Goal: Task Accomplishment & Management: Manage account settings

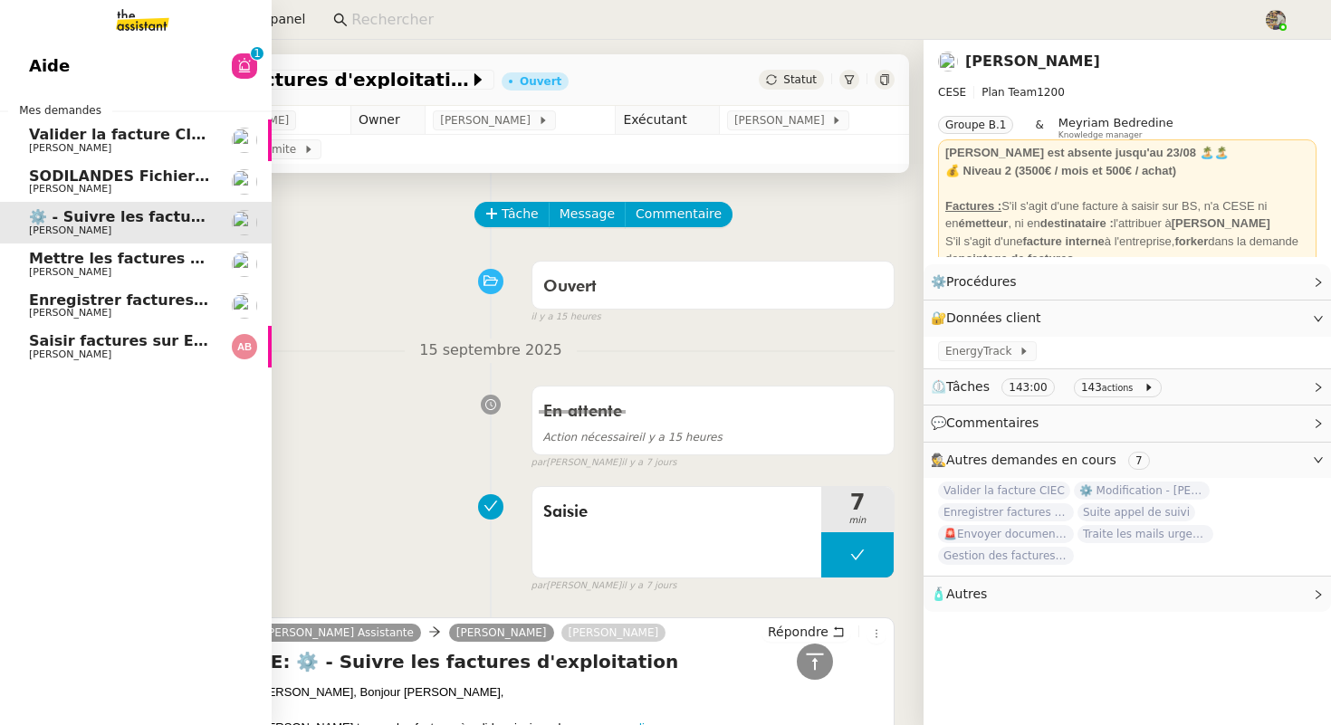
click at [54, 299] on span "Enregistrer factures sur ENERGYTRACK" at bounding box center [189, 300] width 321 height 17
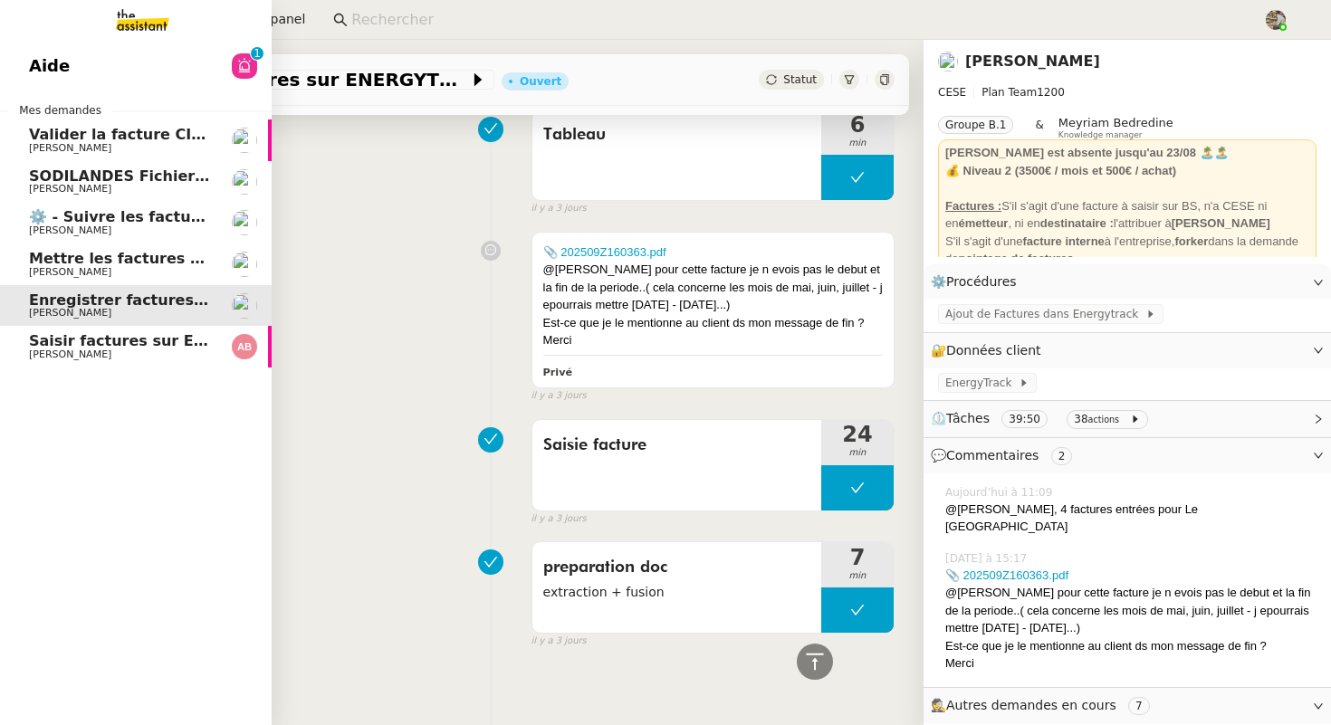
click at [90, 353] on span "[PERSON_NAME]" at bounding box center [70, 355] width 82 height 12
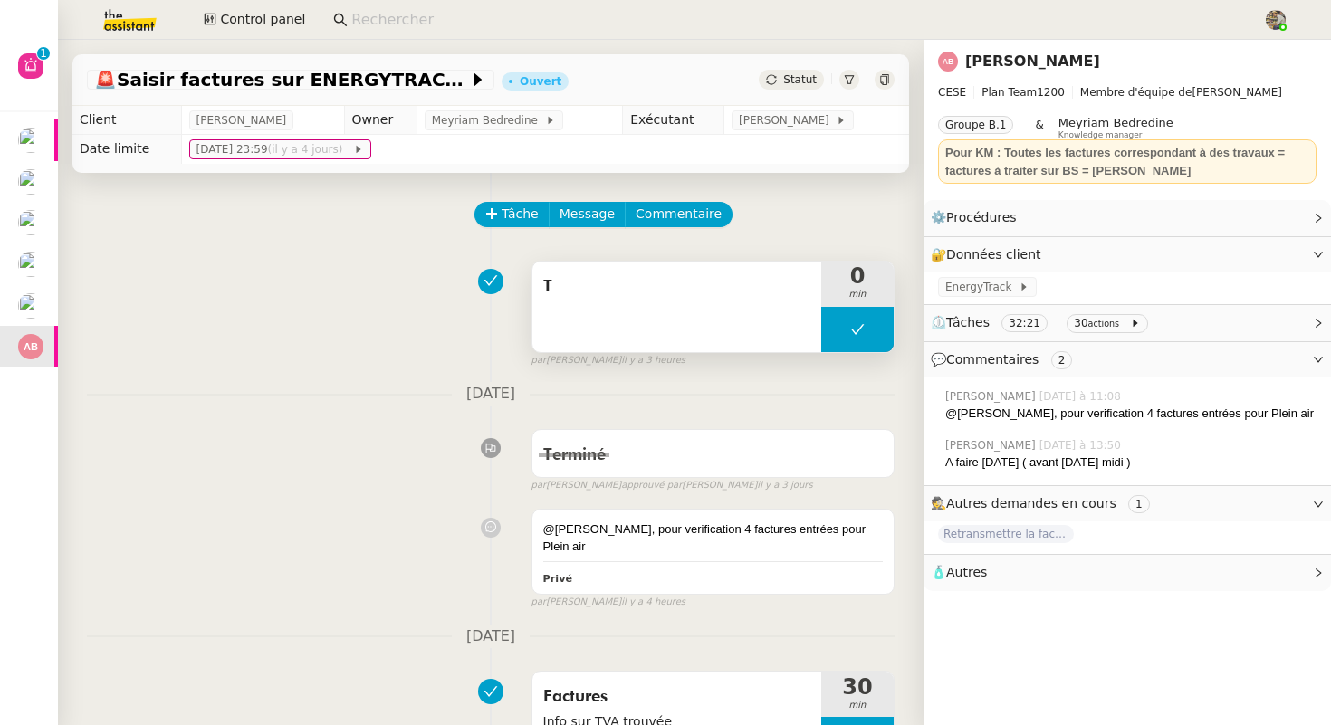
click at [660, 290] on span "T" at bounding box center [676, 286] width 267 height 27
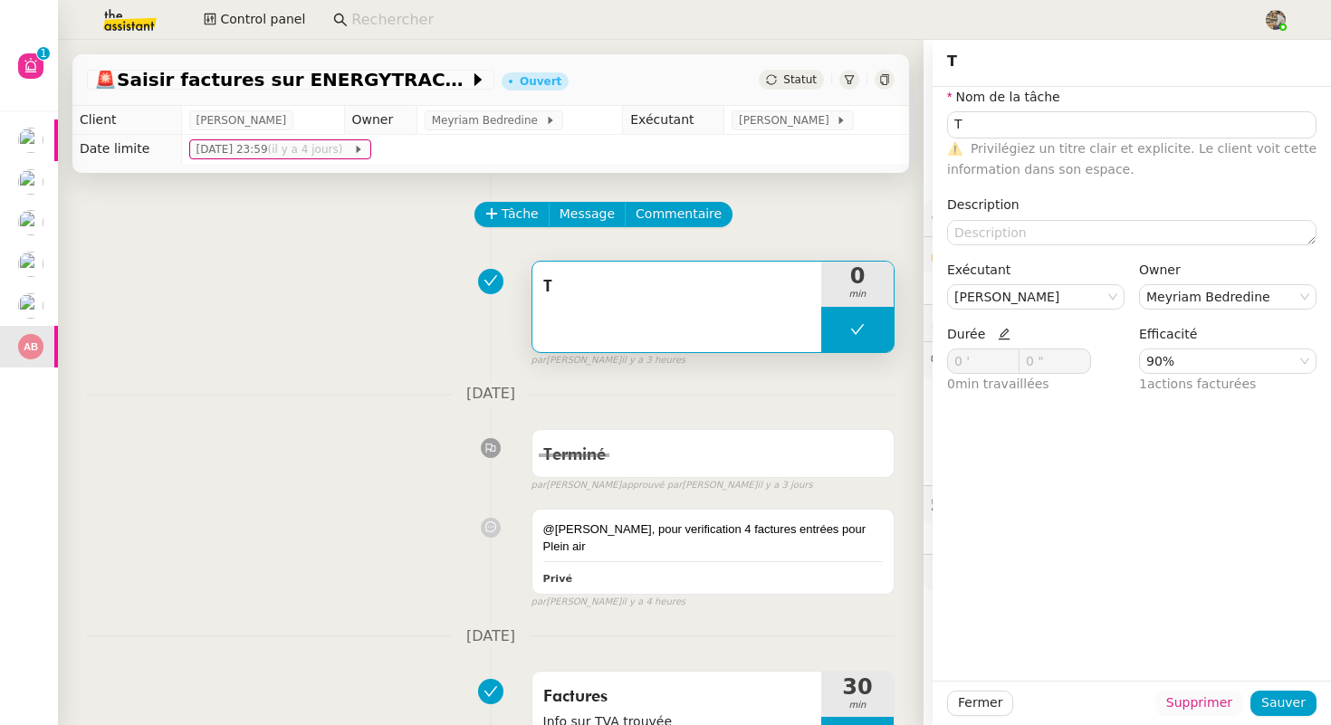
click at [1202, 705] on span "Supprimer" at bounding box center [1199, 703] width 66 height 21
click at [1240, 658] on span "Ok" at bounding box center [1248, 655] width 17 height 18
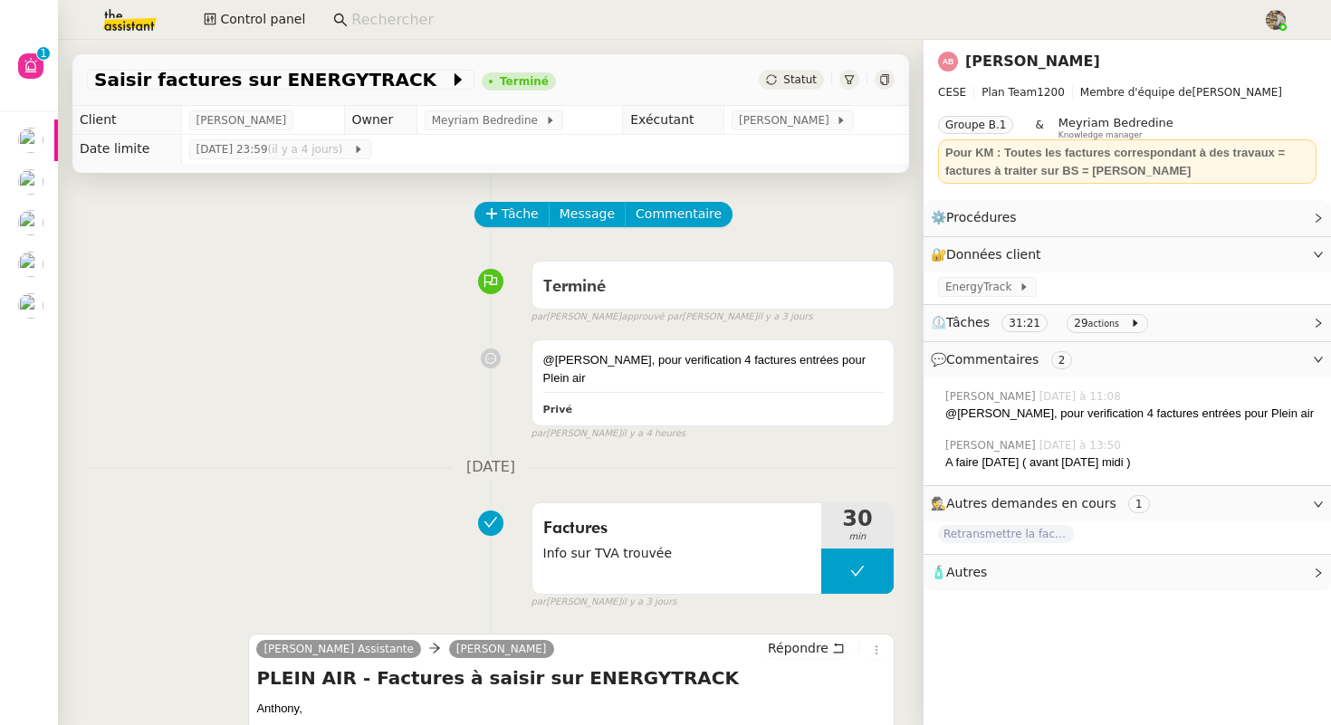
click at [801, 81] on span "Statut" at bounding box center [800, 79] width 34 height 13
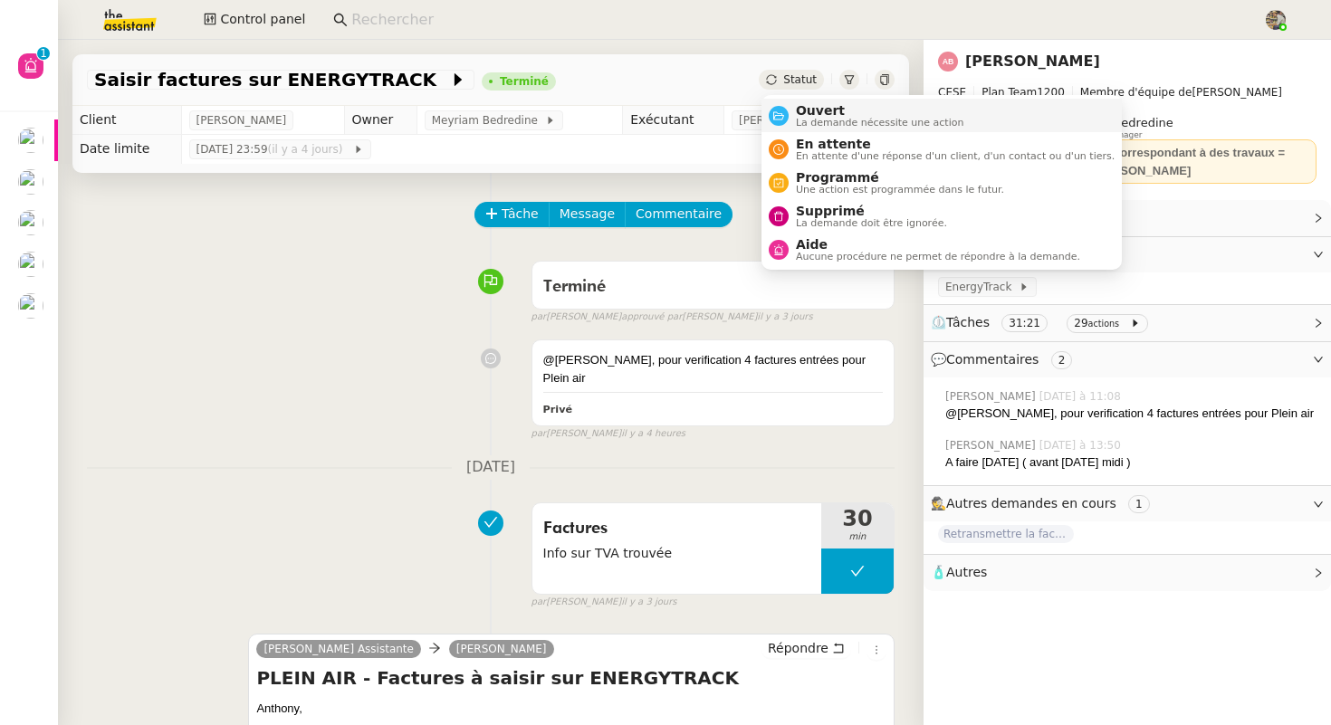
click at [803, 118] on span "La demande nécessite une action" at bounding box center [880, 123] width 168 height 10
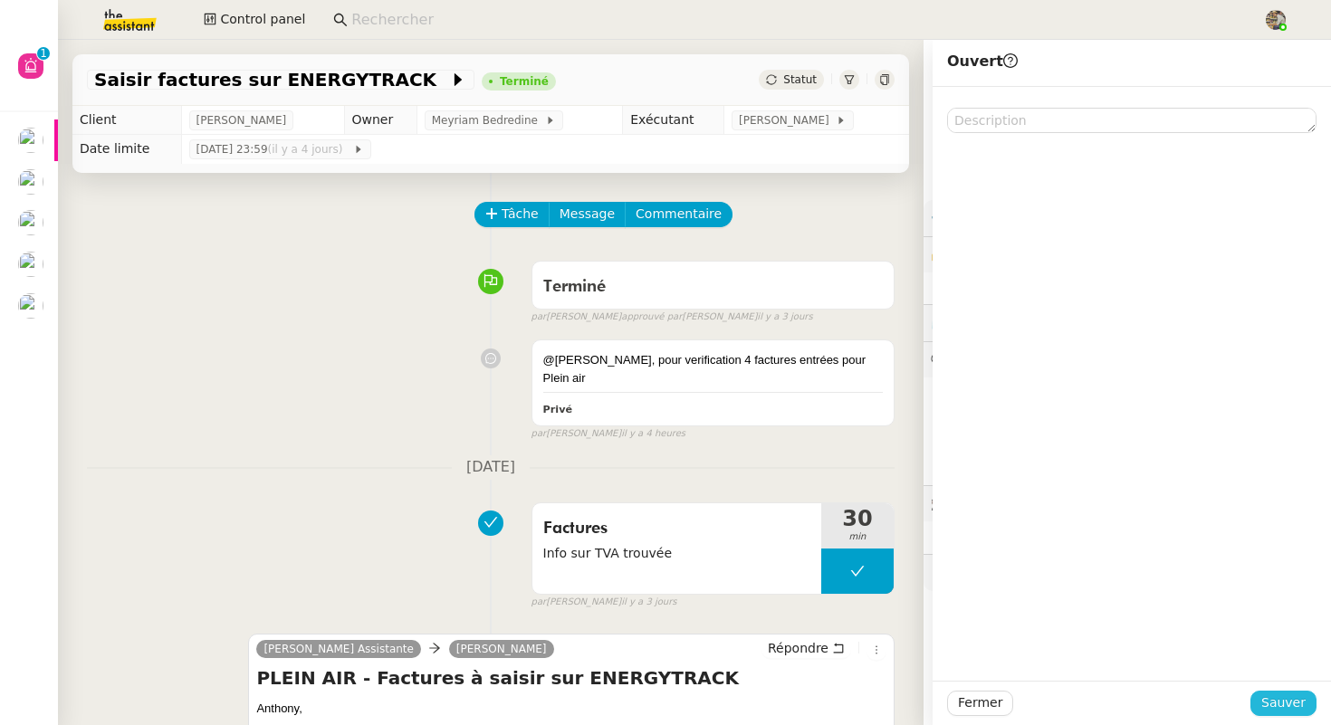
click at [1293, 705] on span "Sauver" at bounding box center [1284, 703] width 44 height 21
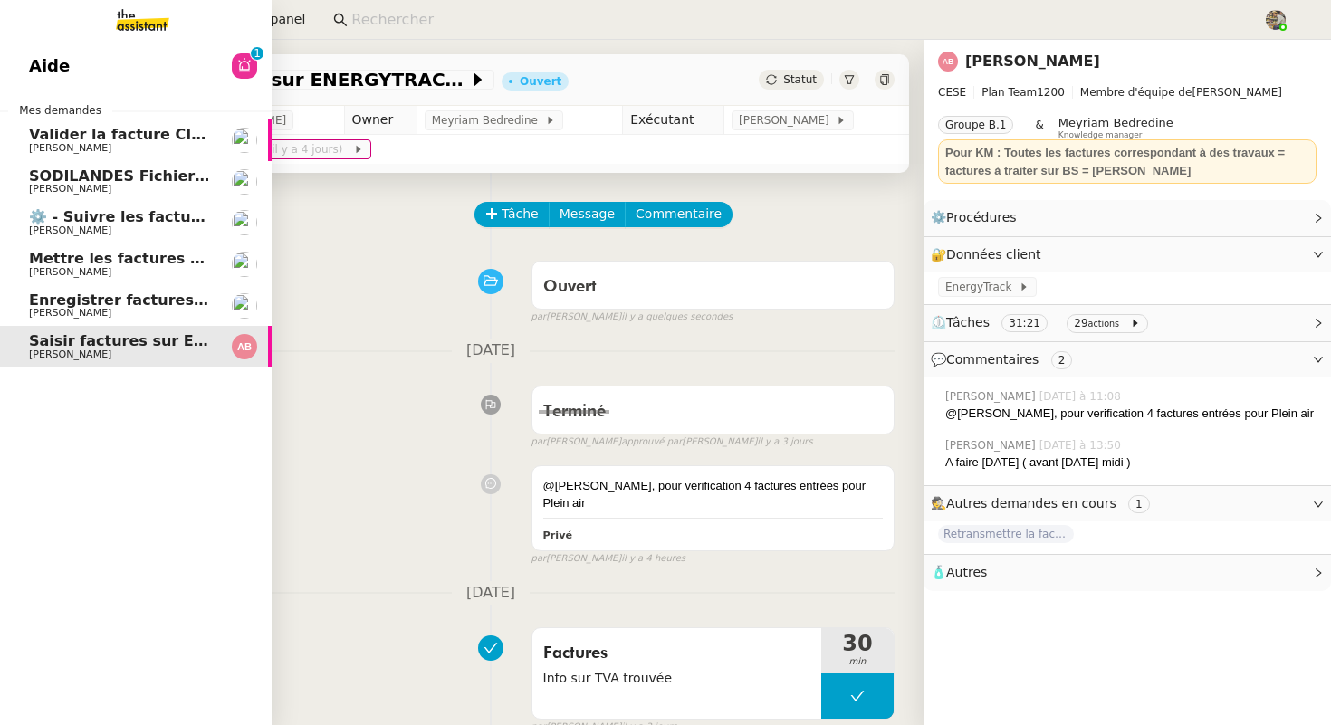
click at [38, 295] on span "Enregistrer factures sur ENERGYTRACK" at bounding box center [189, 300] width 321 height 17
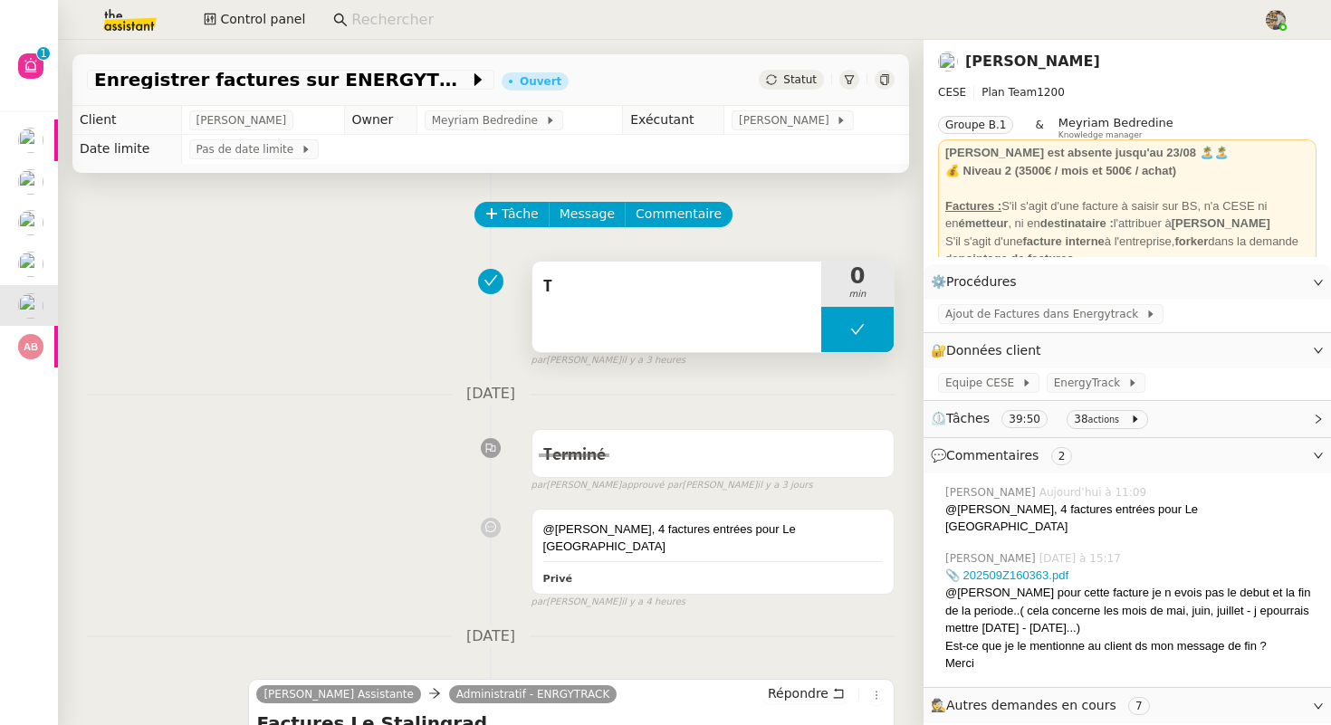
click at [638, 311] on div "T" at bounding box center [676, 307] width 289 height 91
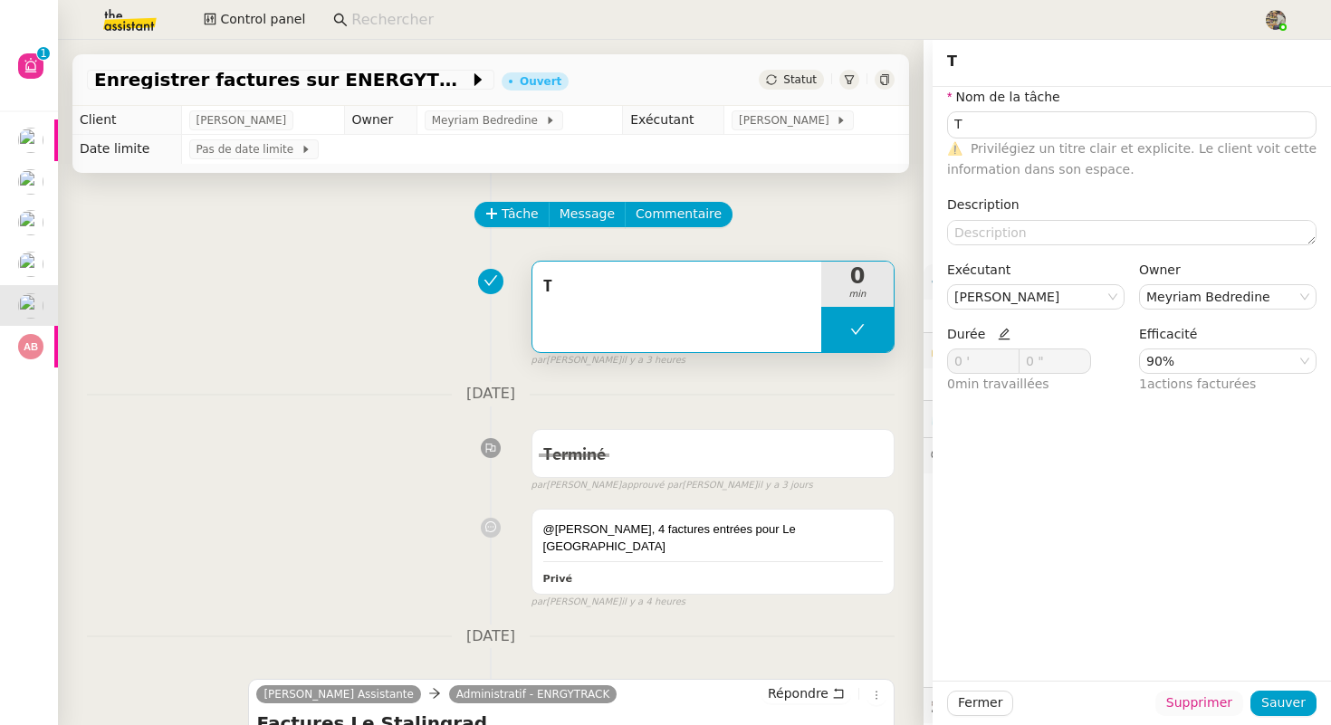
click at [1207, 706] on span "Supprimer" at bounding box center [1199, 703] width 66 height 21
click at [1247, 657] on span "Ok" at bounding box center [1248, 655] width 17 height 18
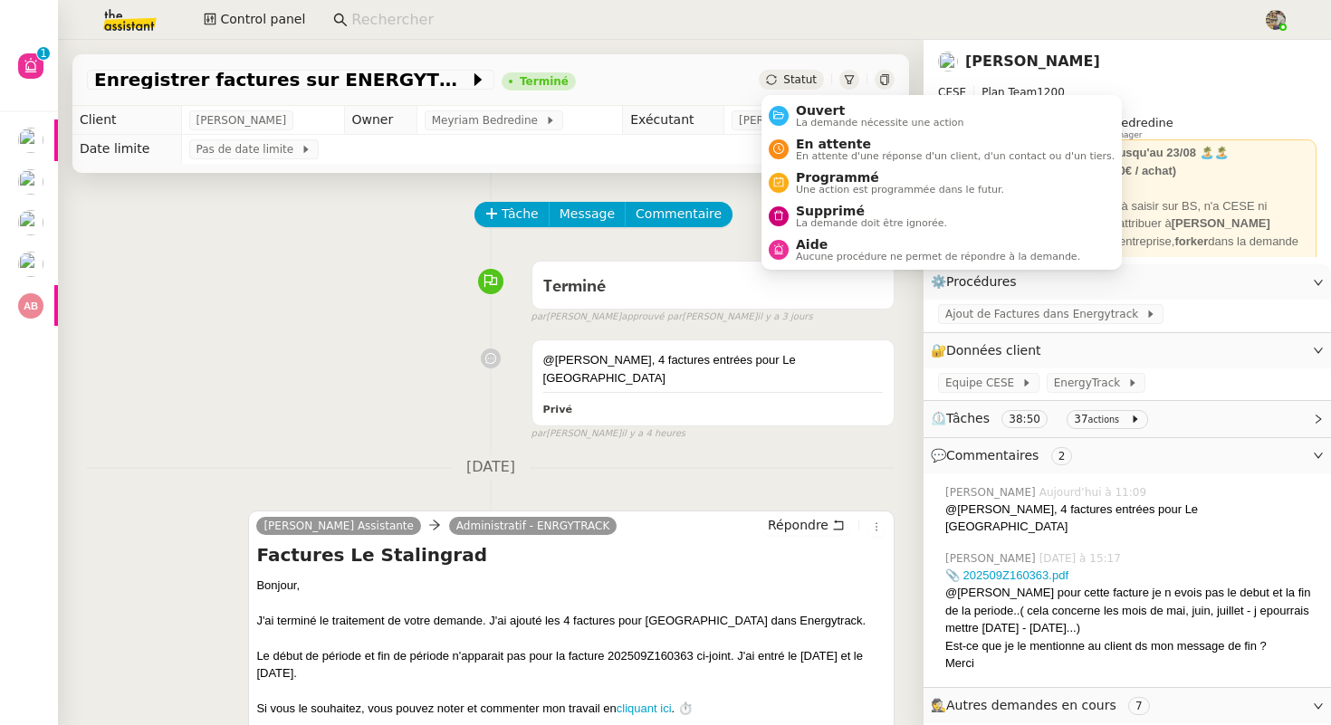
click at [805, 84] on span "Statut" at bounding box center [800, 79] width 34 height 13
click at [805, 121] on span "La demande nécessite une action" at bounding box center [880, 123] width 168 height 10
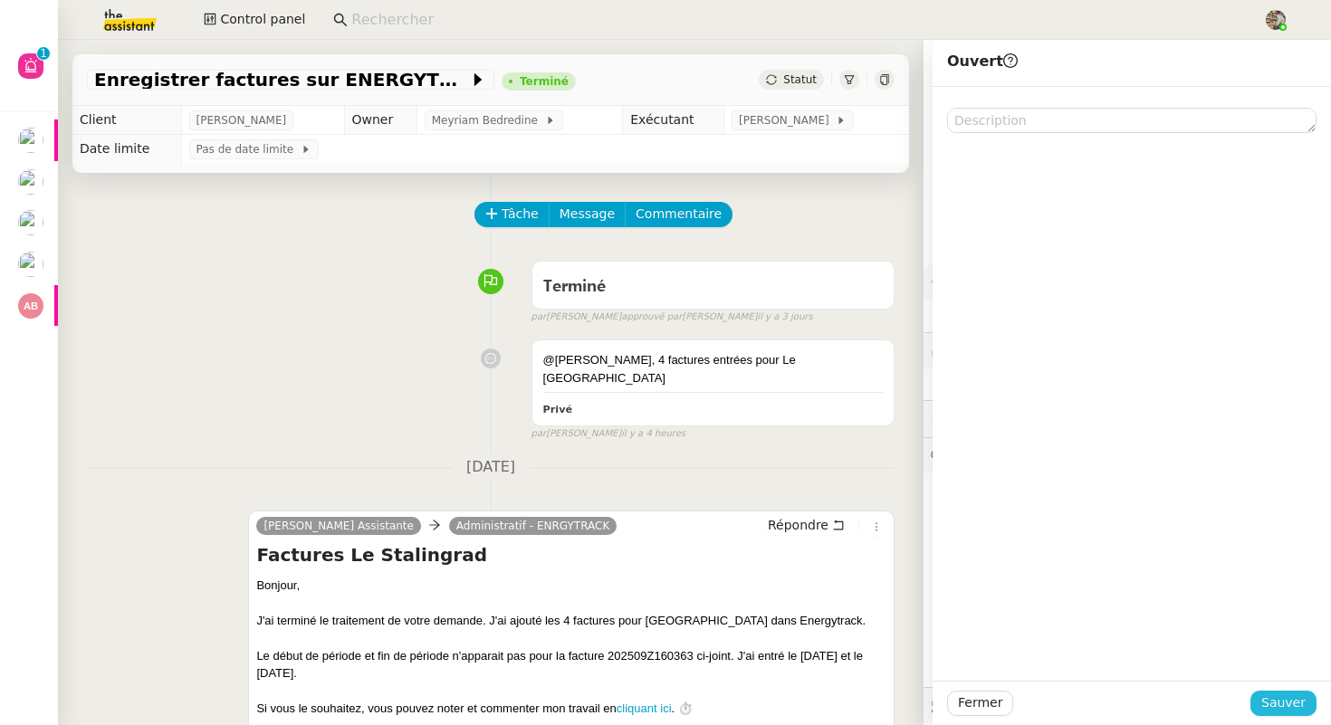
click at [1304, 702] on span "Sauver" at bounding box center [1284, 703] width 44 height 21
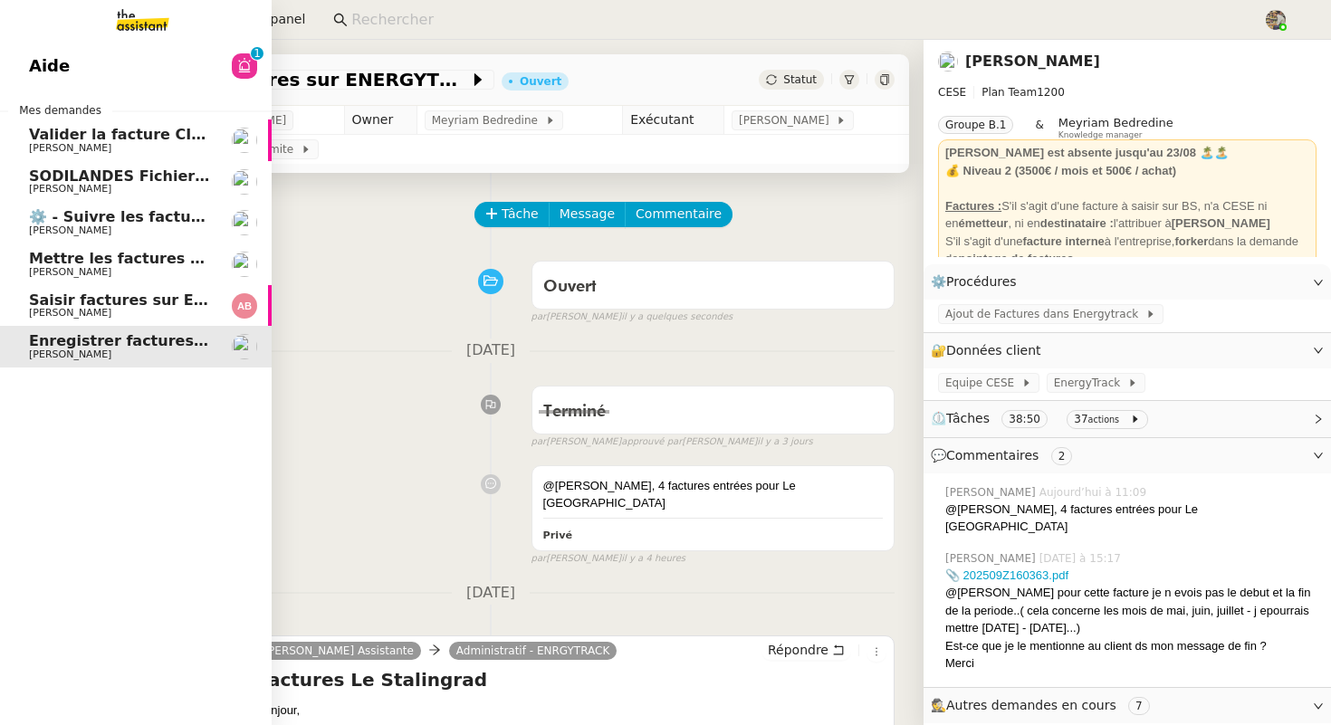
click at [70, 309] on span "[PERSON_NAME]" at bounding box center [70, 313] width 82 height 12
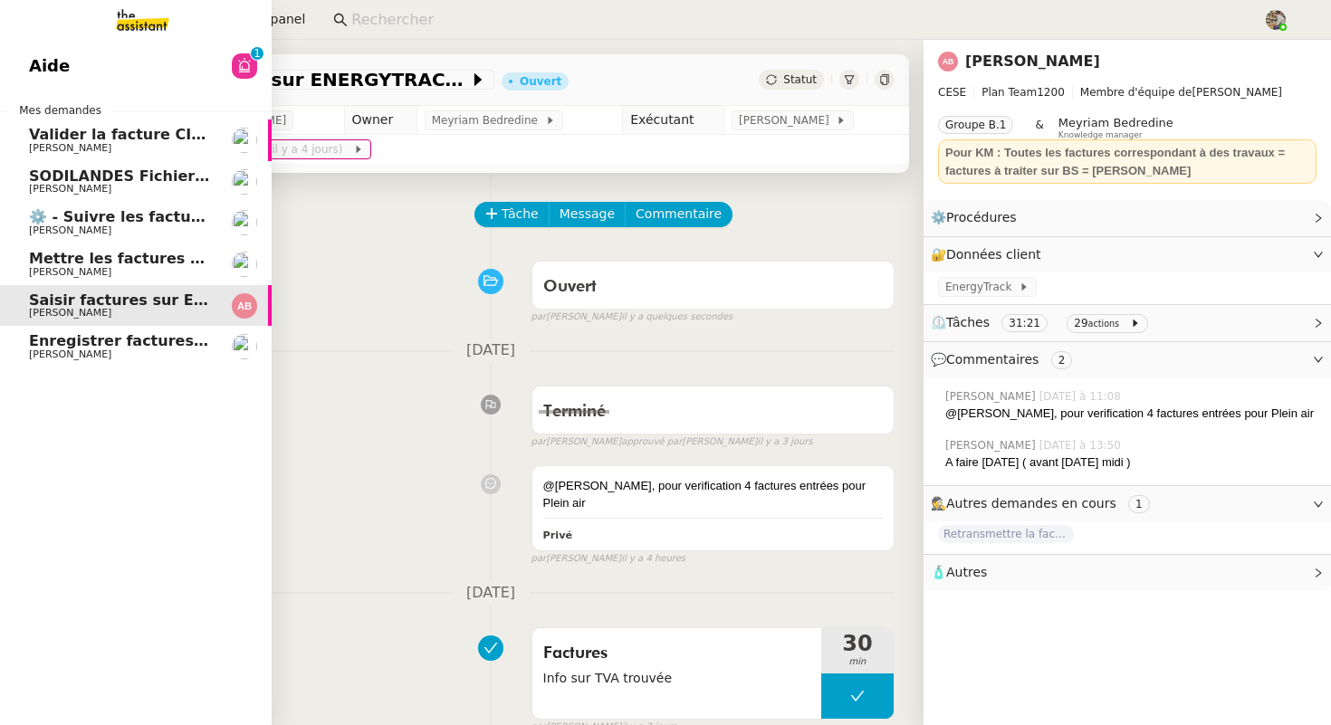
click at [81, 264] on span "Mettre les factures sur EnergyTrack" at bounding box center [175, 258] width 293 height 17
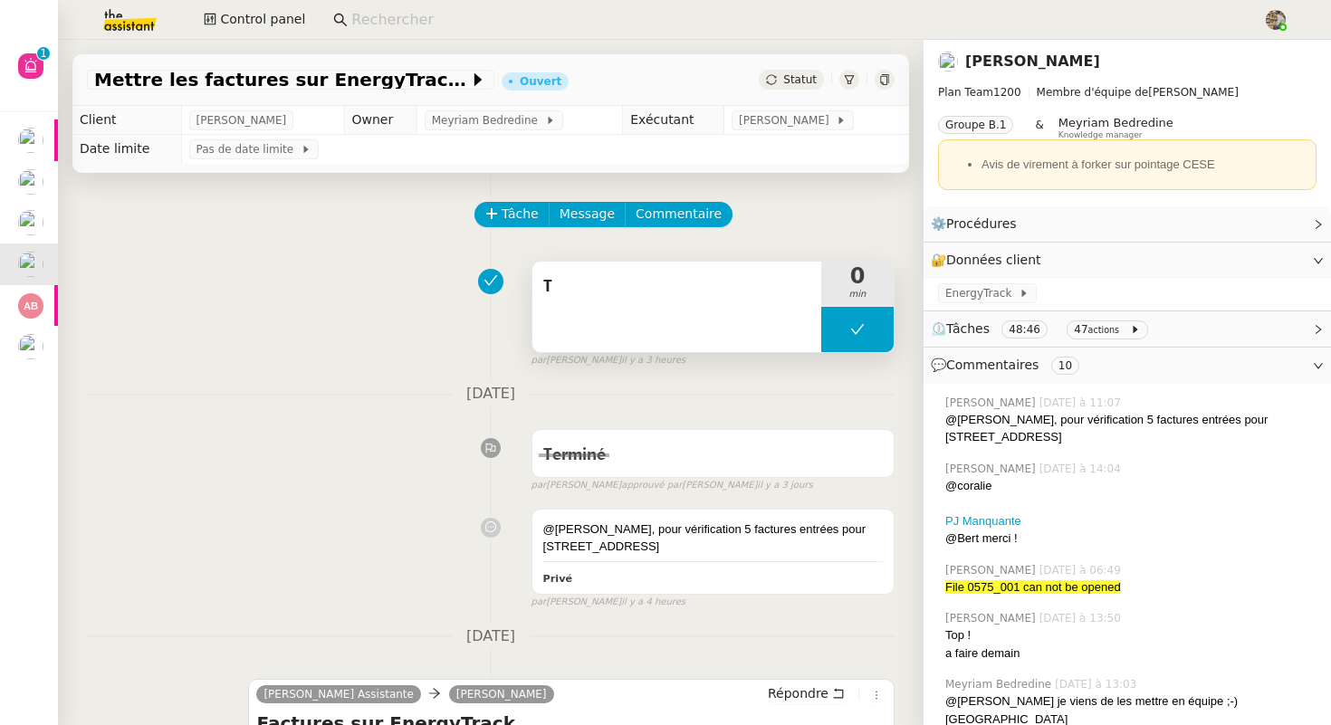
click at [535, 300] on div "T" at bounding box center [676, 307] width 289 height 91
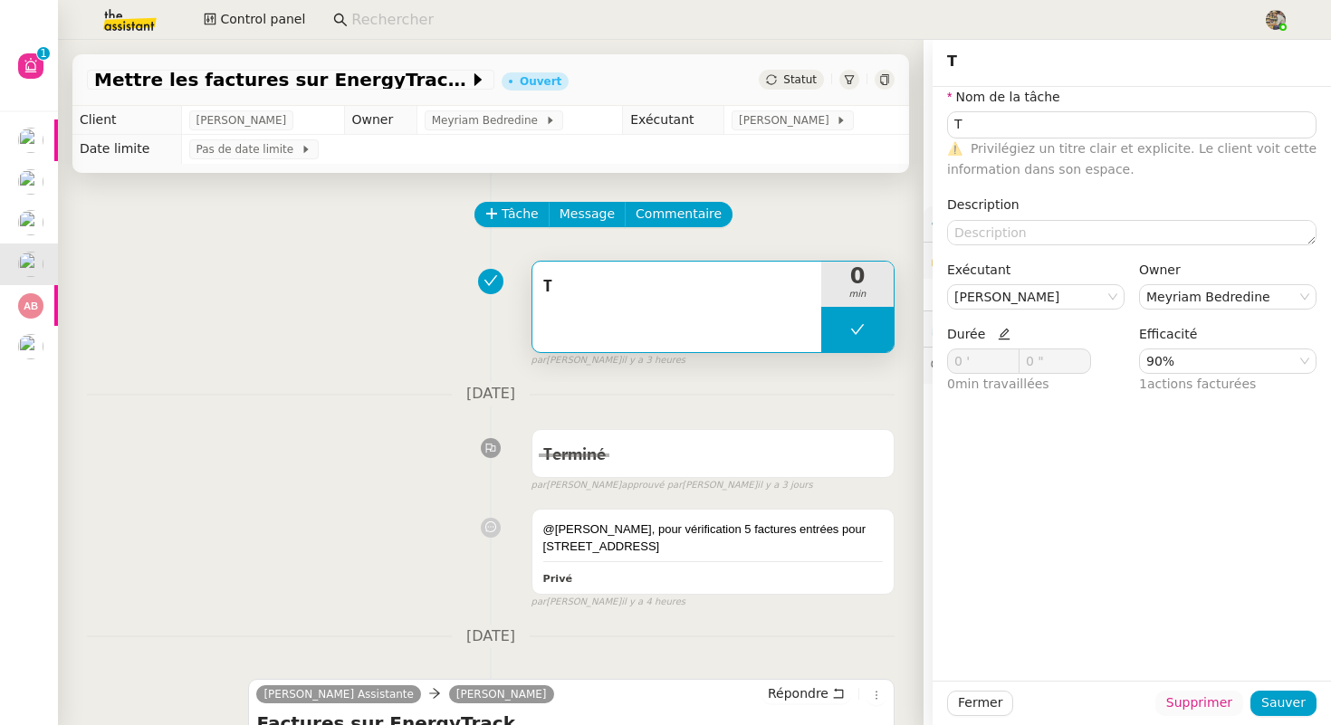
click at [1173, 699] on button "Supprimer" at bounding box center [1200, 703] width 88 height 25
click at [1249, 659] on span "Ok" at bounding box center [1248, 655] width 17 height 18
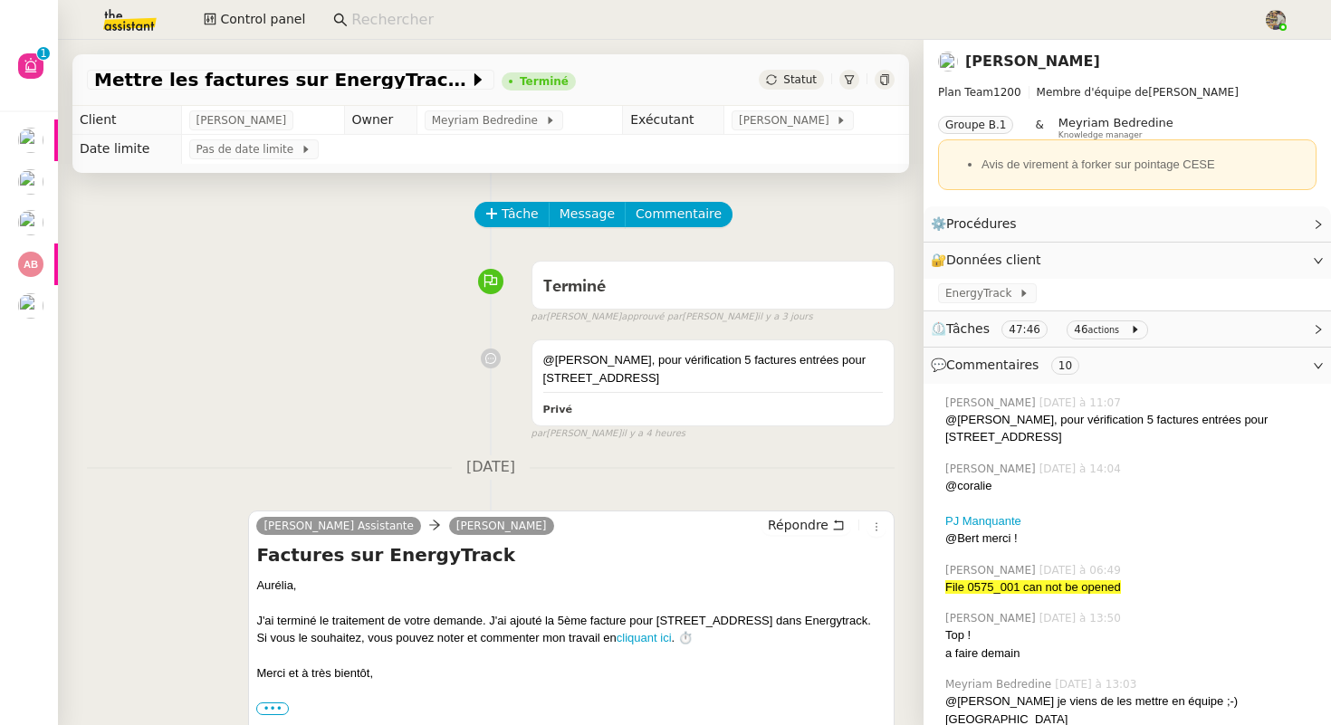
click at [798, 74] on span "Statut" at bounding box center [800, 79] width 34 height 13
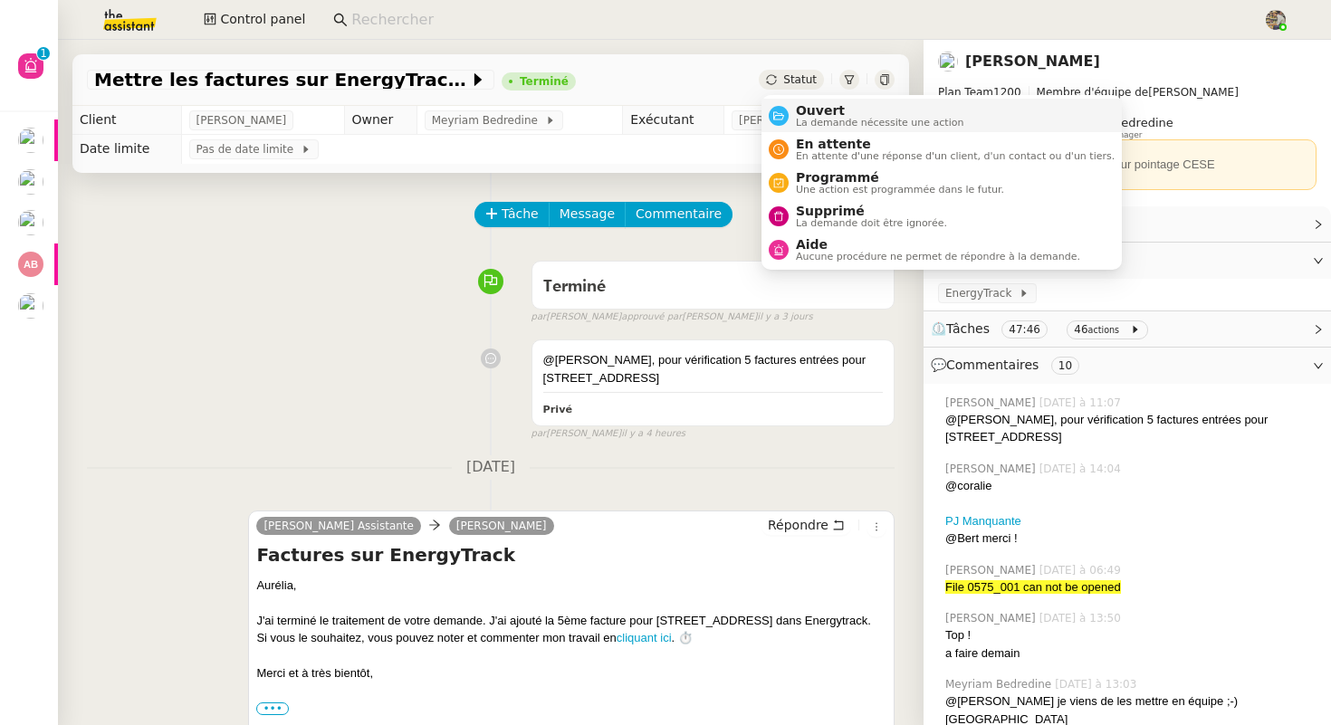
click at [790, 107] on div "Ouvert La demande nécessite une action" at bounding box center [877, 115] width 176 height 24
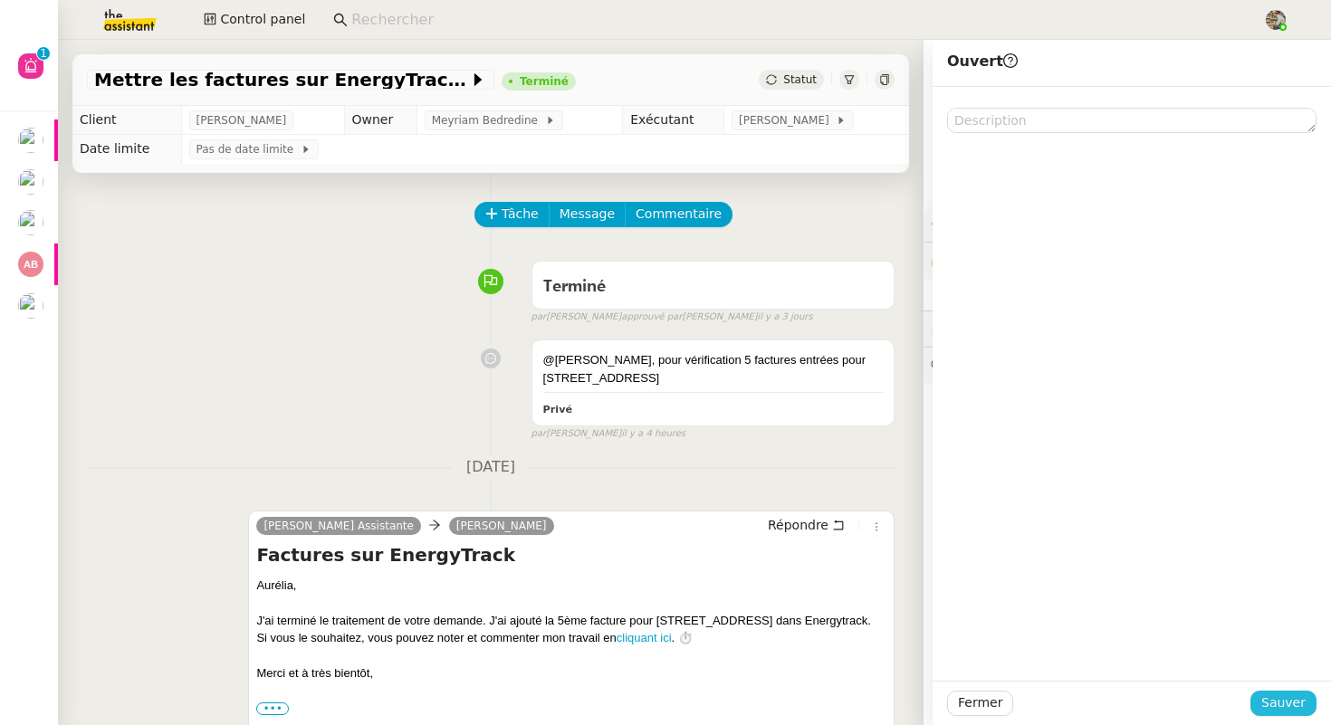
click at [1298, 700] on span "Sauver" at bounding box center [1284, 703] width 44 height 21
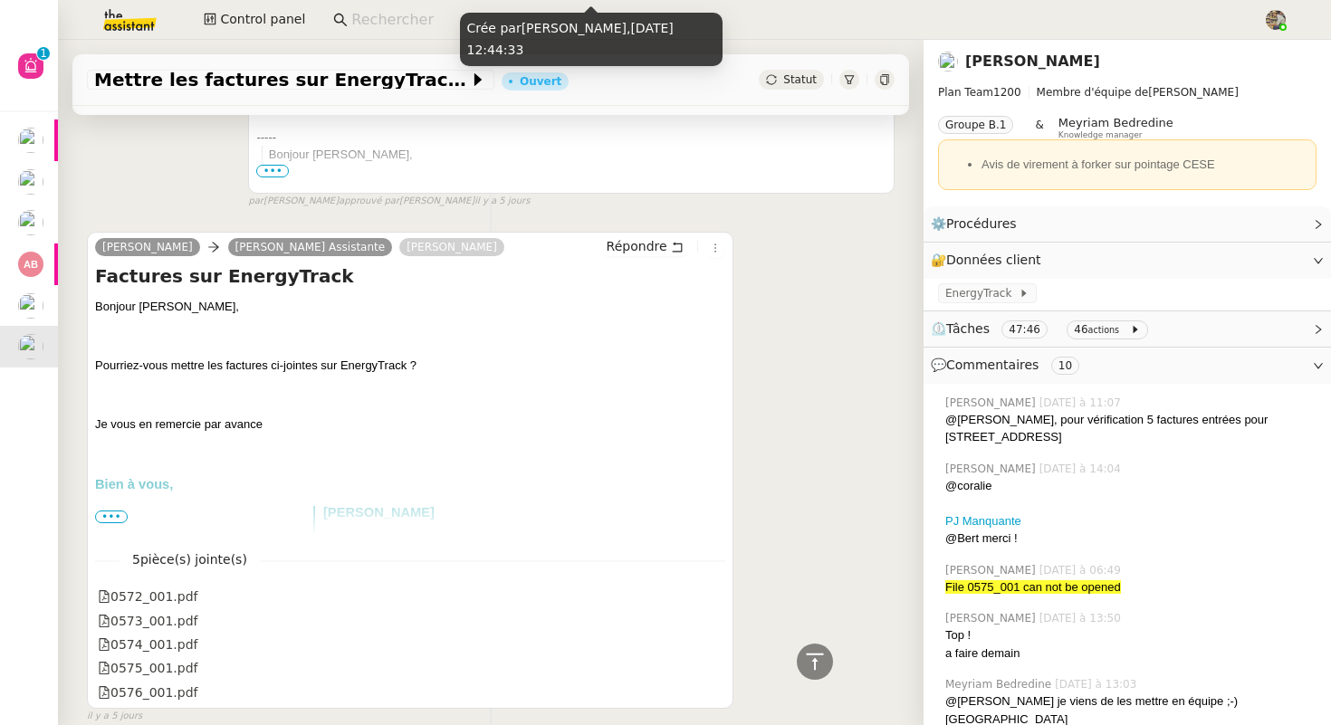
scroll to position [4215, 0]
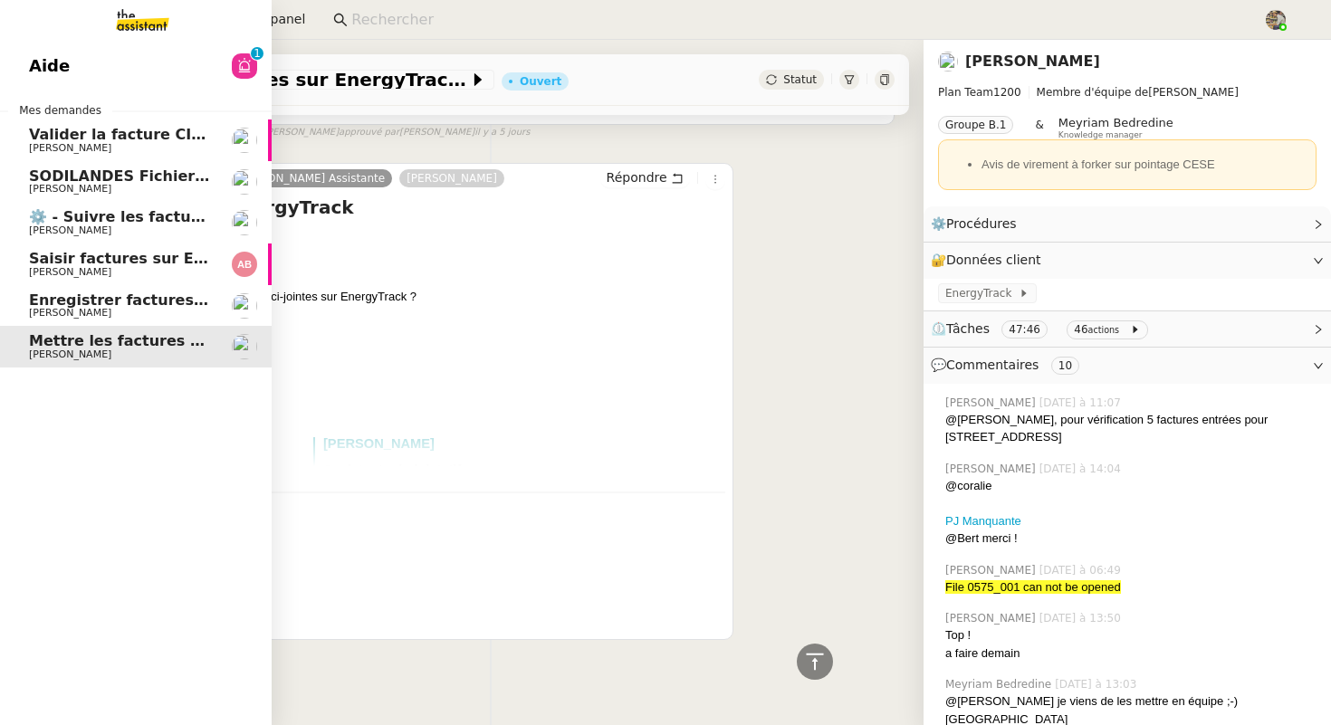
click at [99, 216] on span "⚙️ - Suivre les factures d'exploitation" at bounding box center [181, 216] width 305 height 17
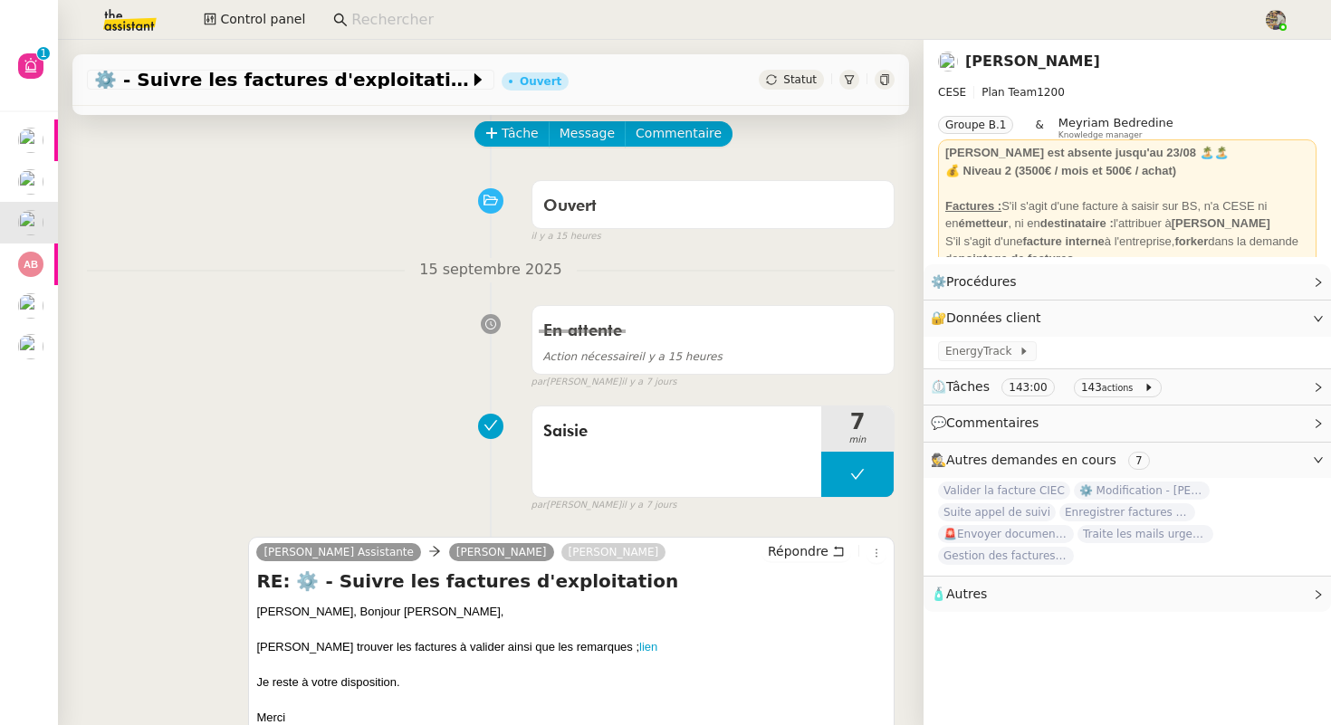
scroll to position [301, 0]
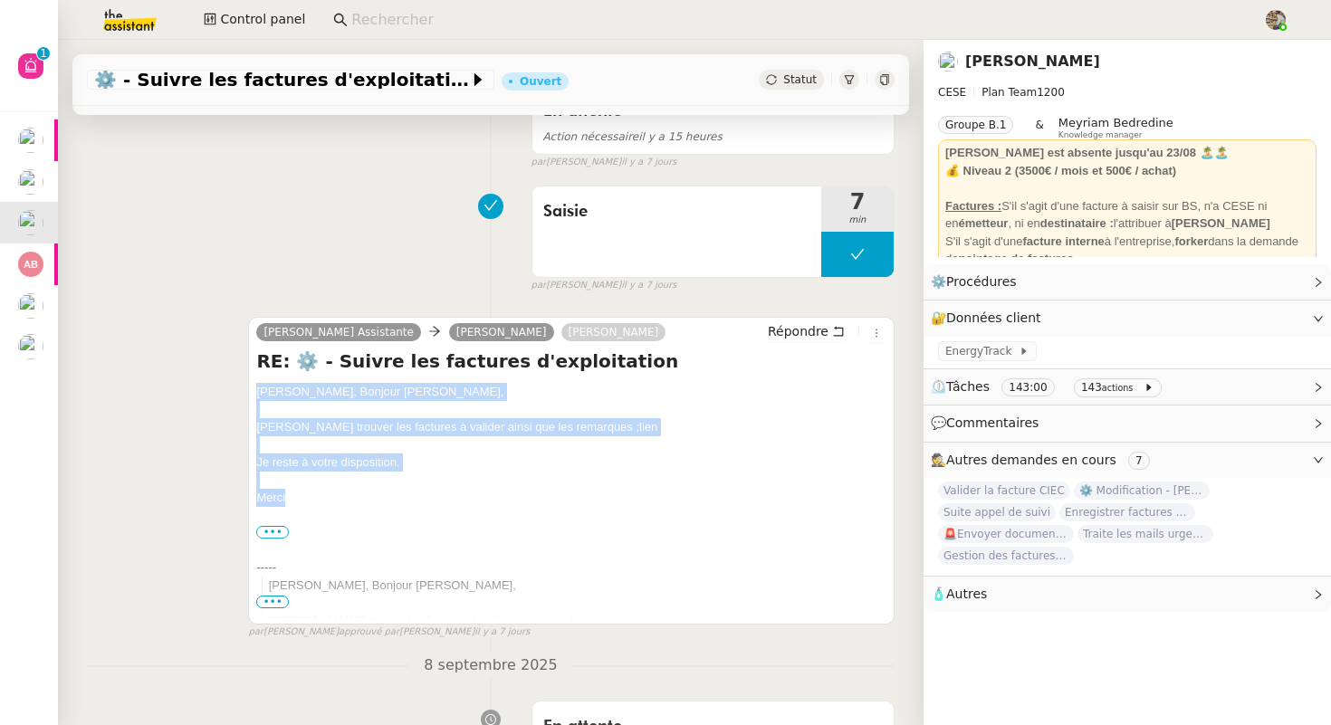
drag, startPoint x: 276, startPoint y: 475, endPoint x: 251, endPoint y: 390, distance: 88.0
click at [251, 390] on div "Camille Assistante Anthony Bruley Charles Da Conceicao Répondre RE: ⚙️ - Suivre…" at bounding box center [571, 471] width 647 height 308
click at [823, 330] on span "Répondre" at bounding box center [798, 331] width 61 height 18
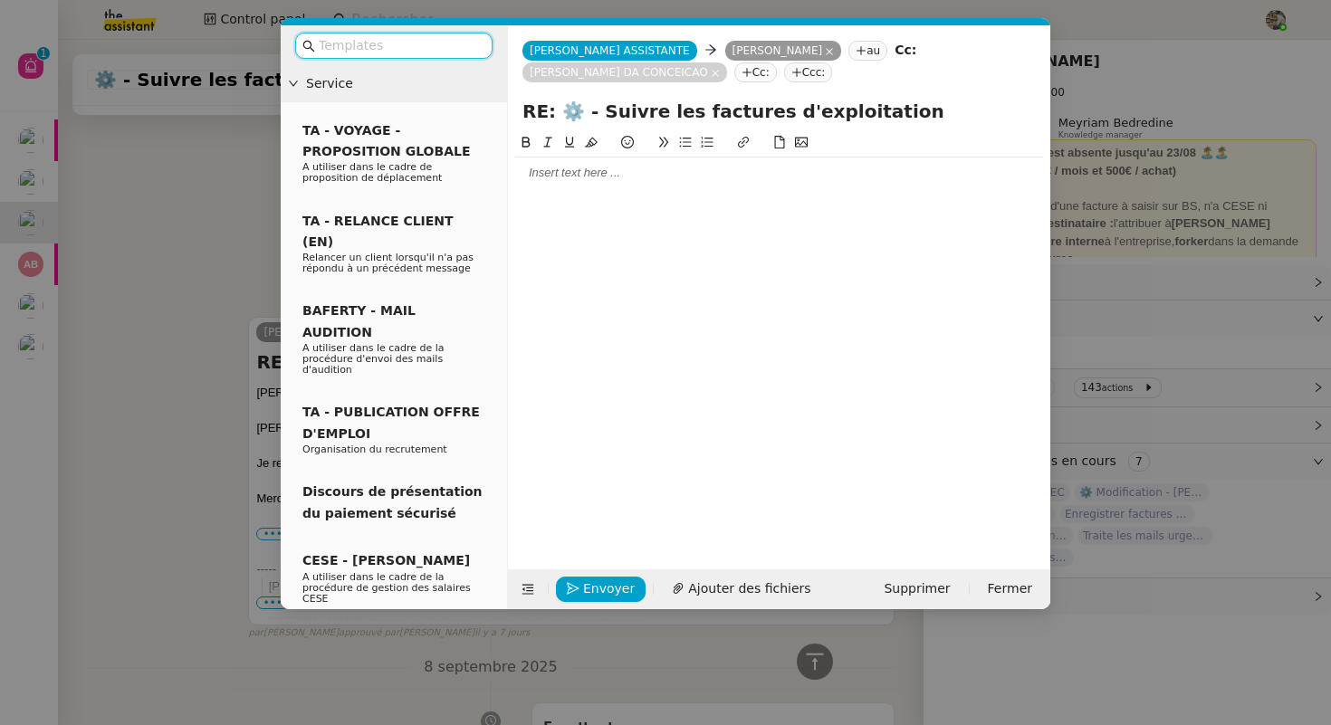
scroll to position [439, 0]
click at [661, 168] on div at bounding box center [779, 173] width 528 height 16
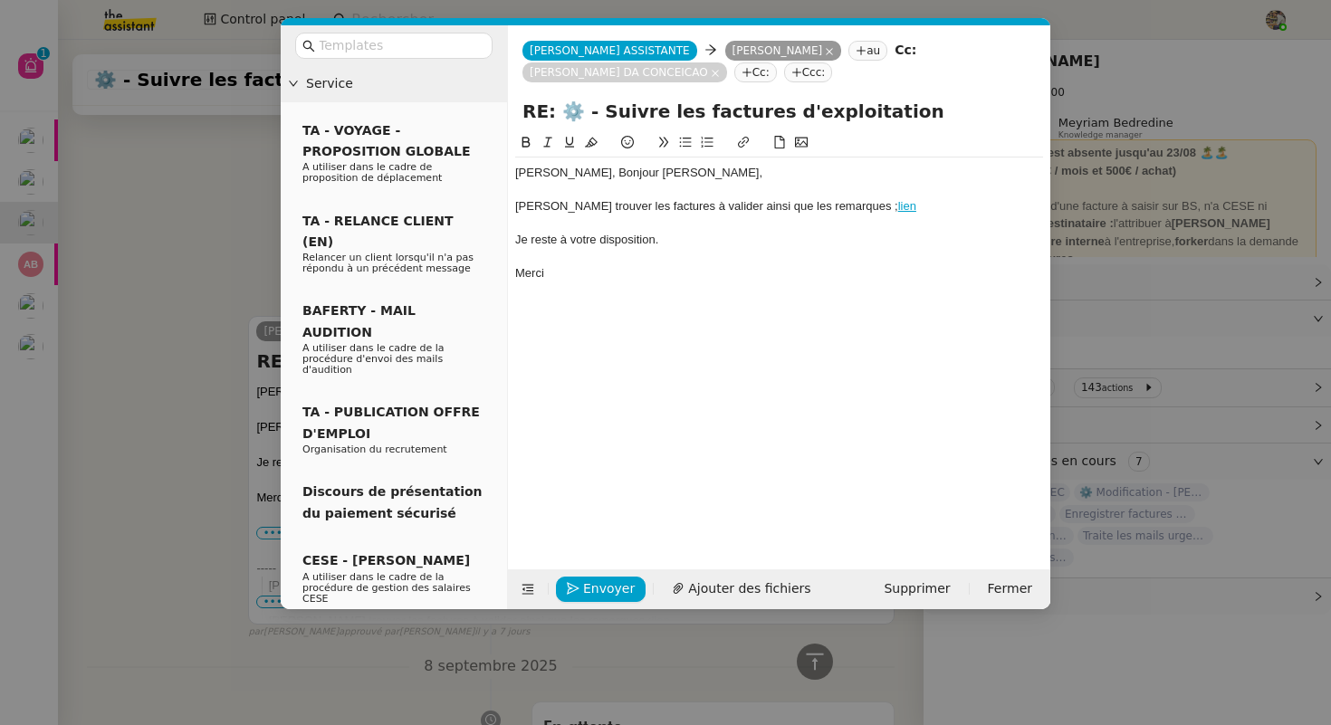
scroll to position [562, 0]
click at [591, 584] on span "Envoyer" at bounding box center [609, 589] width 52 height 21
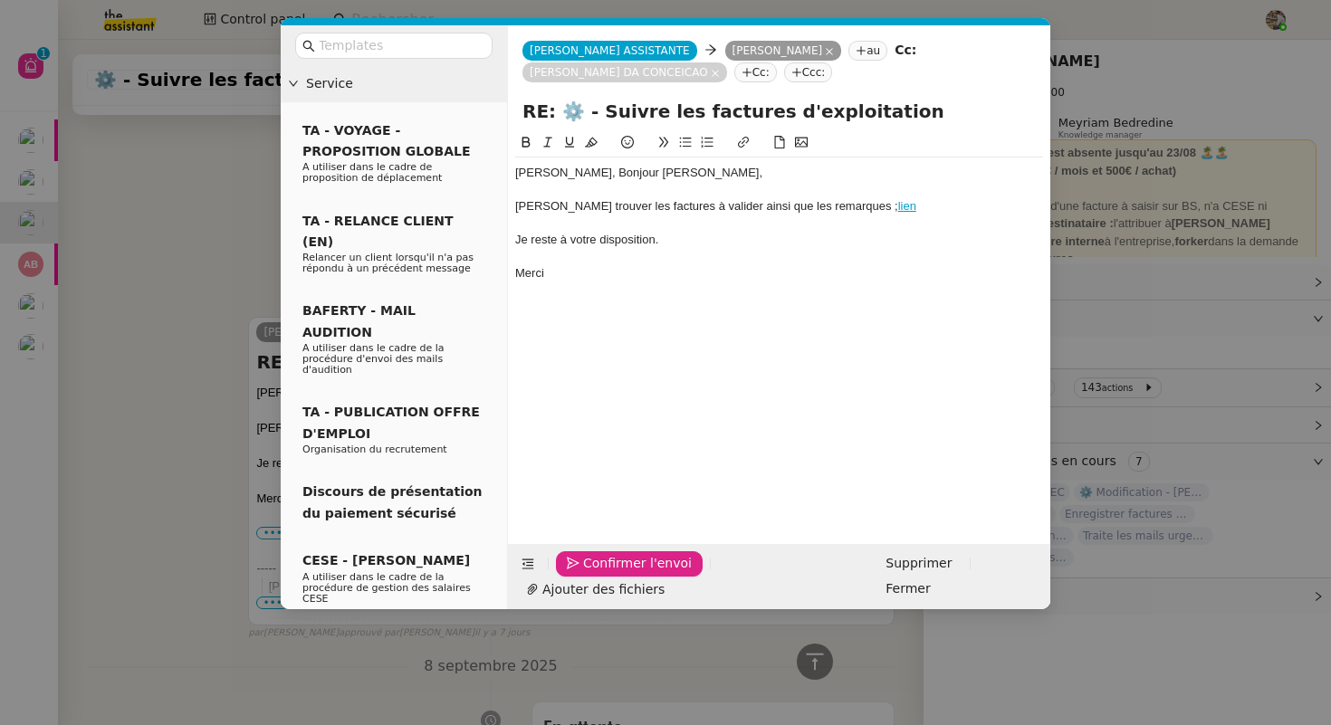
click at [591, 574] on span "Confirmer l'envoi" at bounding box center [637, 563] width 109 height 21
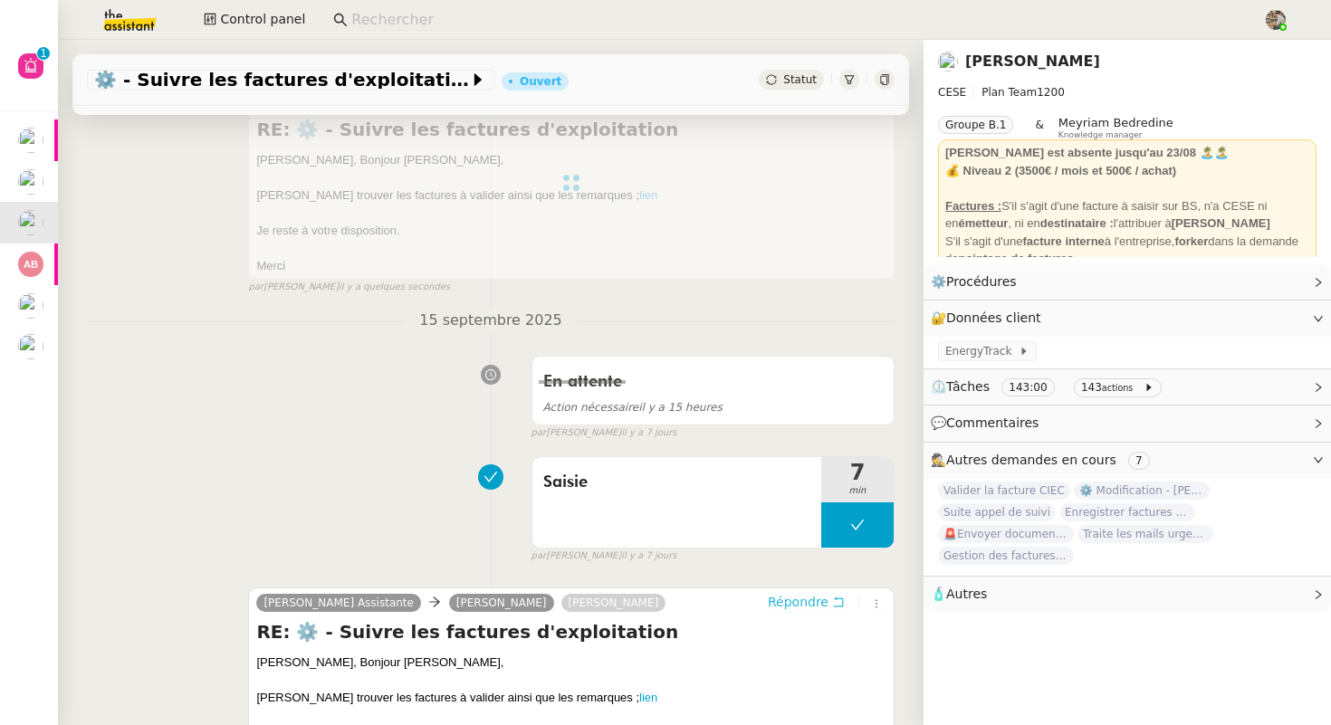
scroll to position [0, 0]
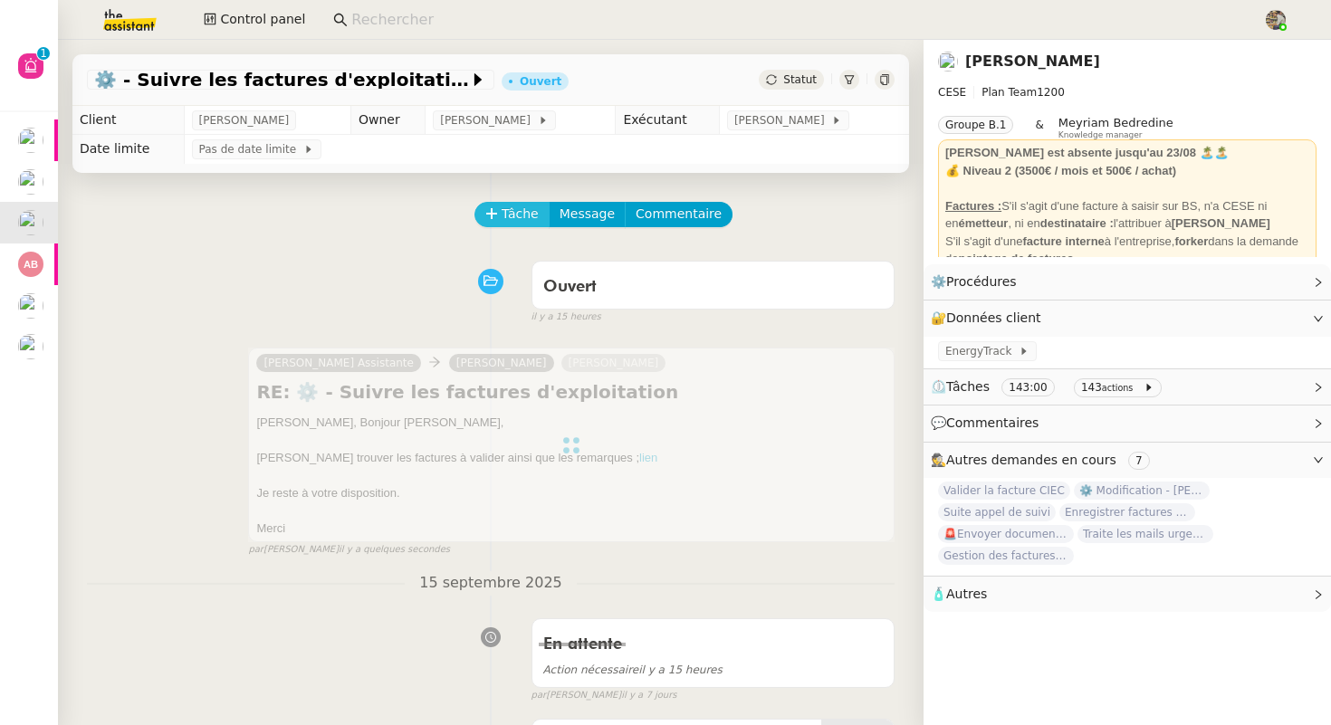
click at [532, 222] on span "Tâche" at bounding box center [520, 214] width 37 height 21
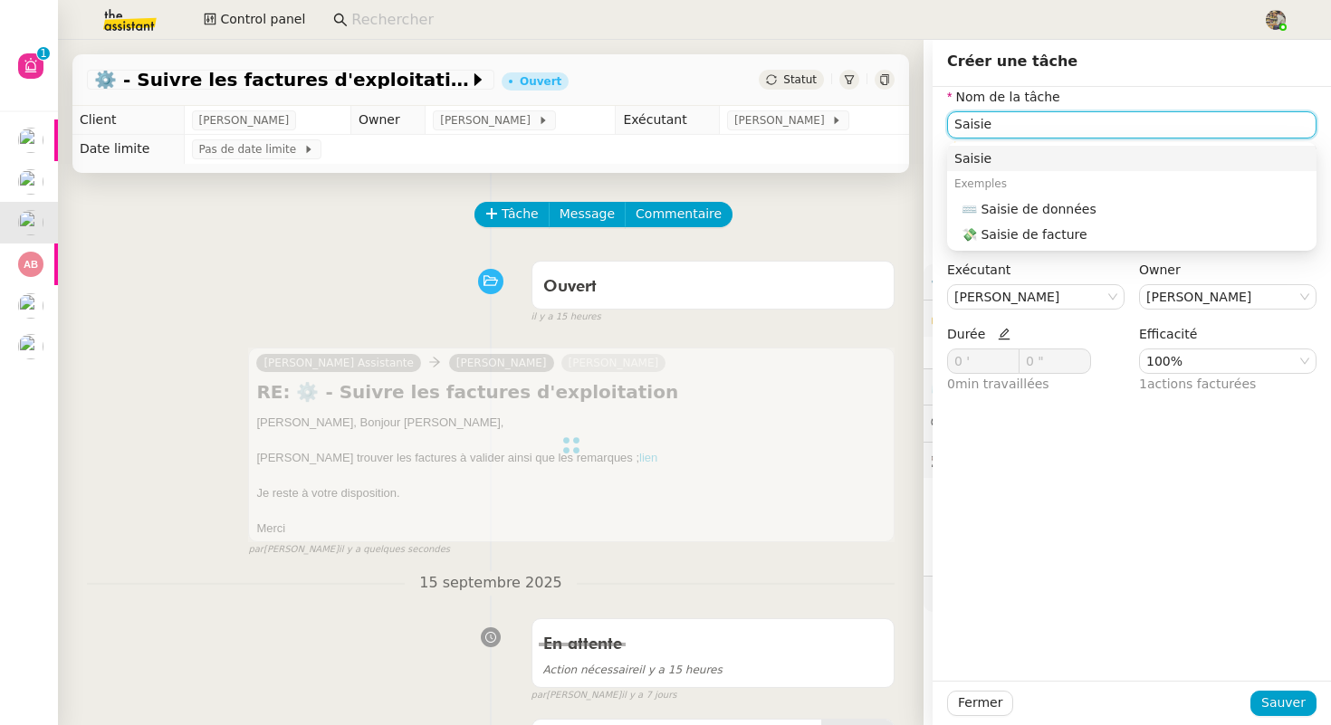
type input "Saisie"
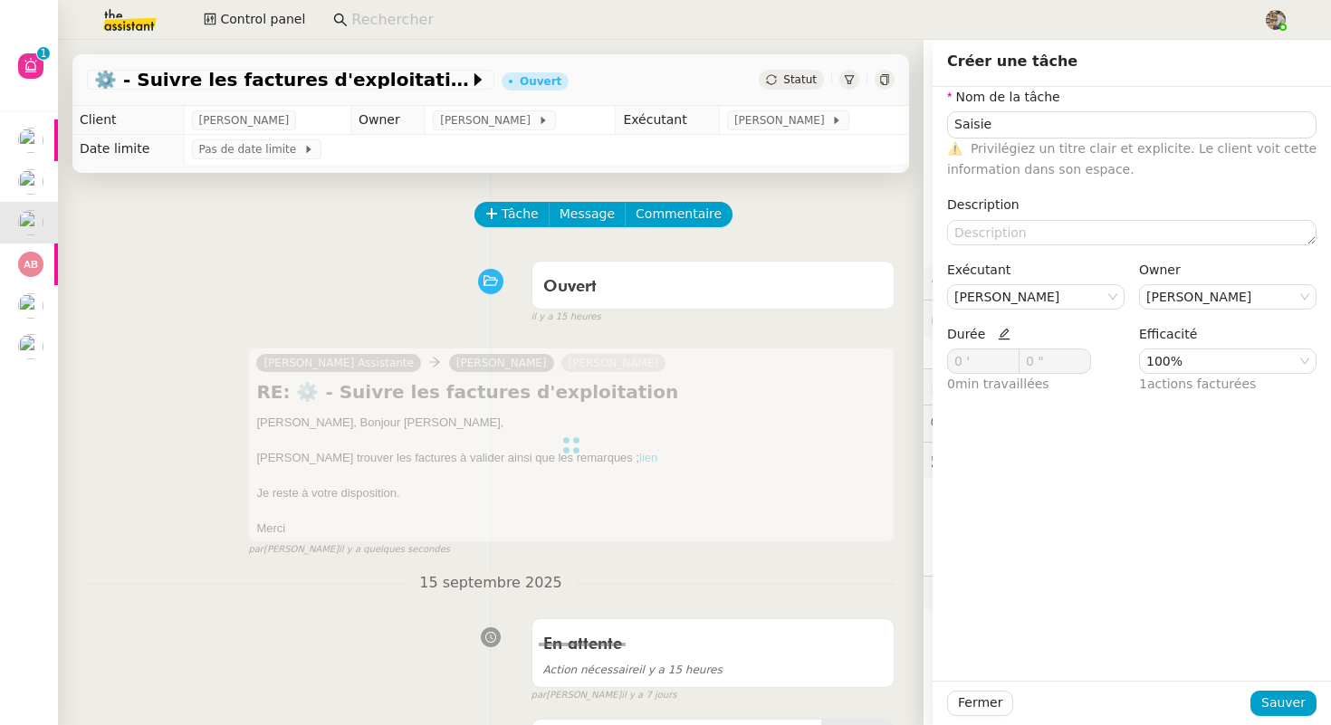
click at [1001, 338] on icon at bounding box center [1004, 334] width 13 height 13
click at [1014, 350] on nz-input-number "1 '" at bounding box center [983, 361] width 72 height 25
click at [1014, 352] on span at bounding box center [1009, 357] width 11 height 11
click at [1014, 350] on div "2 '" at bounding box center [983, 362] width 71 height 24
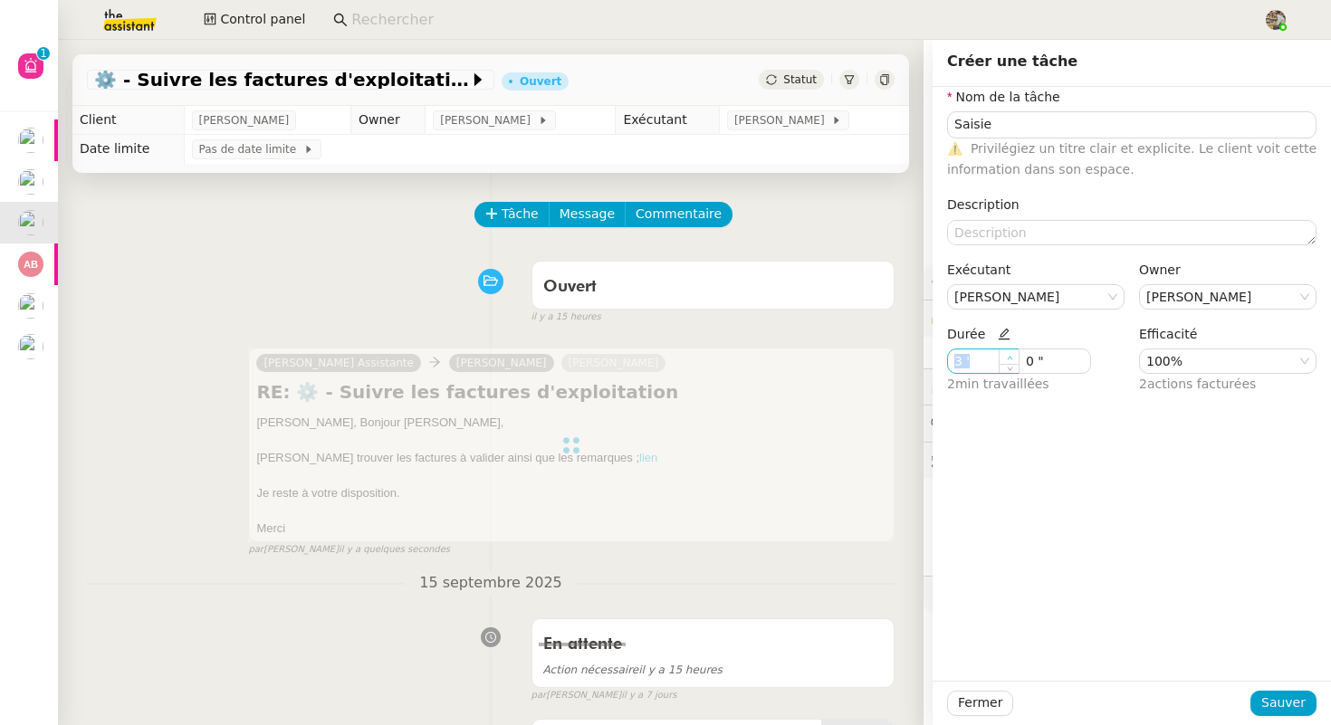
click at [1014, 350] on nz-input-number "3 '" at bounding box center [983, 361] width 72 height 25
click at [1014, 352] on span at bounding box center [1009, 357] width 11 height 11
click at [1014, 350] on nz-input-number "4 '" at bounding box center [983, 361] width 72 height 25
click at [1014, 352] on span at bounding box center [1009, 357] width 11 height 11
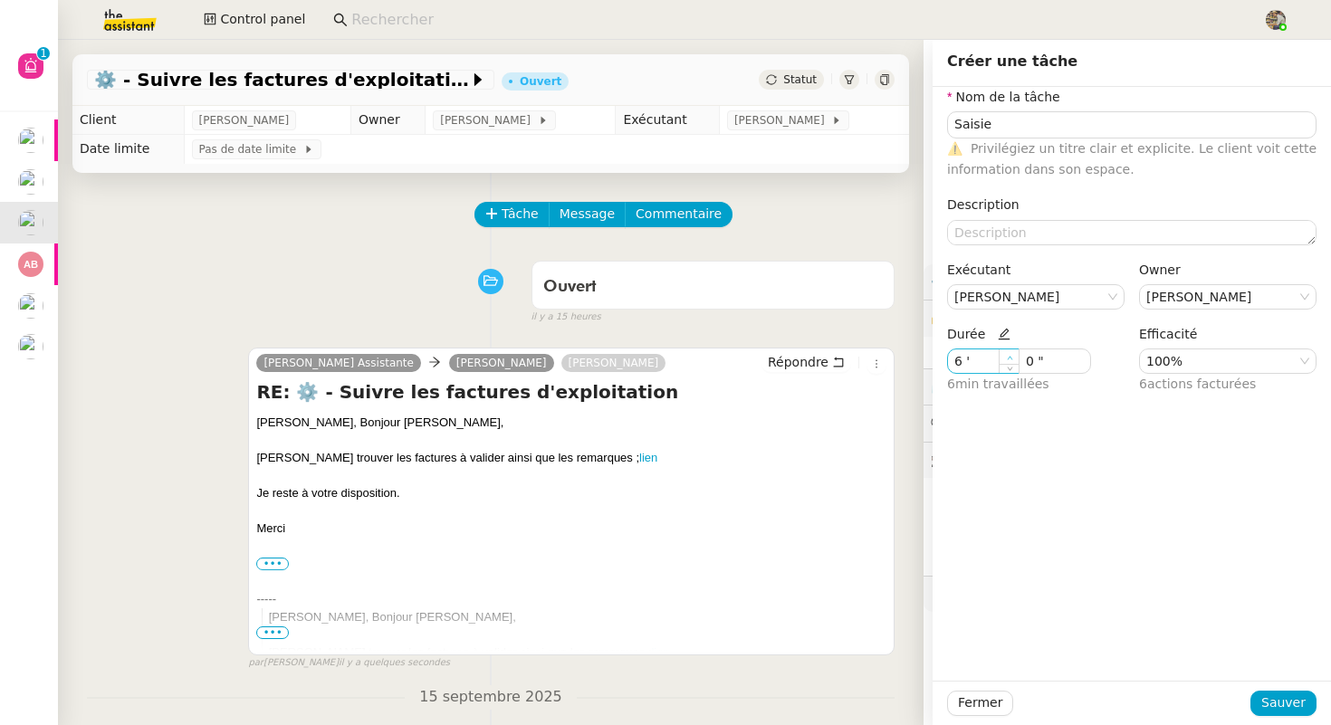
click at [1014, 350] on nz-input-number "6 '" at bounding box center [983, 361] width 72 height 25
type input "7 '"
click at [1010, 355] on icon at bounding box center [1010, 358] width 6 height 6
click at [1278, 707] on span "Sauver" at bounding box center [1284, 703] width 44 height 21
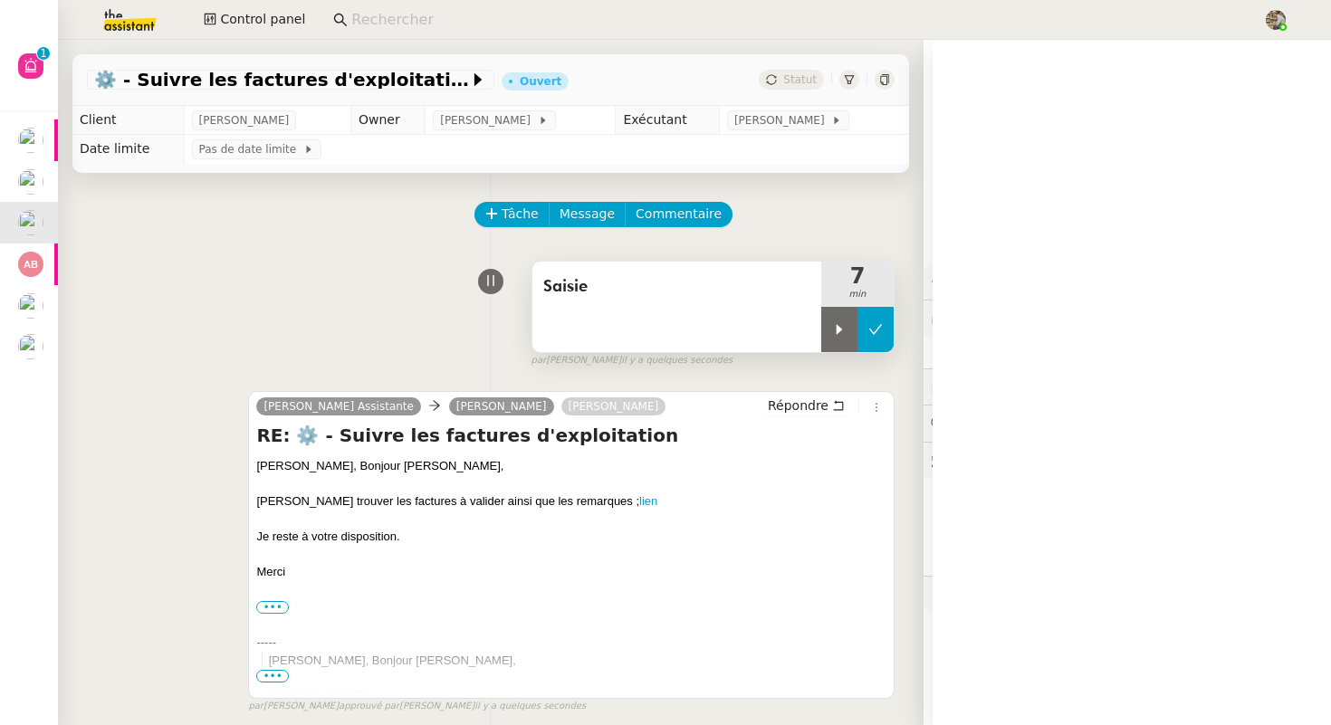
click at [878, 331] on icon at bounding box center [875, 329] width 14 height 14
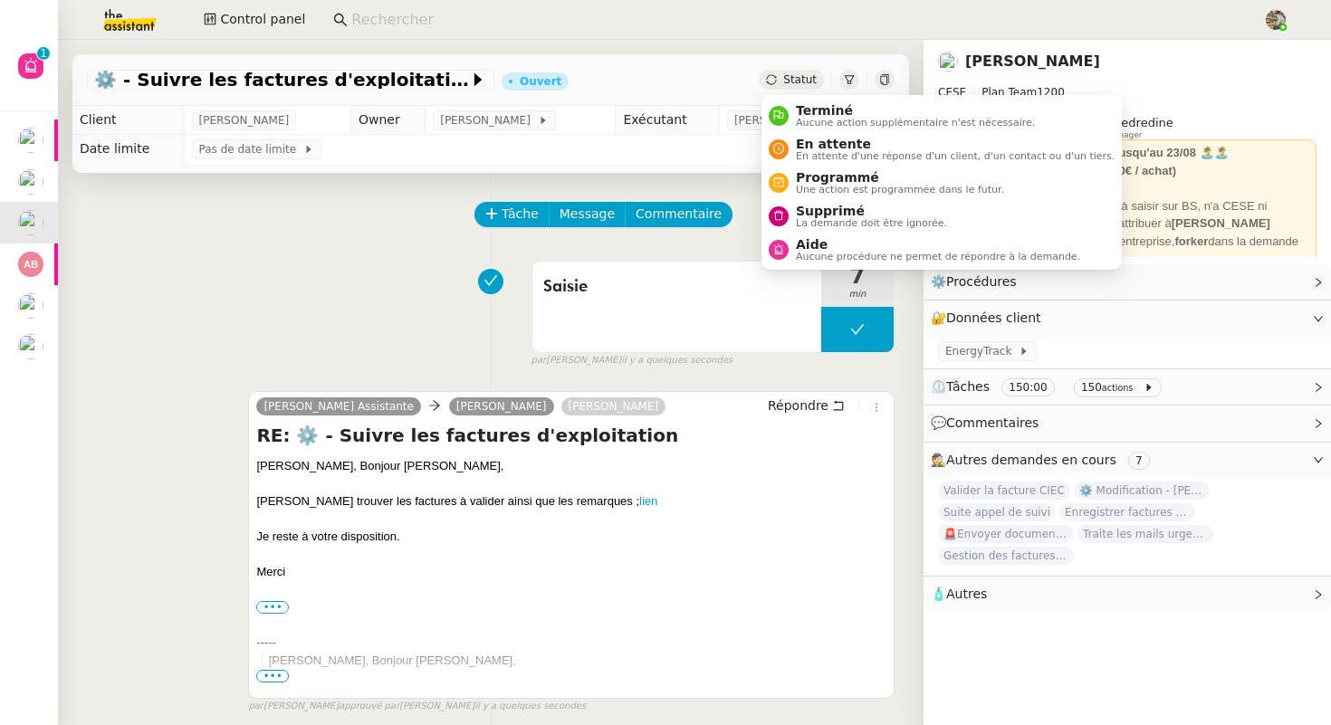
click at [792, 83] on span "Statut" at bounding box center [800, 79] width 34 height 13
click at [813, 118] on span "Aucune action supplémentaire n'est nécessaire." at bounding box center [915, 123] width 239 height 10
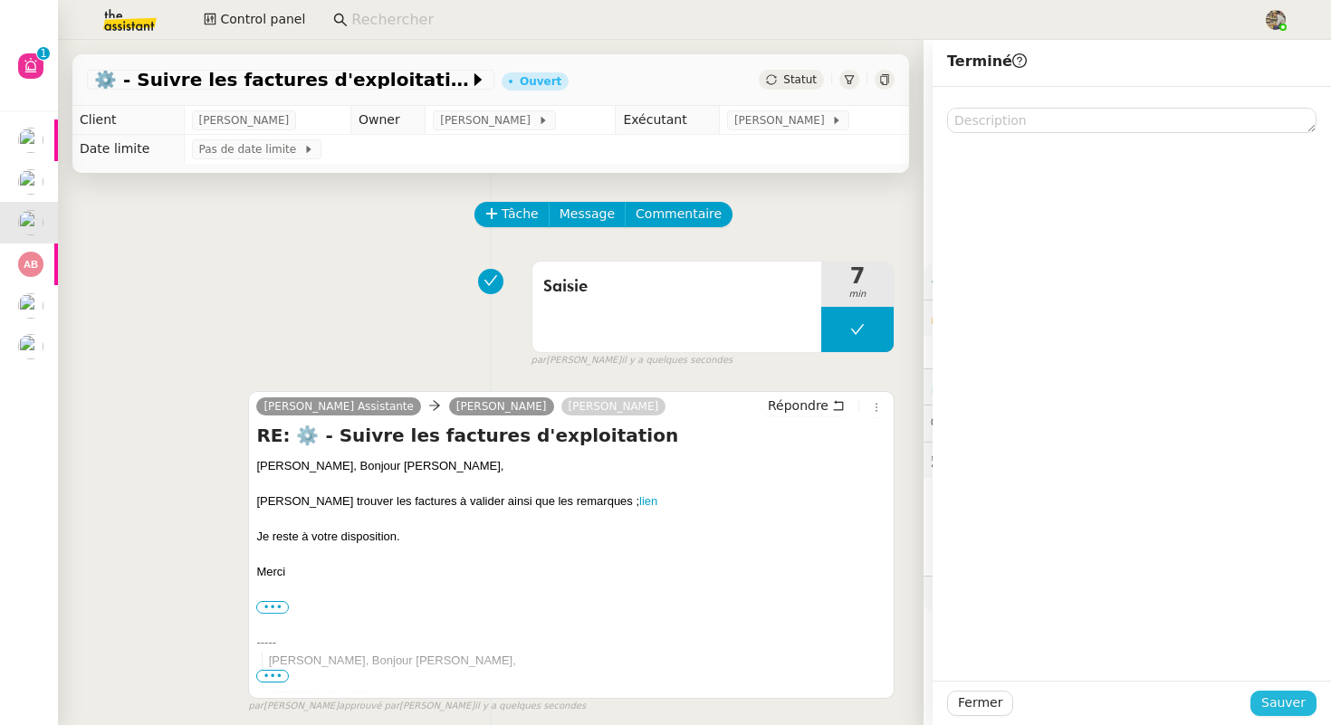
click at [1271, 705] on span "Sauver" at bounding box center [1284, 703] width 44 height 21
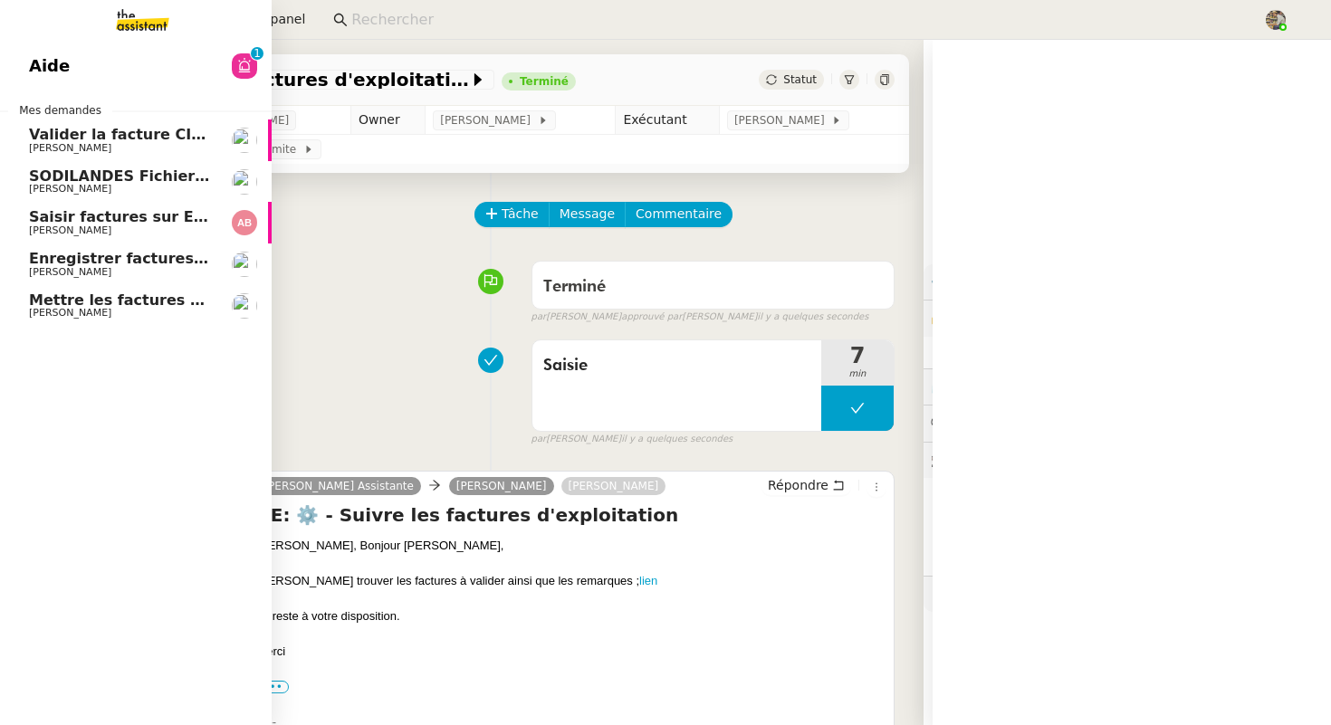
click at [72, 285] on link "Mettre les factures sur EnergyTrack Aurélia CESE" at bounding box center [136, 306] width 272 height 42
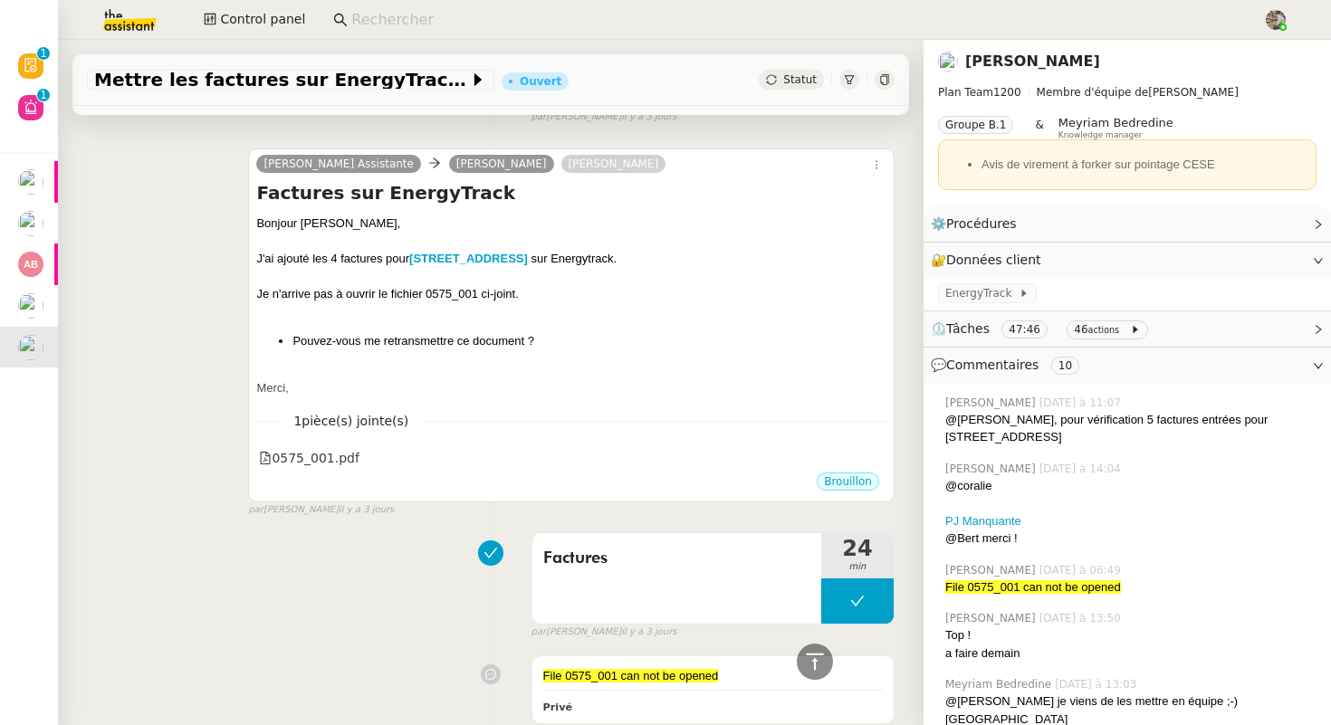
scroll to position [1386, 0]
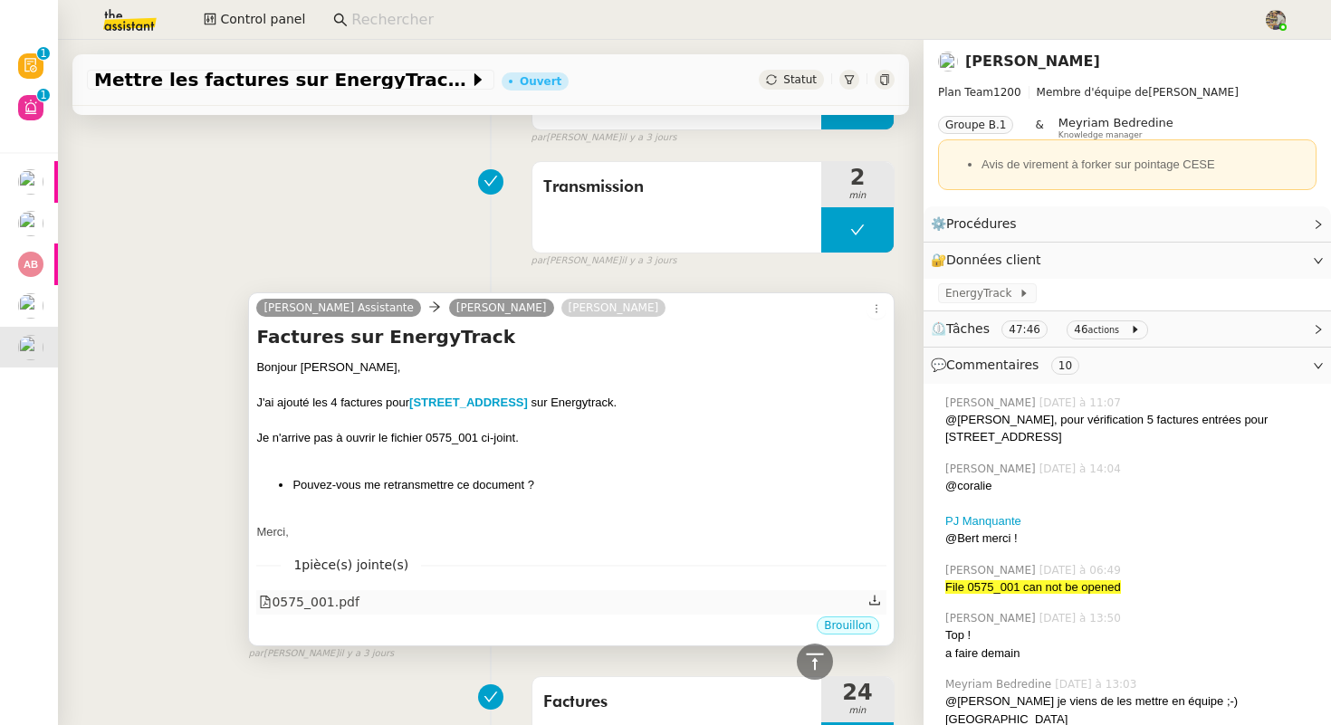
click at [317, 601] on div "0575_001.pdf" at bounding box center [309, 602] width 101 height 21
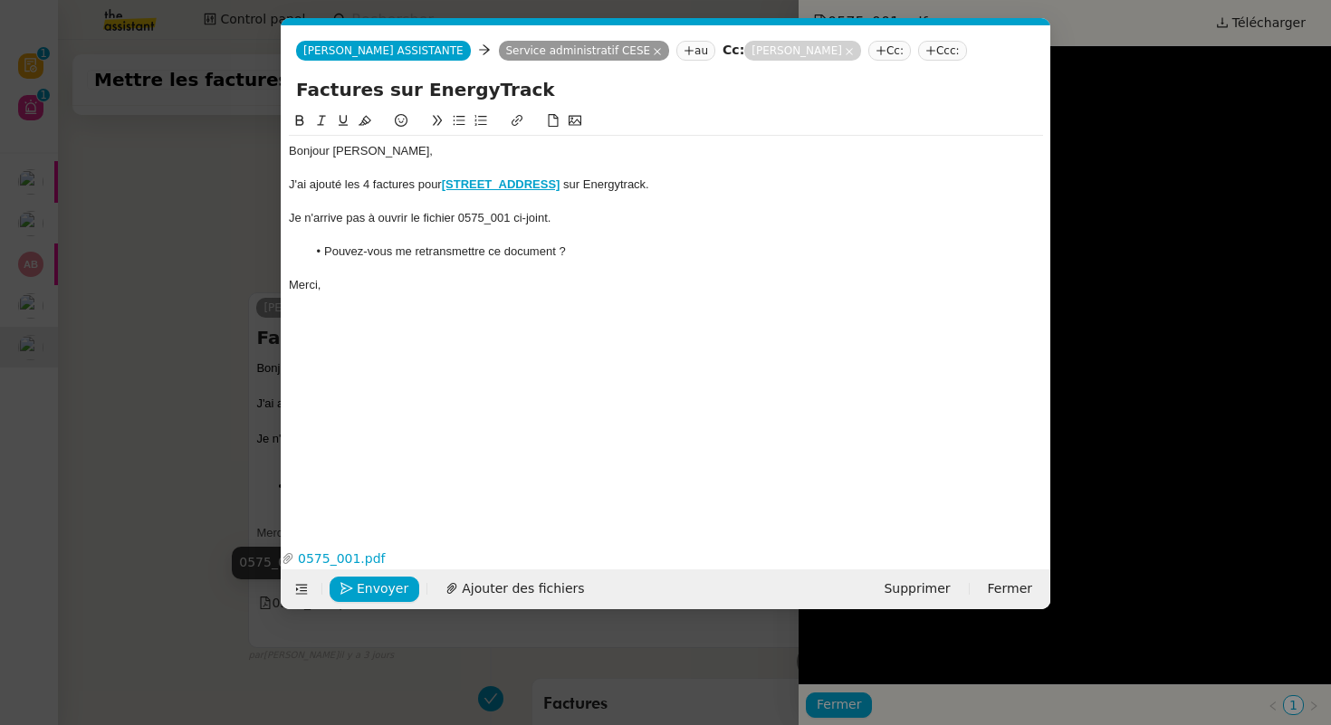
scroll to position [1386, 0]
click at [131, 445] on nz-modal-container "Service TA - VOYAGE - PROPOSITION GLOBALE A utiliser dans le cadre de propositi…" at bounding box center [665, 362] width 1331 height 725
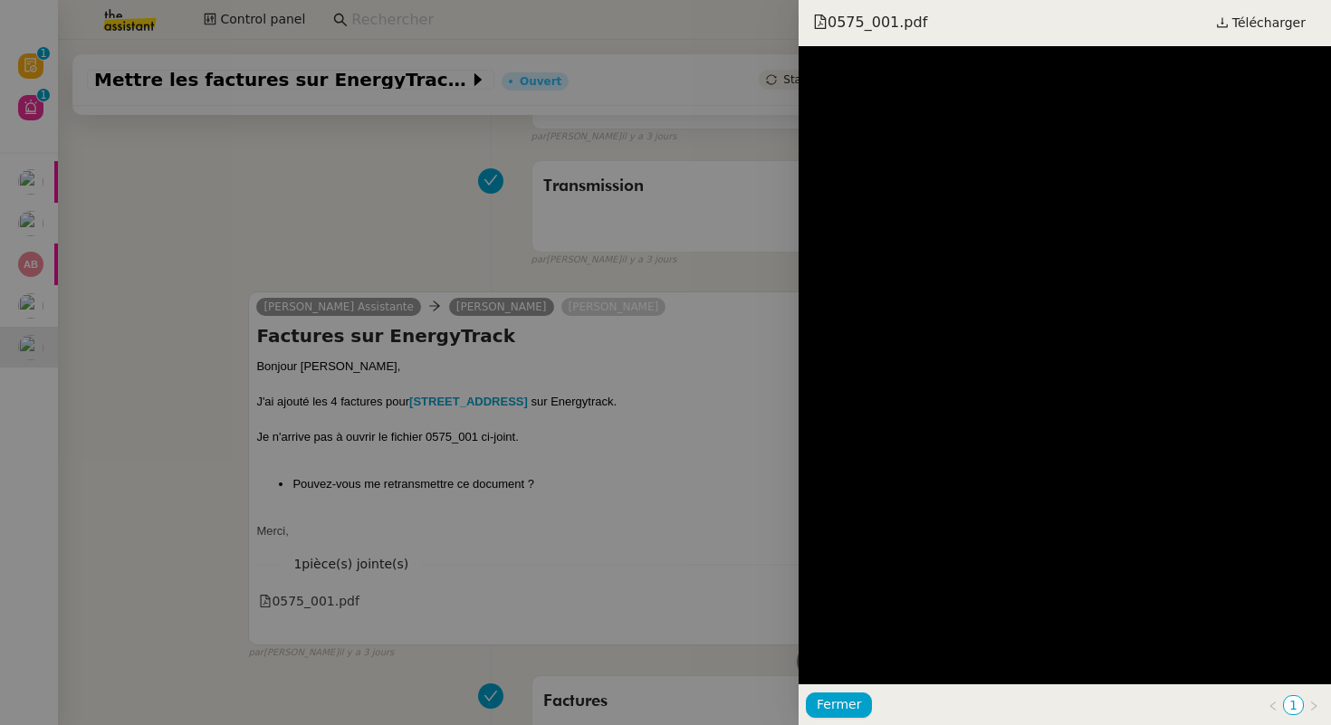
scroll to position [1386, 0]
click at [1273, 21] on span "Télécharger" at bounding box center [1269, 23] width 73 height 24
click at [533, 385] on div at bounding box center [665, 362] width 1331 height 725
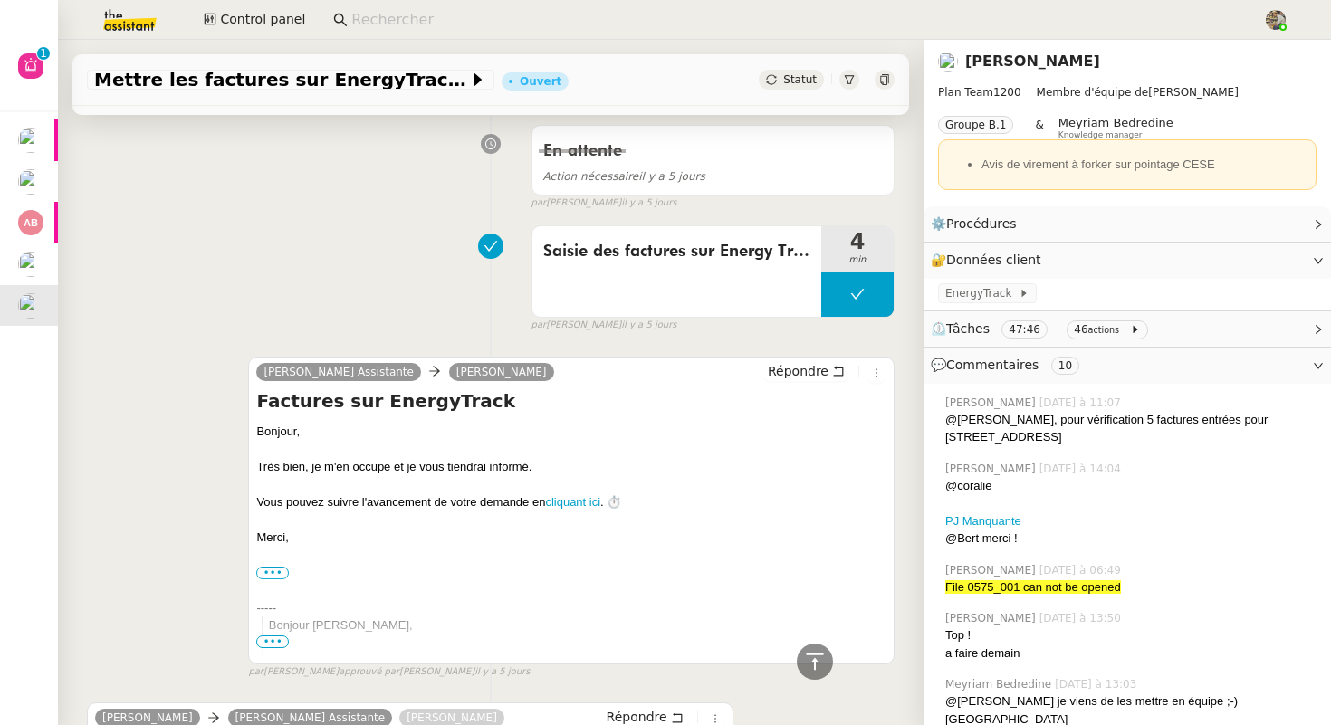
scroll to position [4215, 0]
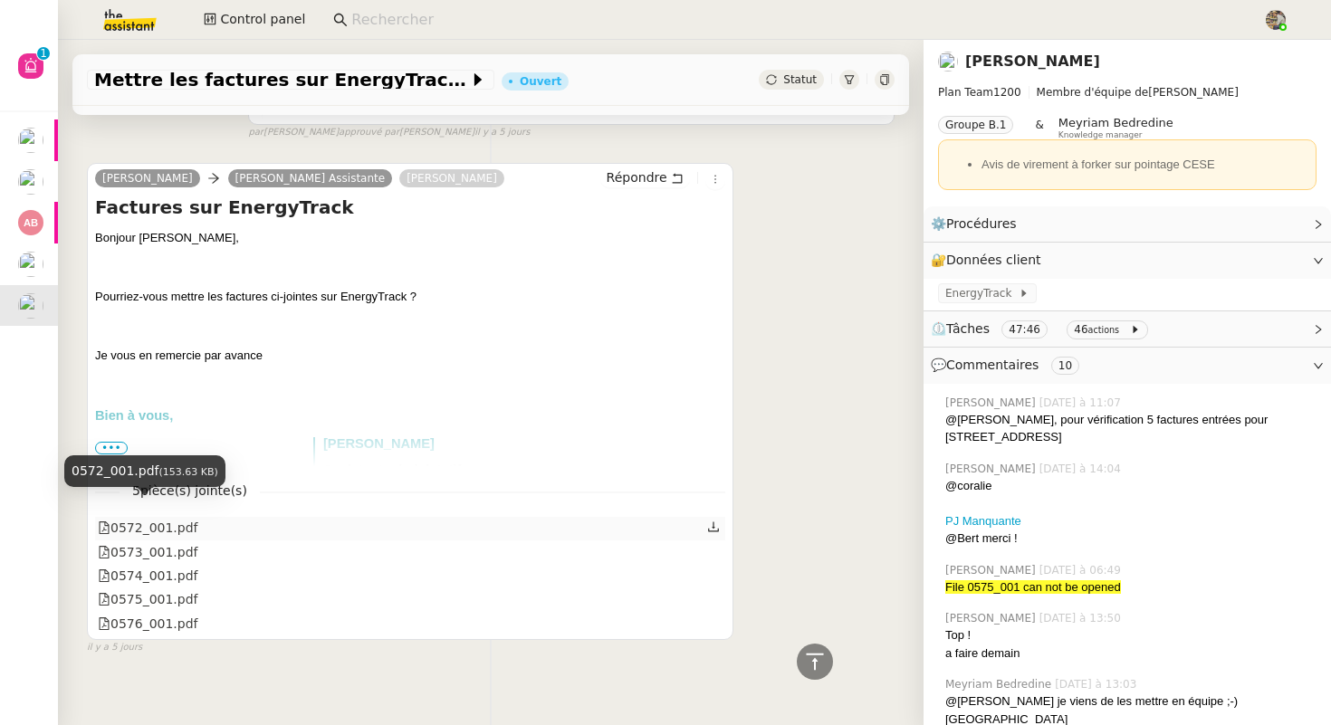
click at [139, 518] on div "0572_001.pdf" at bounding box center [148, 528] width 101 height 21
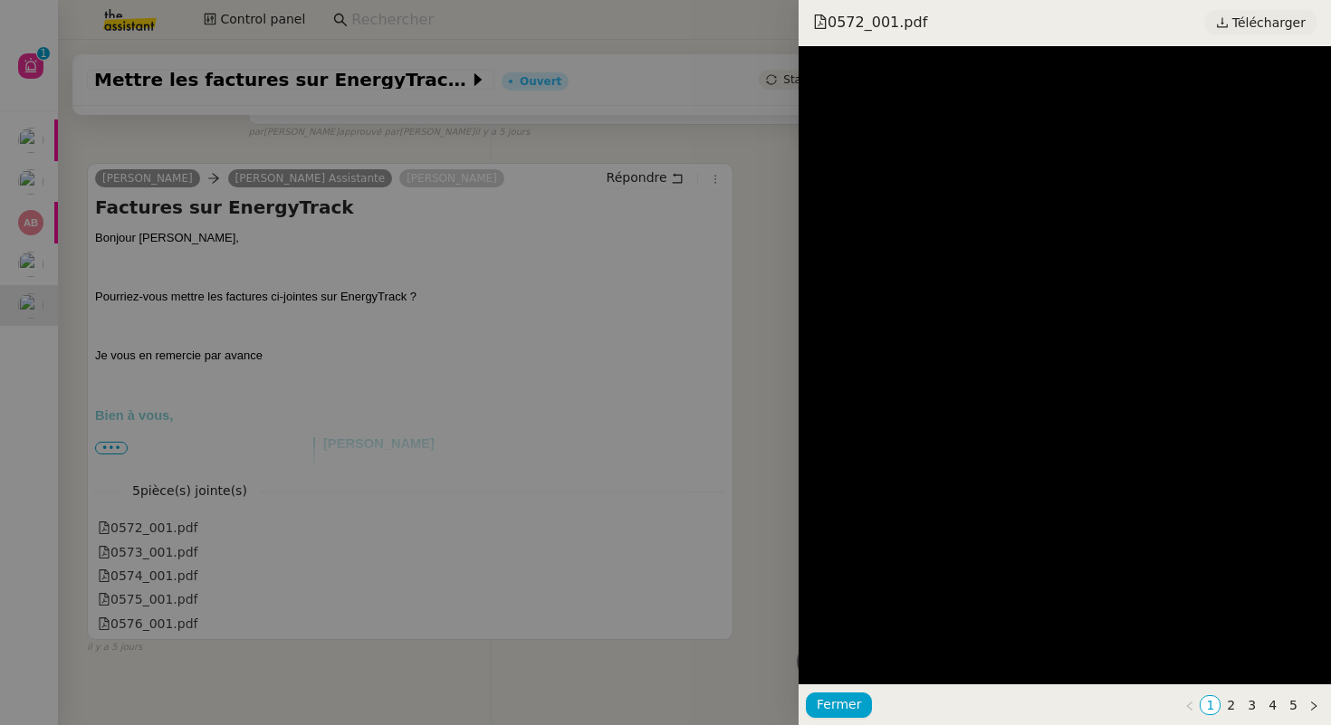
click at [1268, 15] on span "Télécharger" at bounding box center [1269, 23] width 73 height 24
click at [16, 257] on div at bounding box center [665, 362] width 1331 height 725
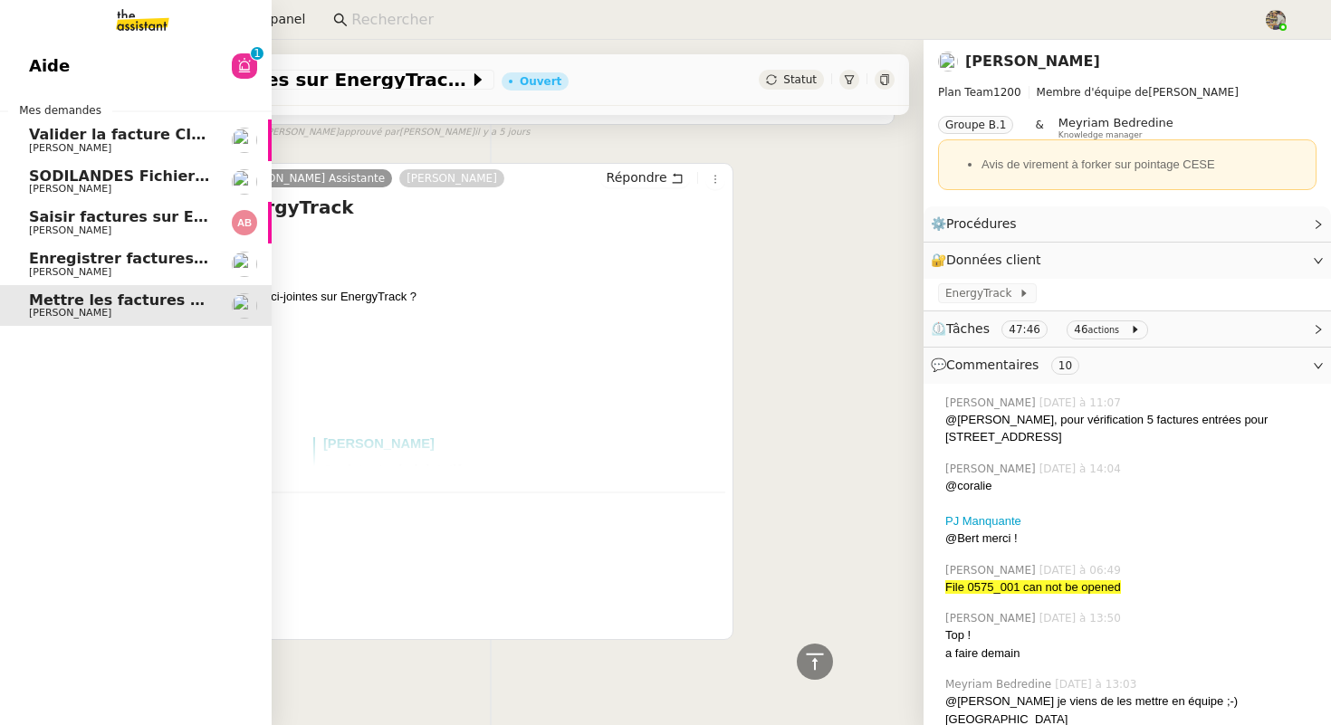
click at [41, 259] on link "Enregistrer factures sur ENERGYTRACK [PERSON_NAME]" at bounding box center [136, 265] width 272 height 42
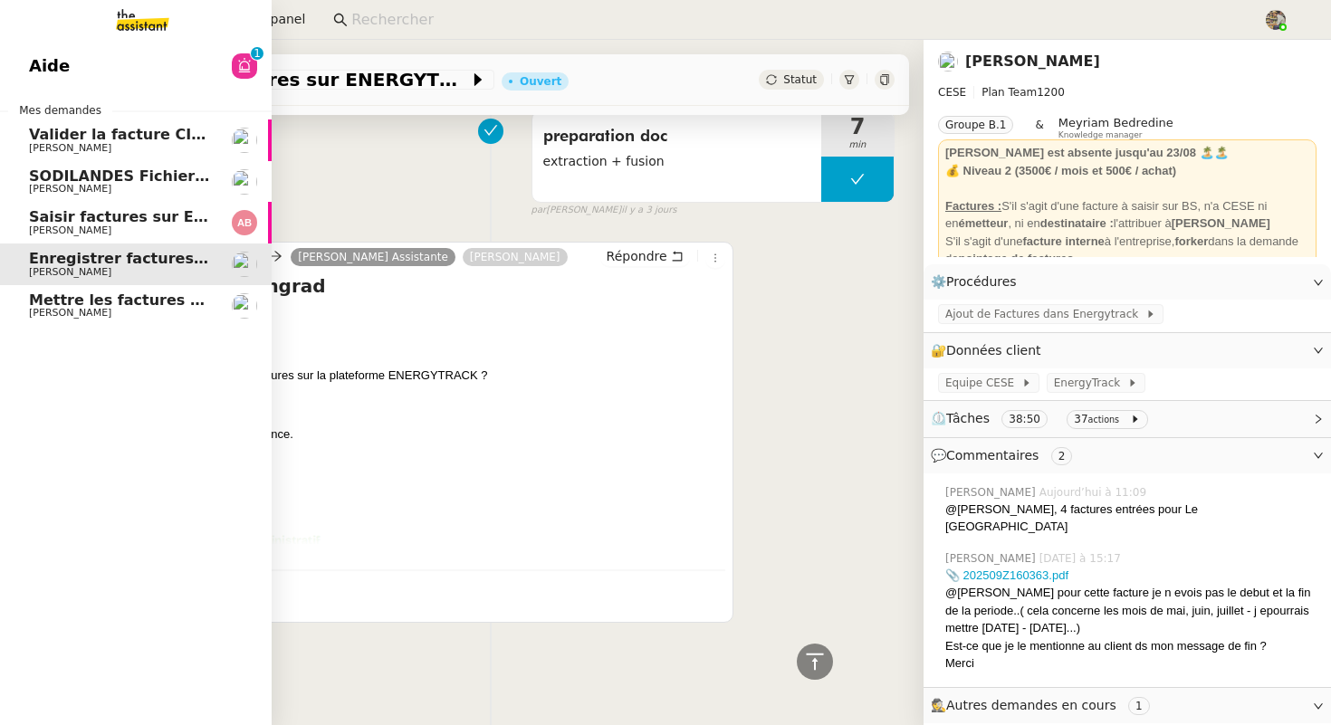
scroll to position [1853, 0]
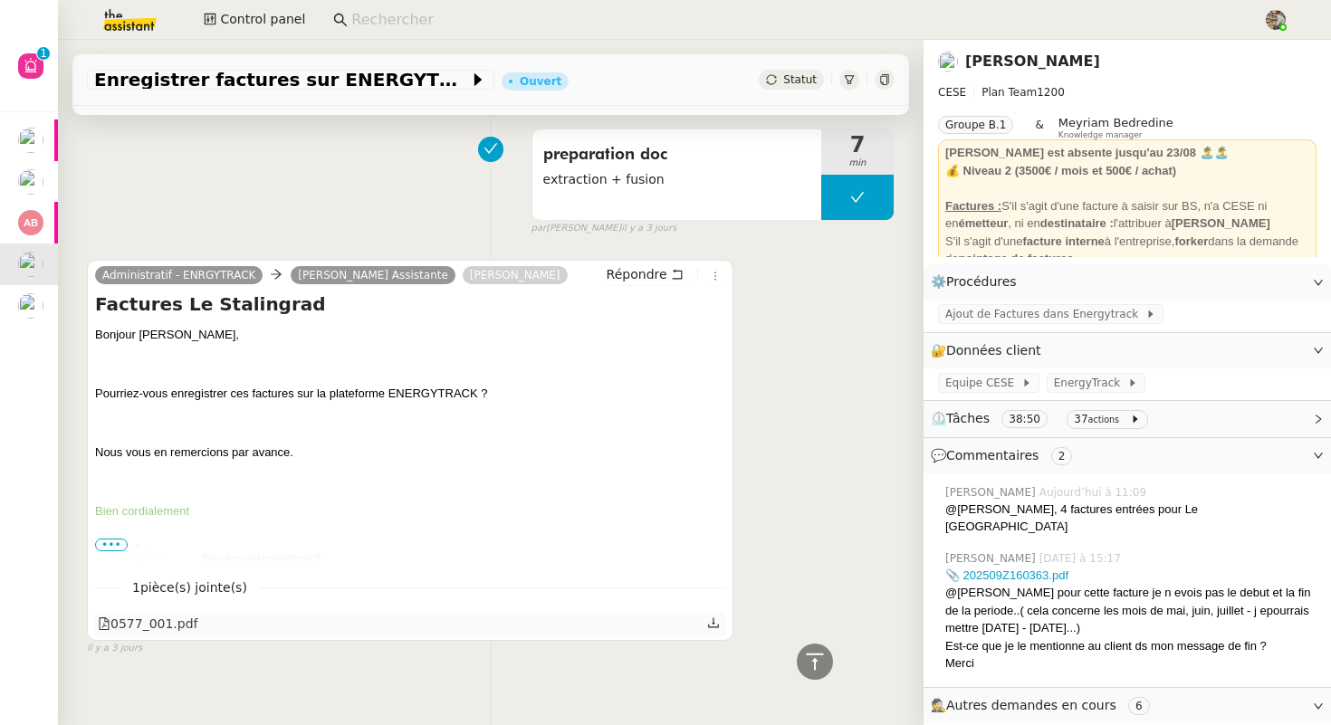
click at [139, 614] on div "0577_001.pdf" at bounding box center [148, 624] width 101 height 21
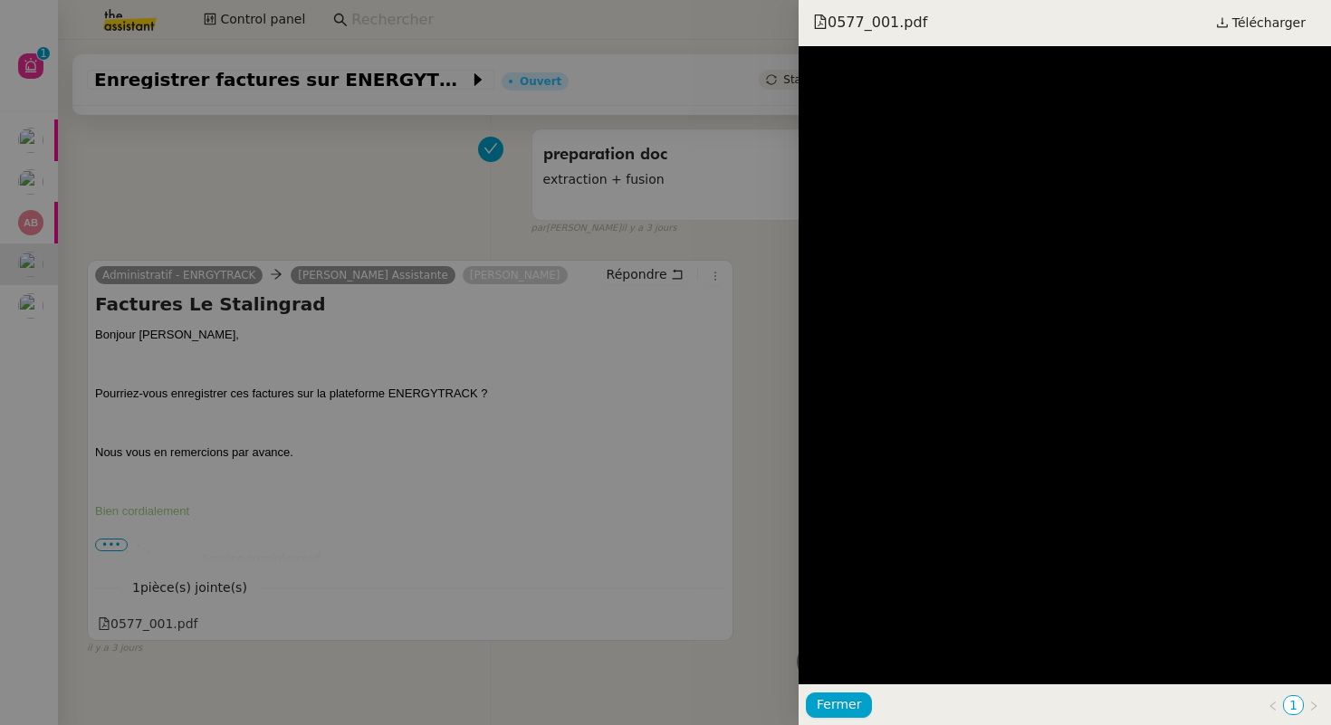
click at [438, 389] on div at bounding box center [665, 362] width 1331 height 725
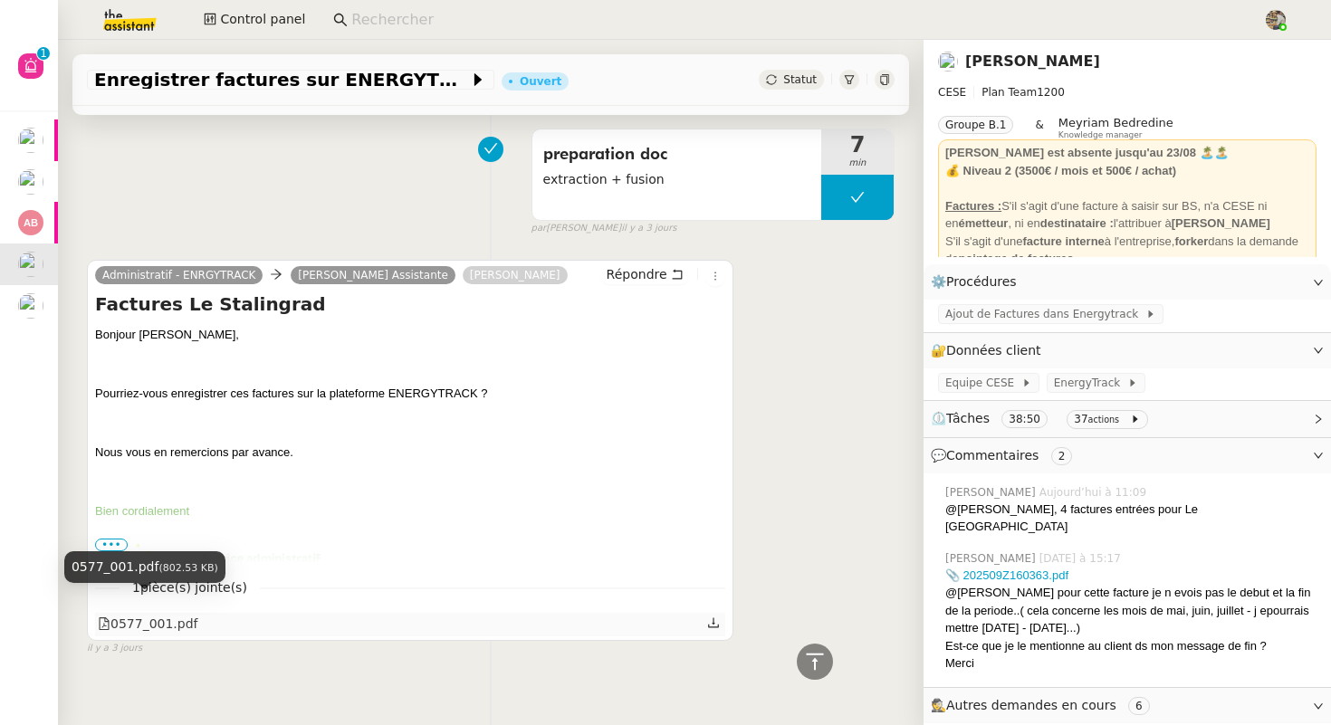
click at [120, 614] on div "0577_001.pdf" at bounding box center [148, 624] width 101 height 21
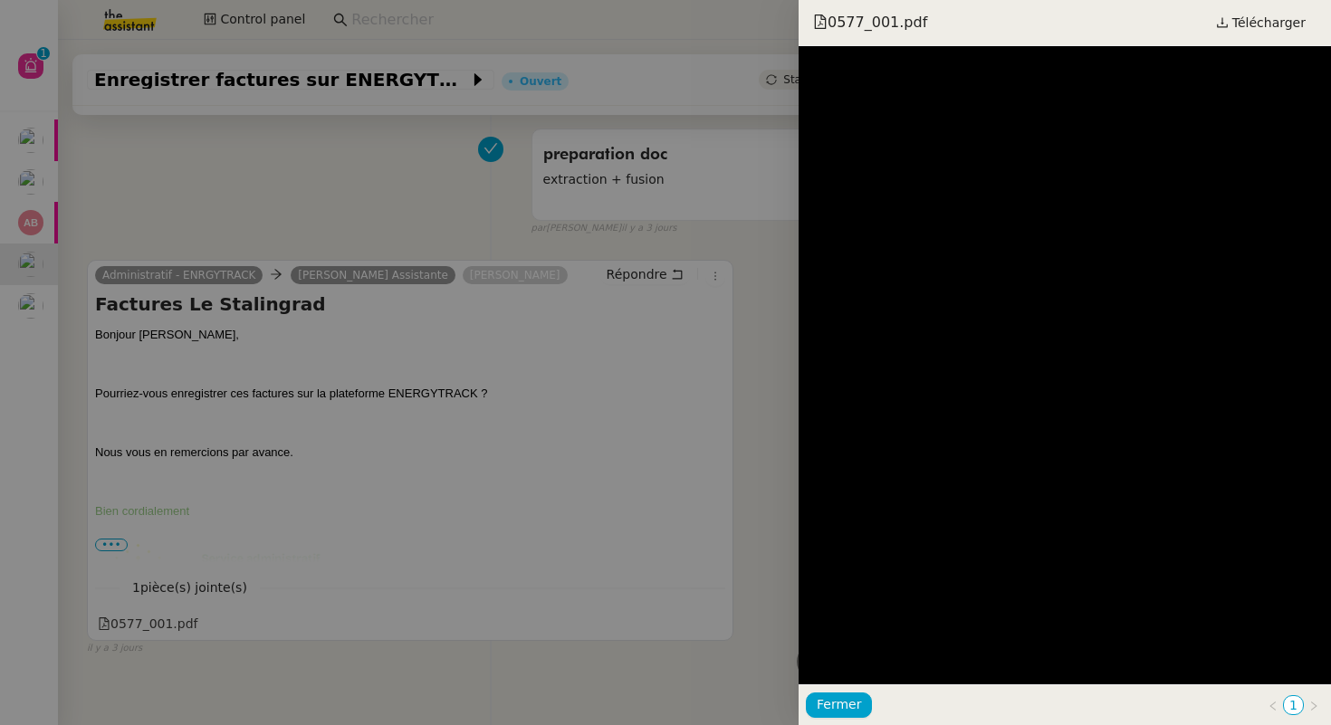
click at [617, 325] on div at bounding box center [665, 362] width 1331 height 725
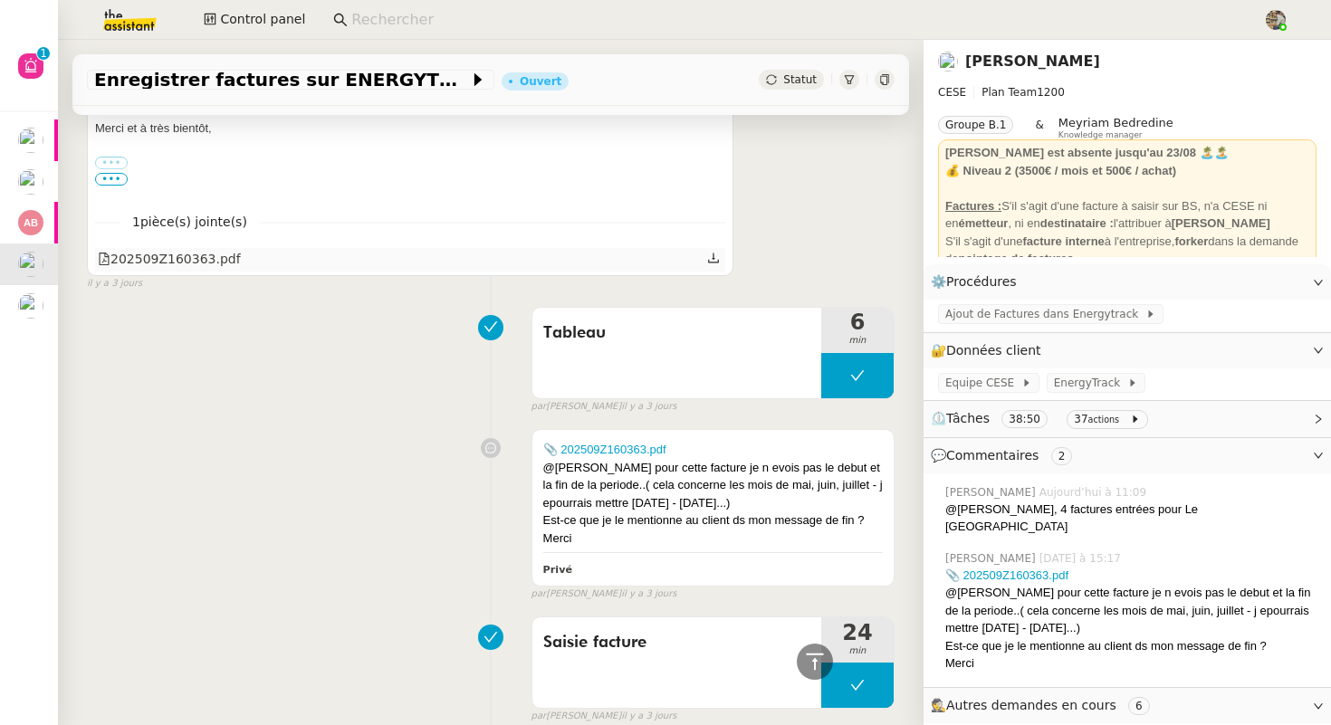
scroll to position [1150, 0]
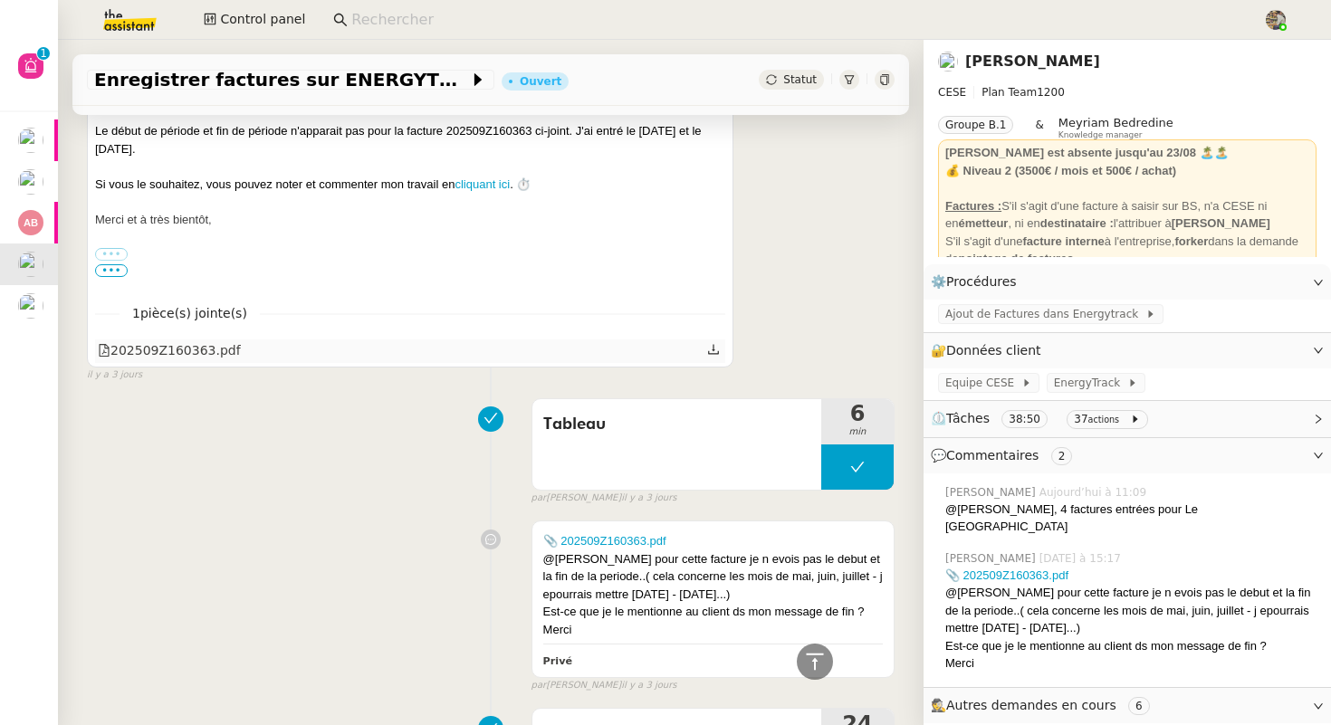
click at [204, 341] on div "202509Z160363.pdf" at bounding box center [169, 351] width 143 height 21
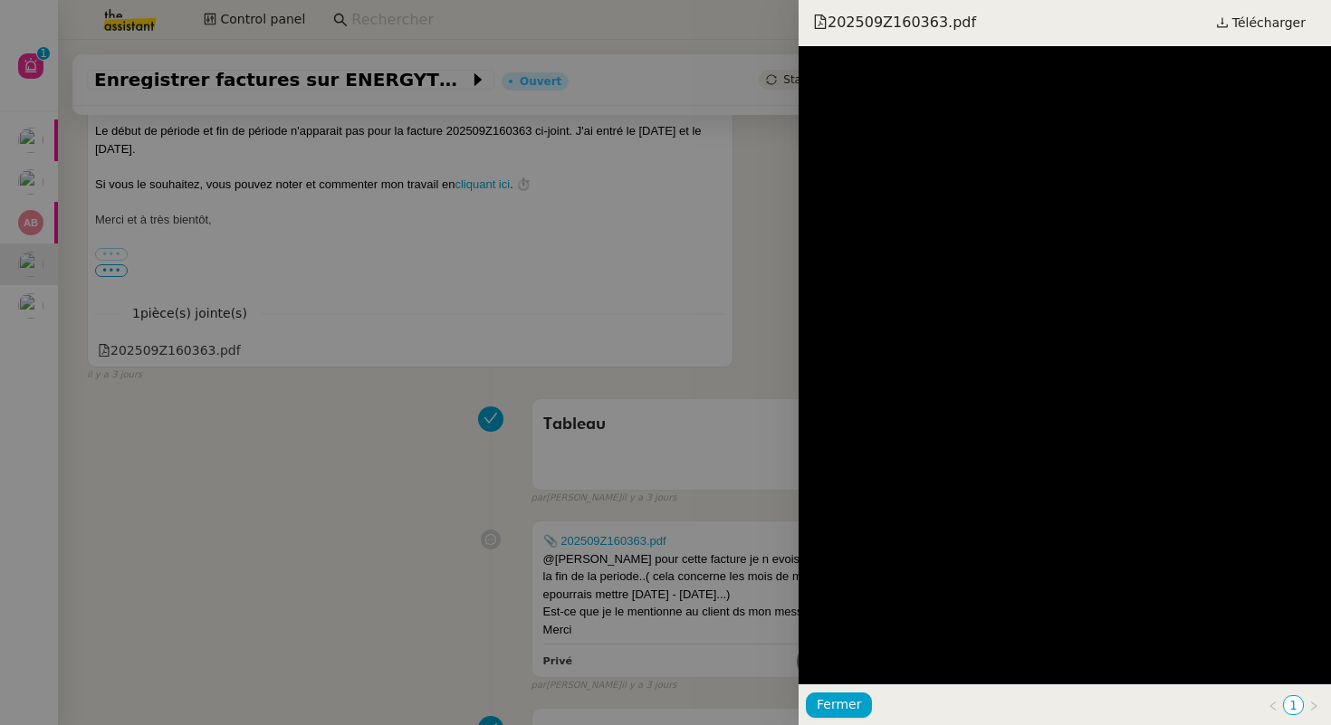
click at [470, 455] on div at bounding box center [665, 362] width 1331 height 725
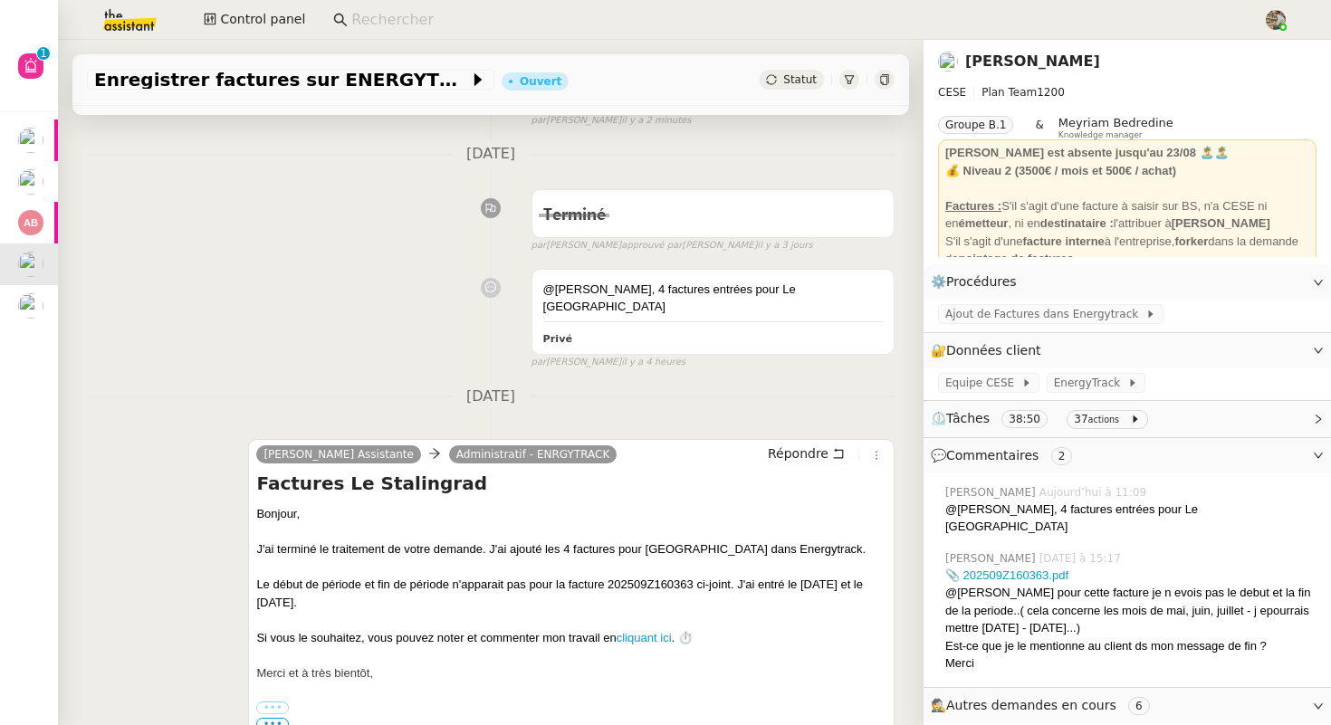
scroll to position [132, 0]
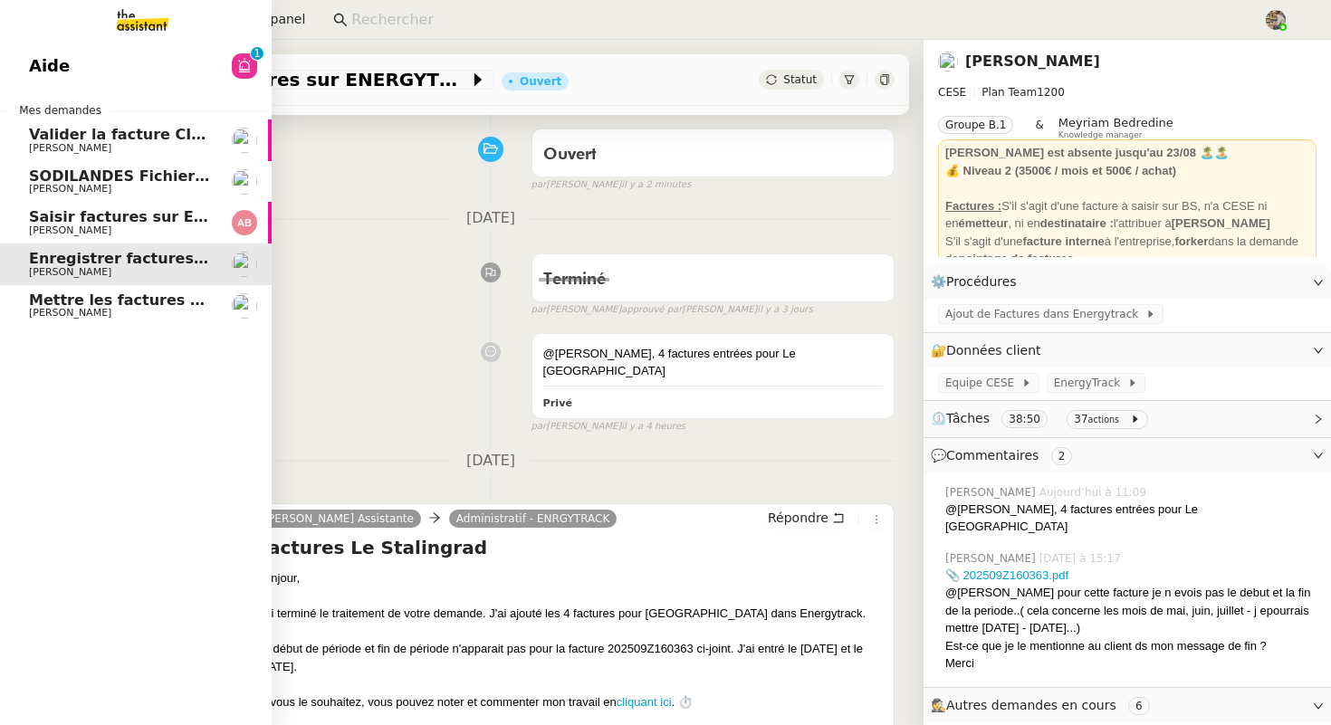
click at [86, 225] on span "[PERSON_NAME]" at bounding box center [70, 231] width 82 height 12
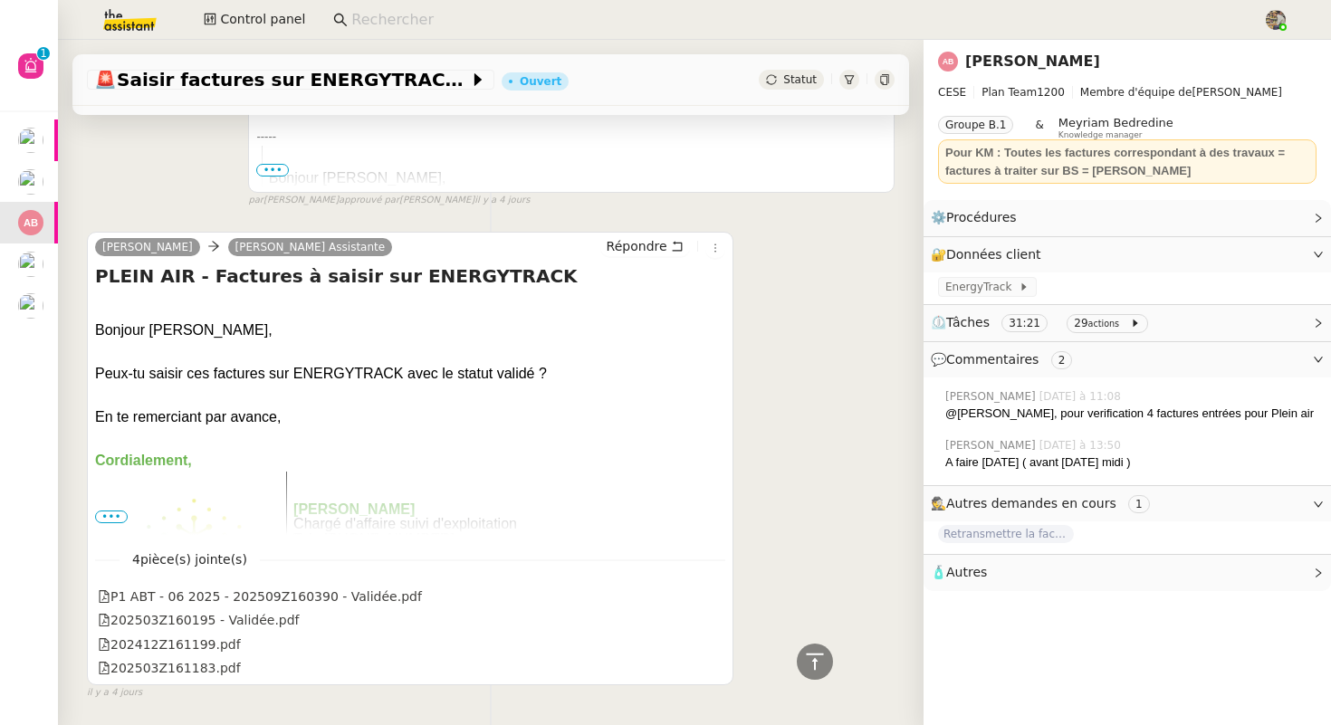
scroll to position [1633, 0]
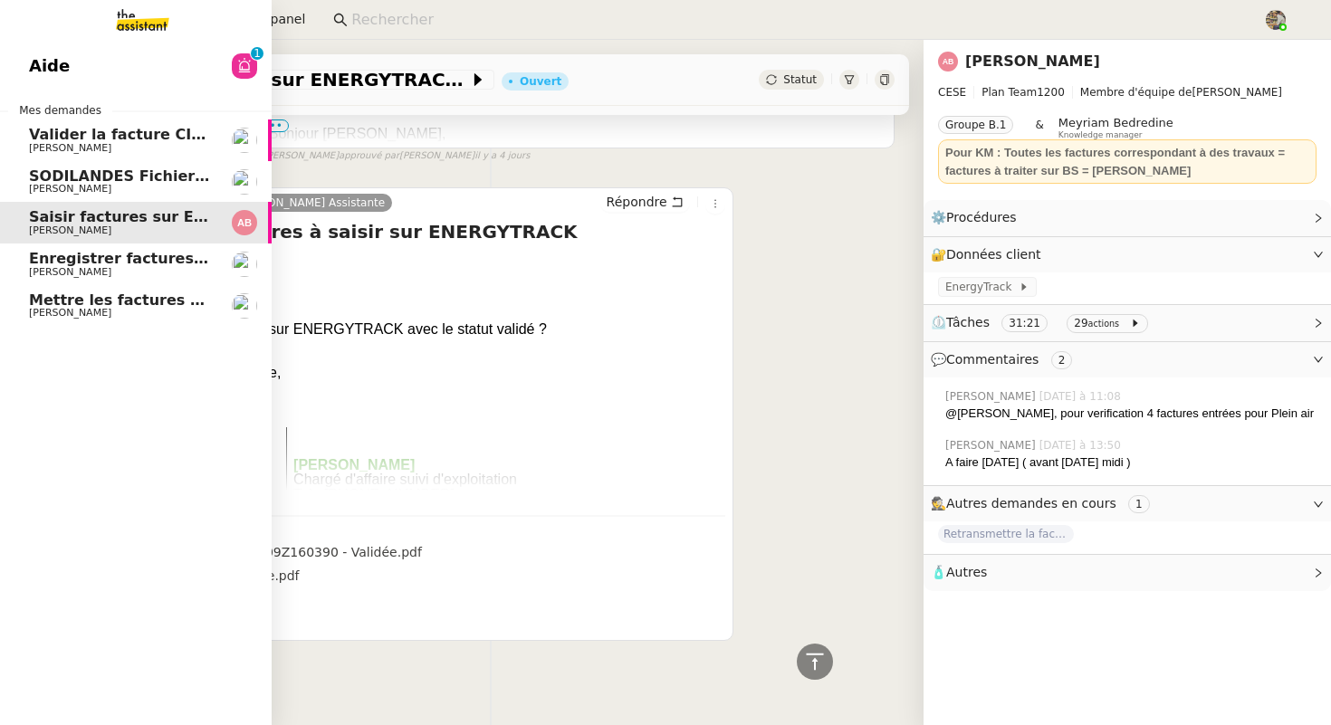
click at [63, 310] on span "Aurélia CESE" at bounding box center [70, 313] width 82 height 12
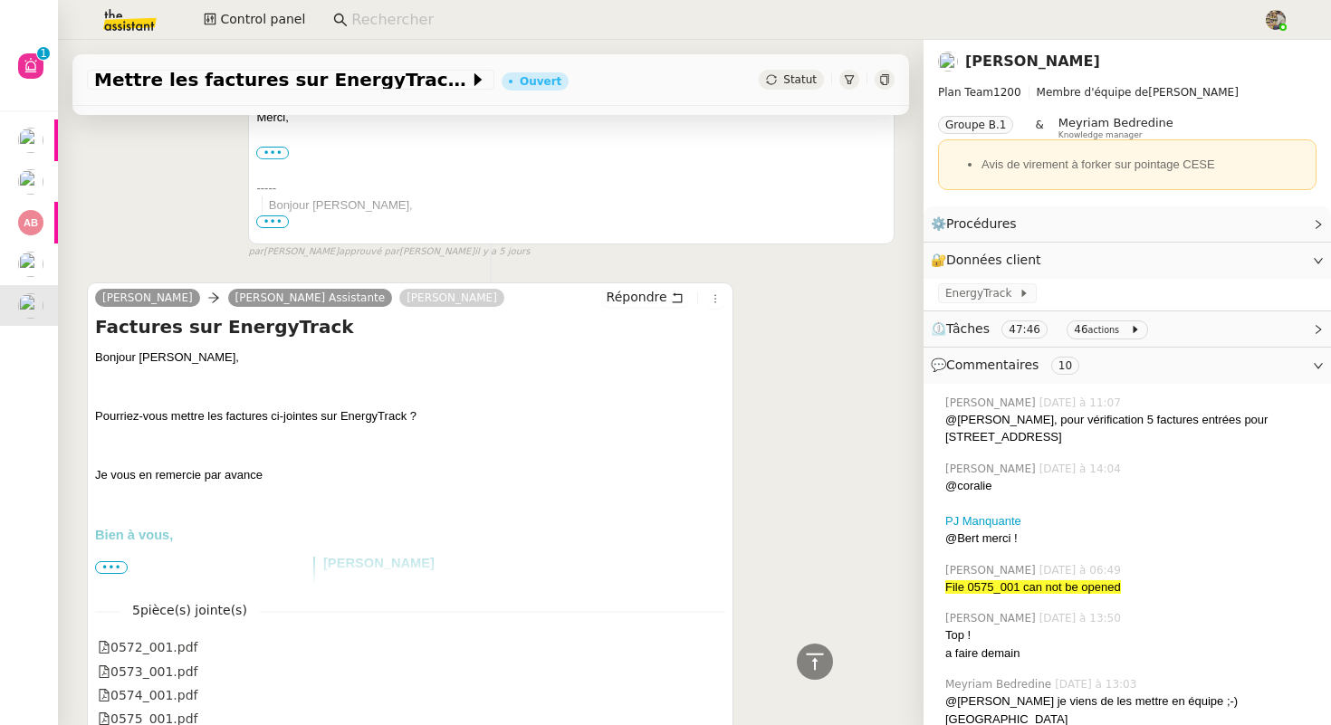
scroll to position [4215, 0]
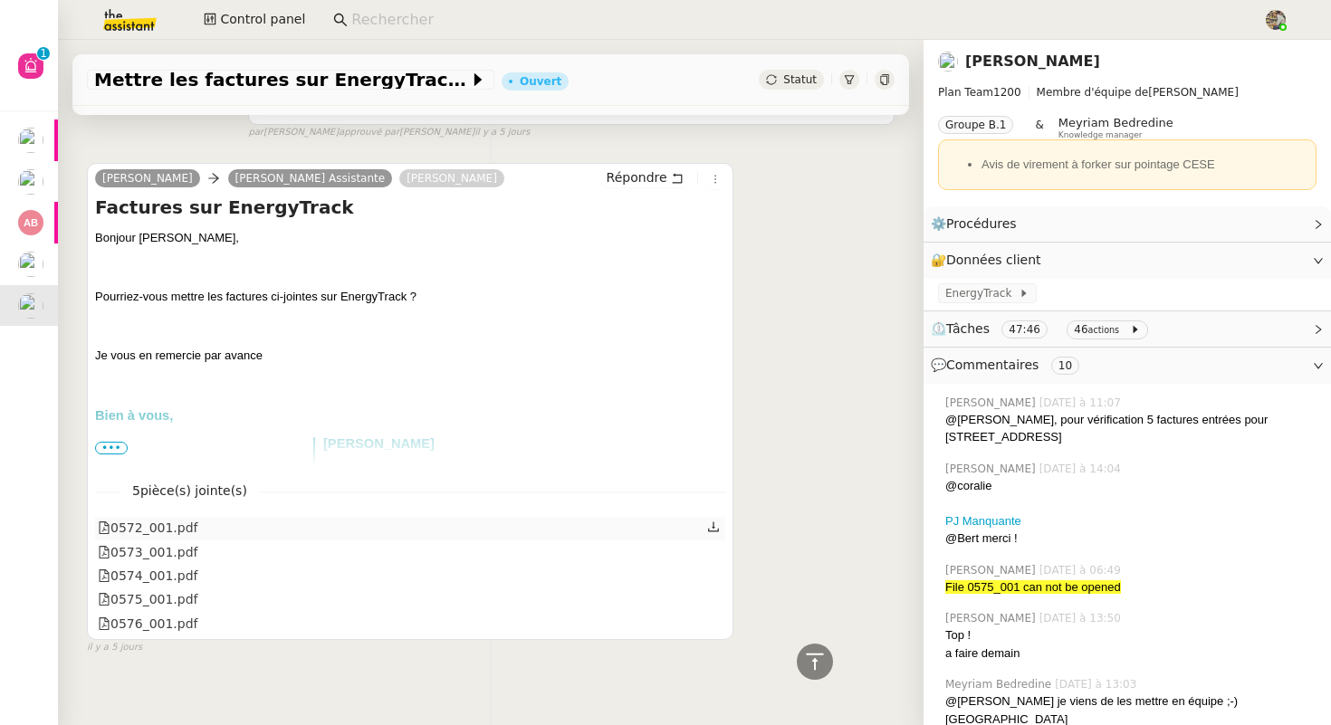
click at [174, 518] on div "0572_001.pdf" at bounding box center [148, 528] width 101 height 21
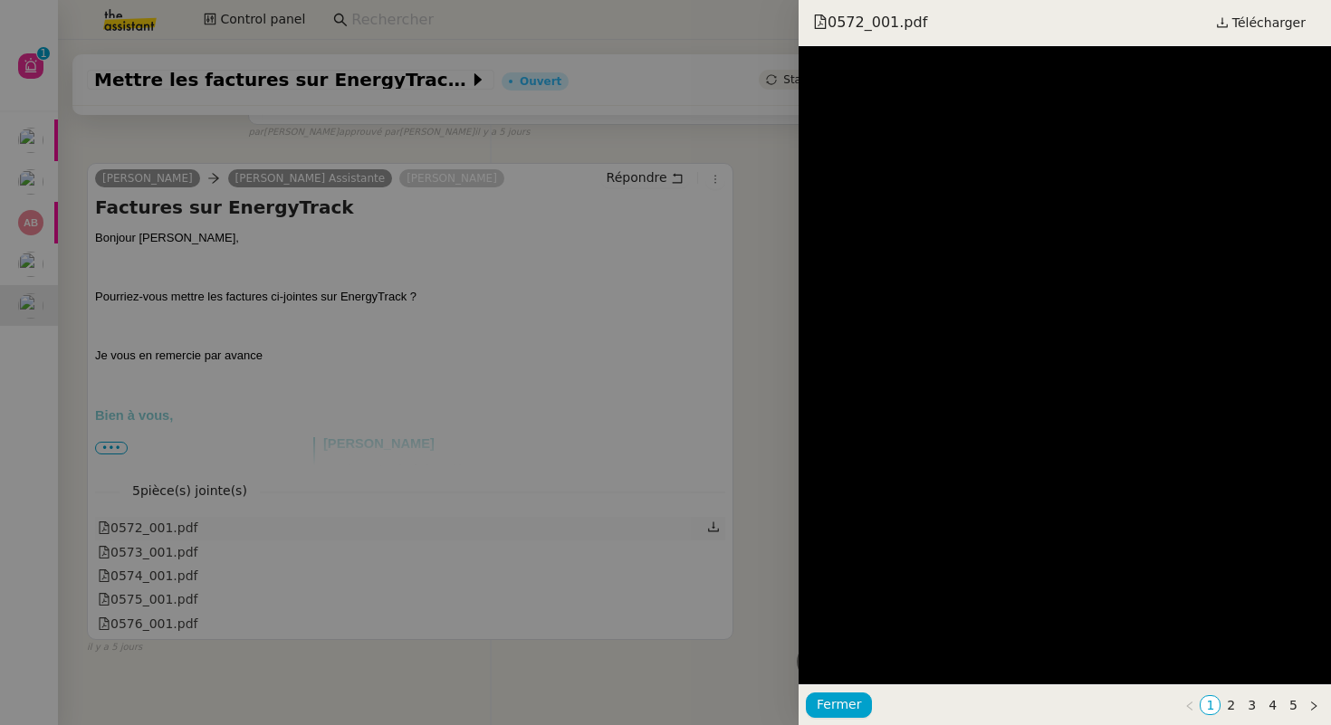
click at [174, 506] on div at bounding box center [665, 362] width 1331 height 725
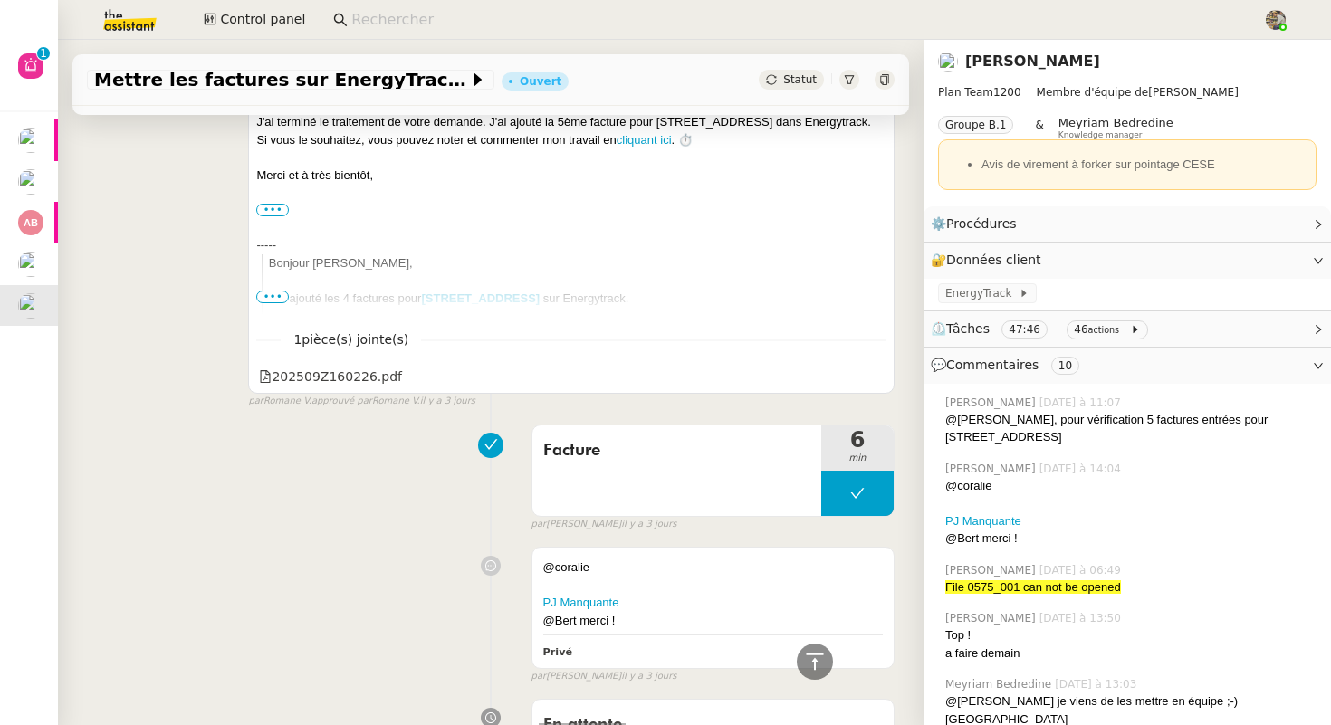
scroll to position [0, 0]
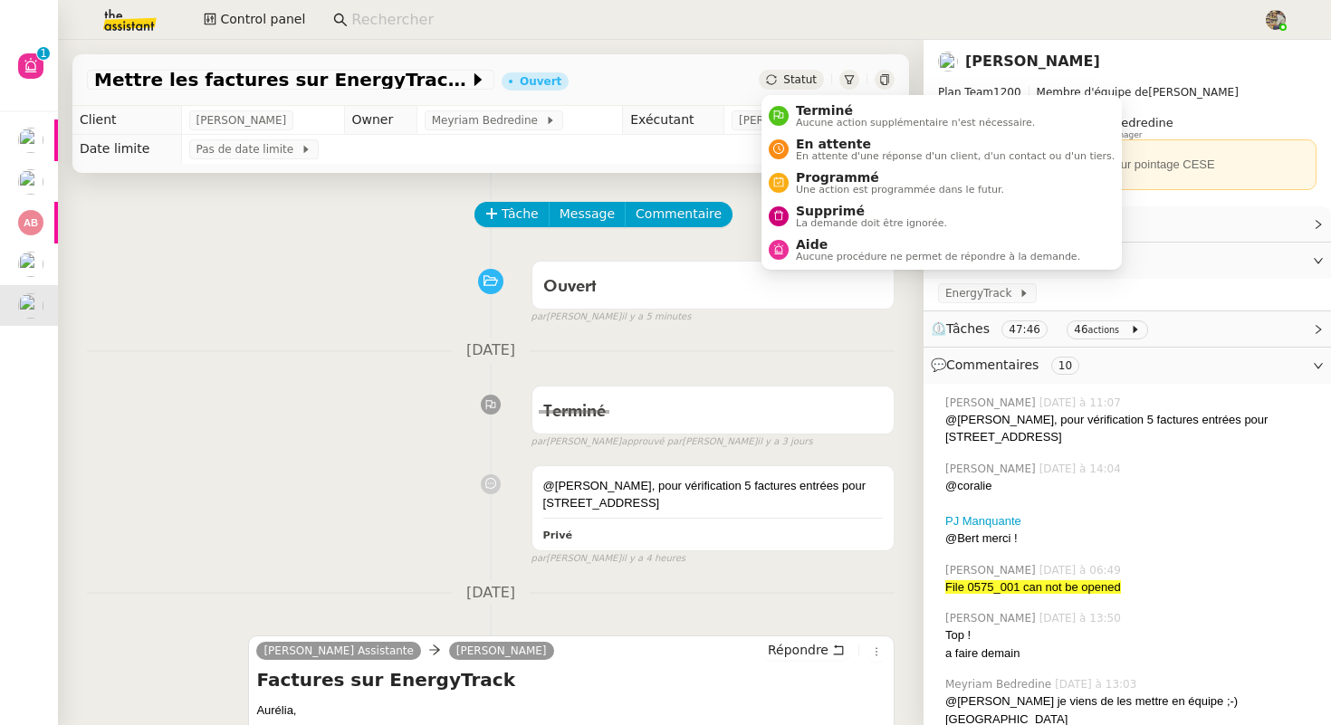
click at [795, 72] on div "Statut" at bounding box center [791, 80] width 65 height 20
click at [803, 104] on span "Terminé" at bounding box center [915, 110] width 239 height 14
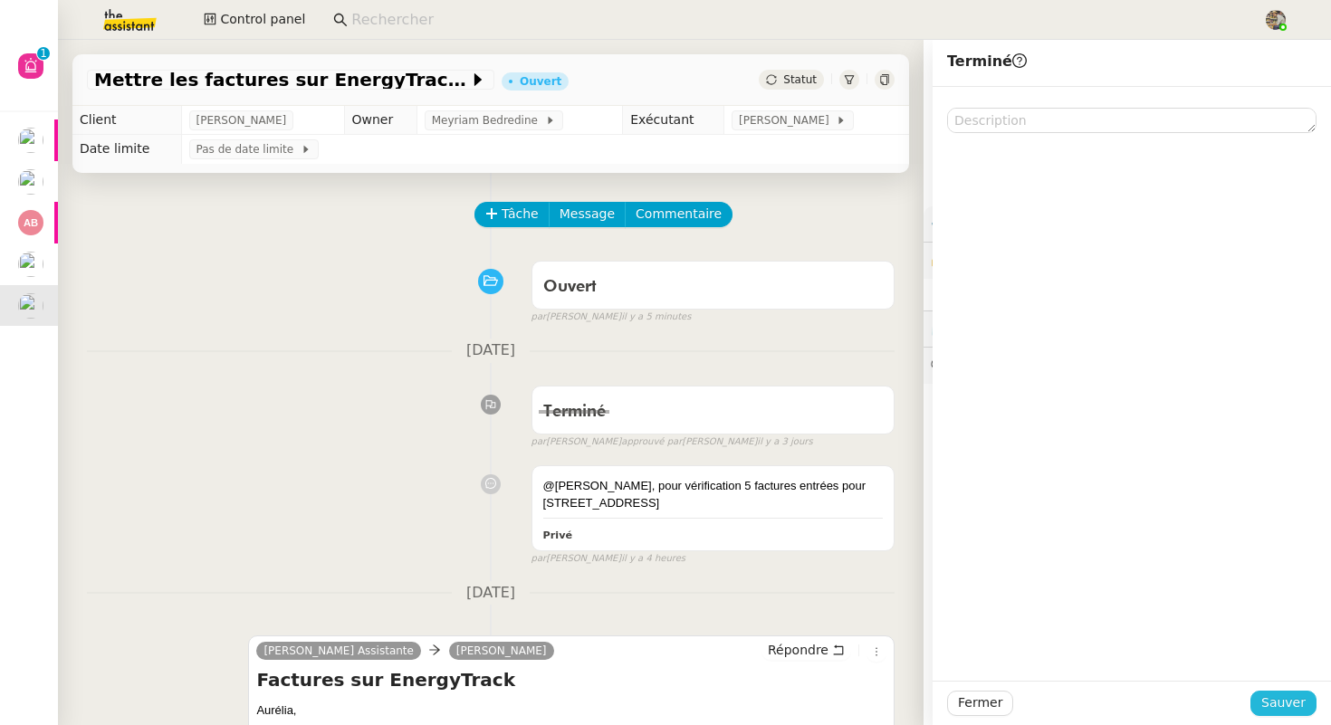
click at [1302, 705] on span "Sauver" at bounding box center [1284, 703] width 44 height 21
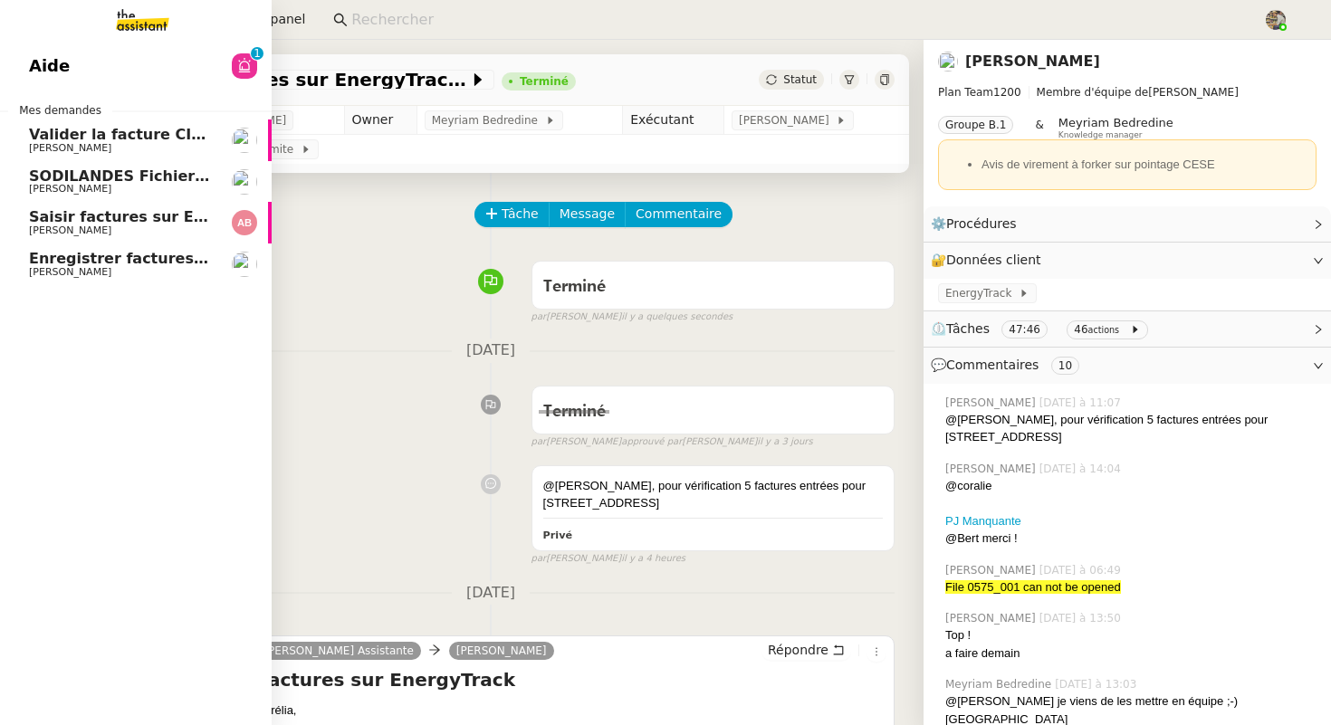
click at [33, 264] on span "Enregistrer factures sur ENERGYTRACK" at bounding box center [189, 258] width 321 height 17
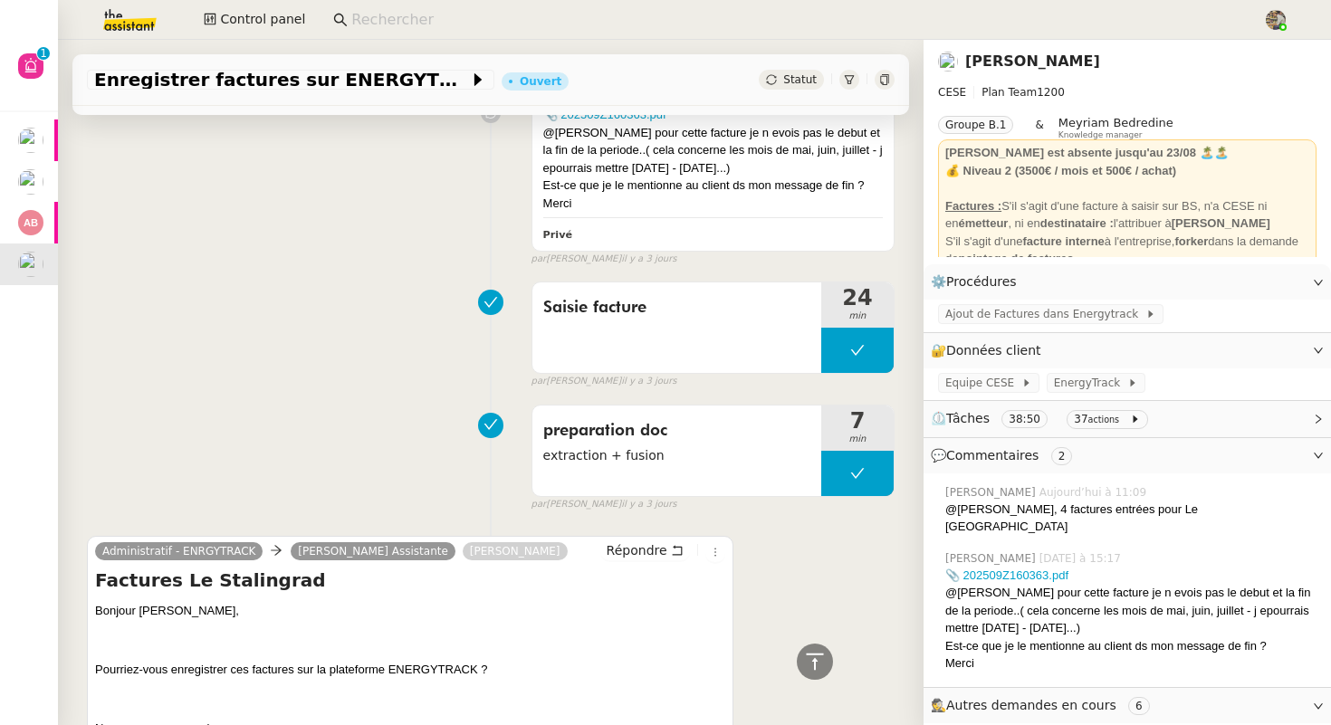
scroll to position [1853, 0]
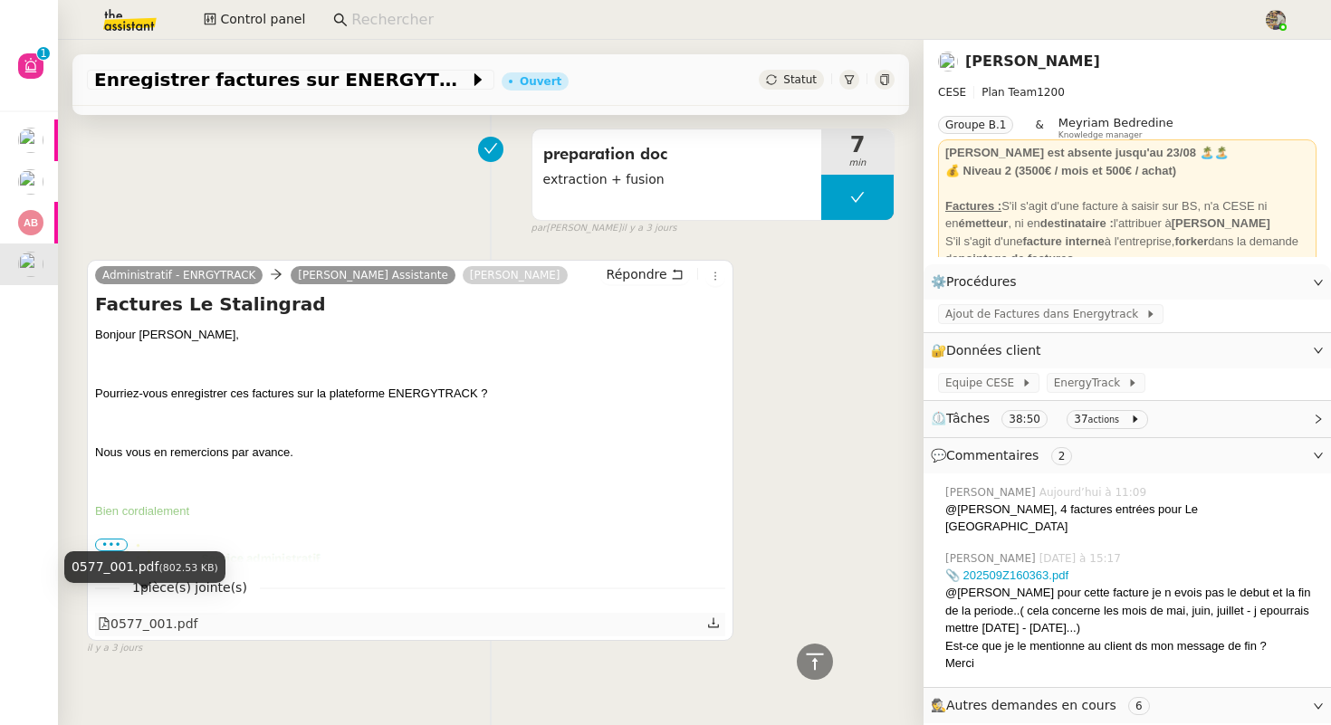
click at [149, 614] on div "0577_001.pdf" at bounding box center [148, 624] width 101 height 21
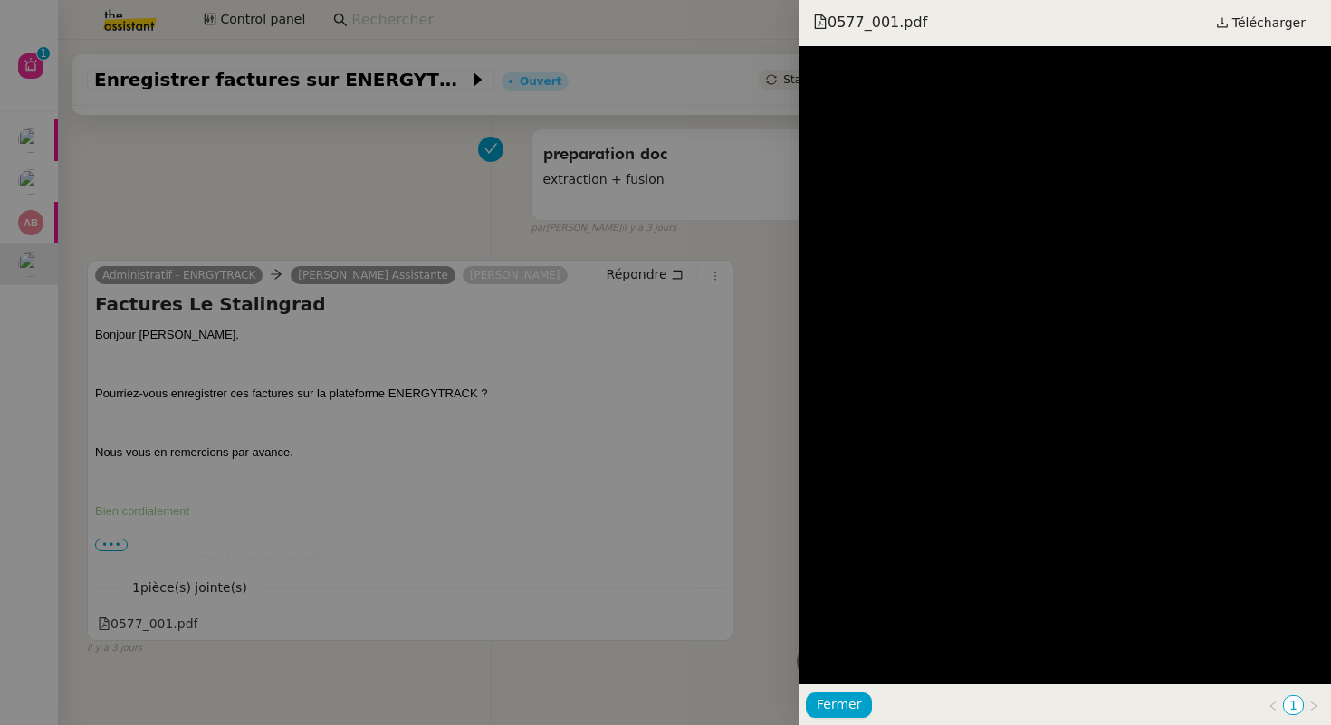
click at [189, 212] on div at bounding box center [665, 362] width 1331 height 725
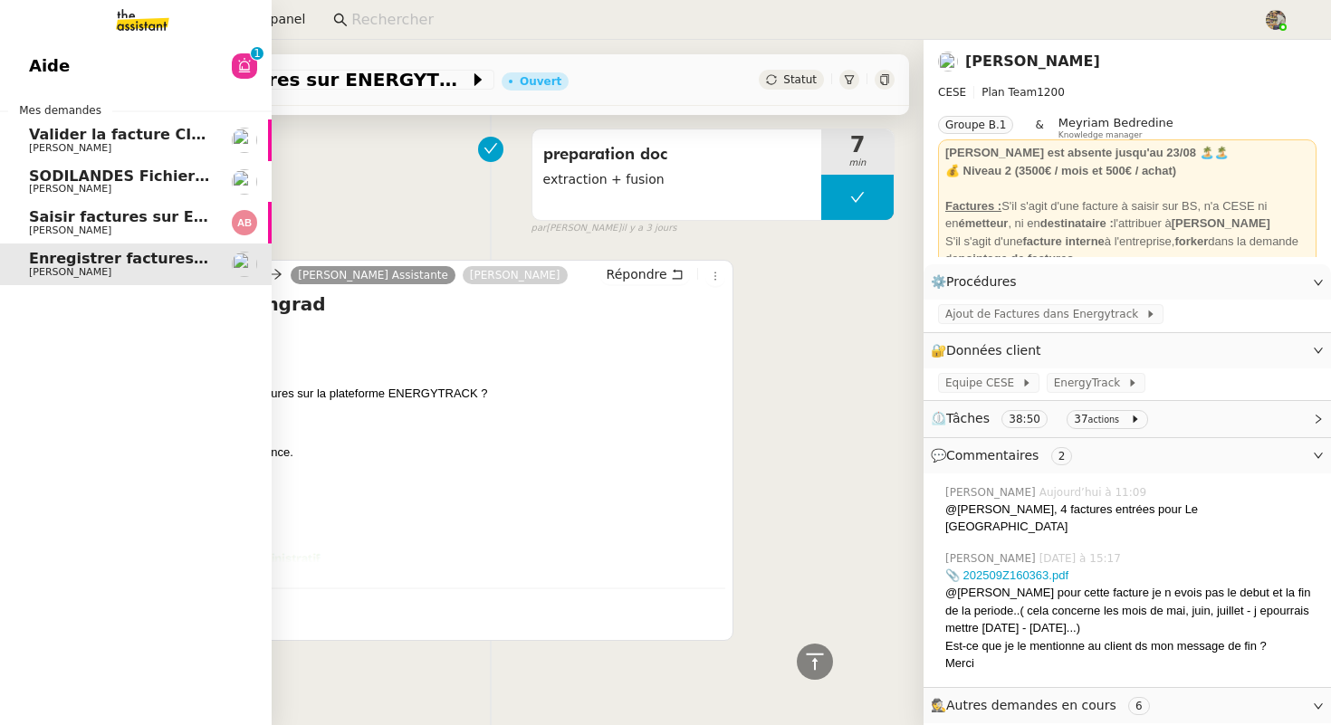
click at [39, 225] on span "[PERSON_NAME]" at bounding box center [70, 231] width 82 height 12
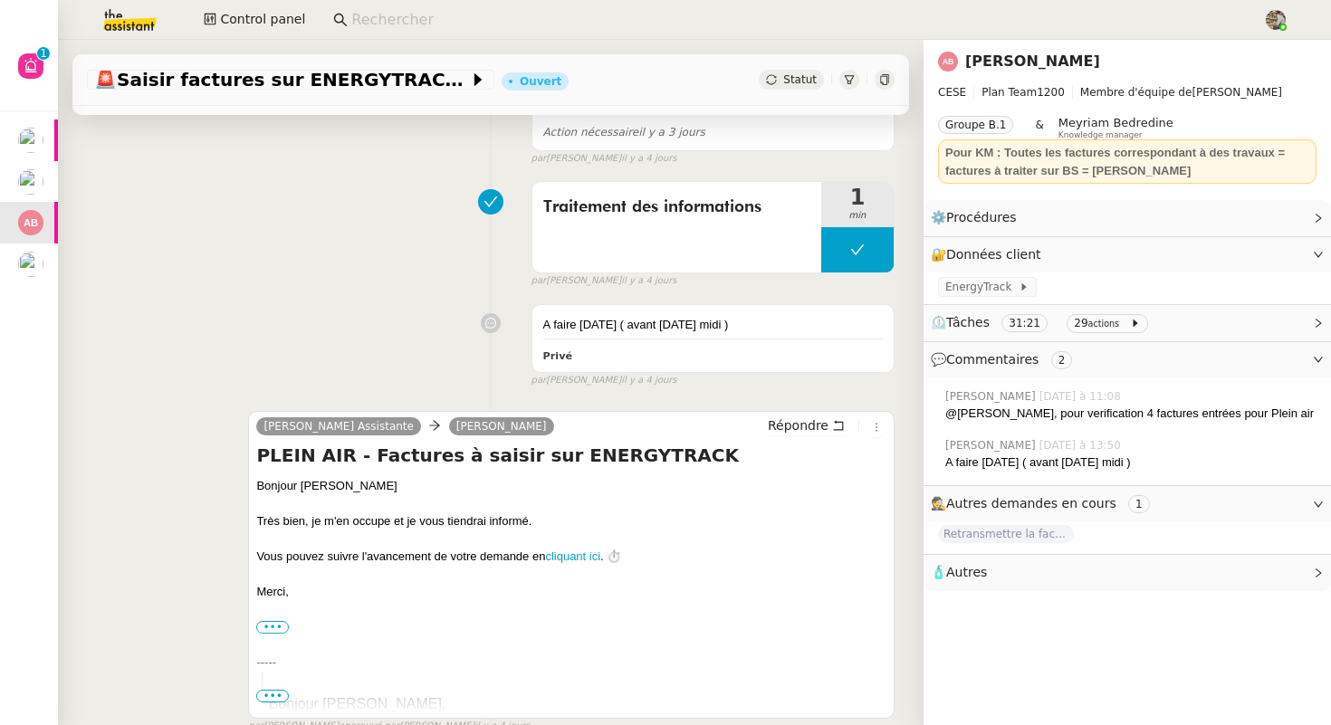
scroll to position [1633, 0]
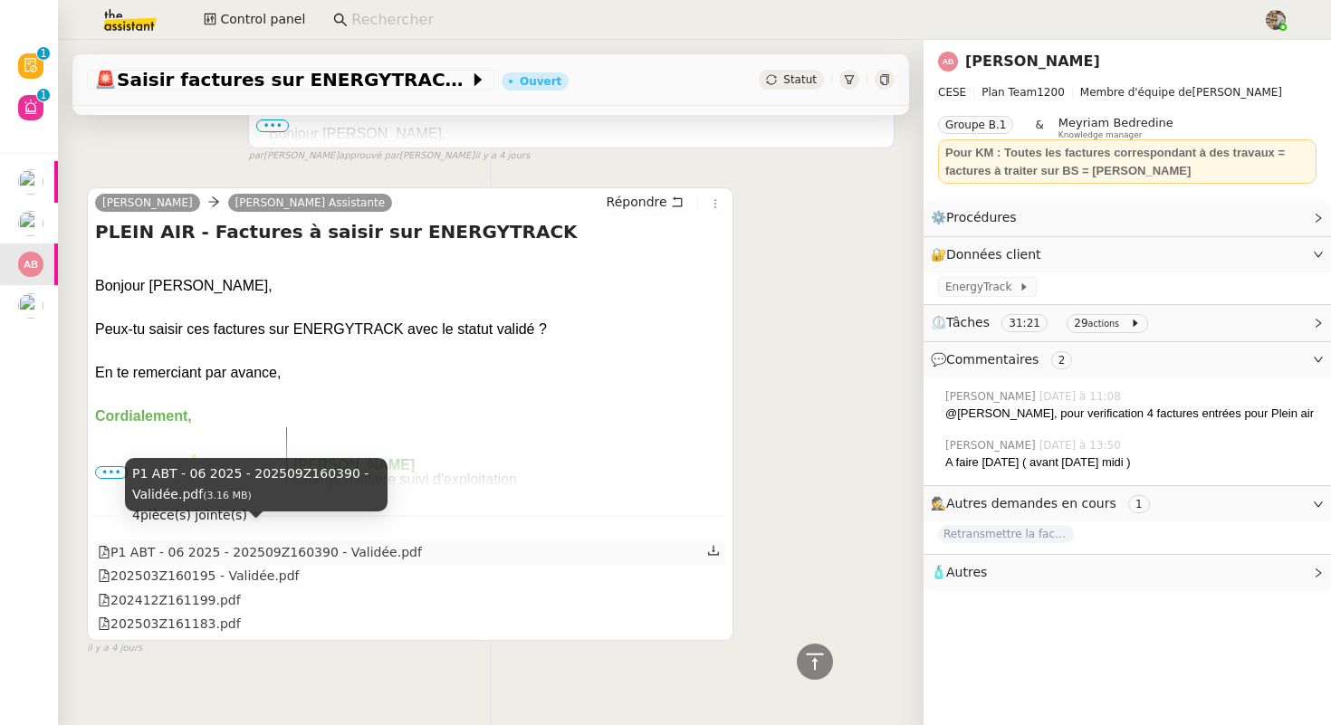
click at [206, 542] on div "P1 ABT - 06 2025 - 202509Z160390 - Validée.pdf" at bounding box center [260, 552] width 324 height 21
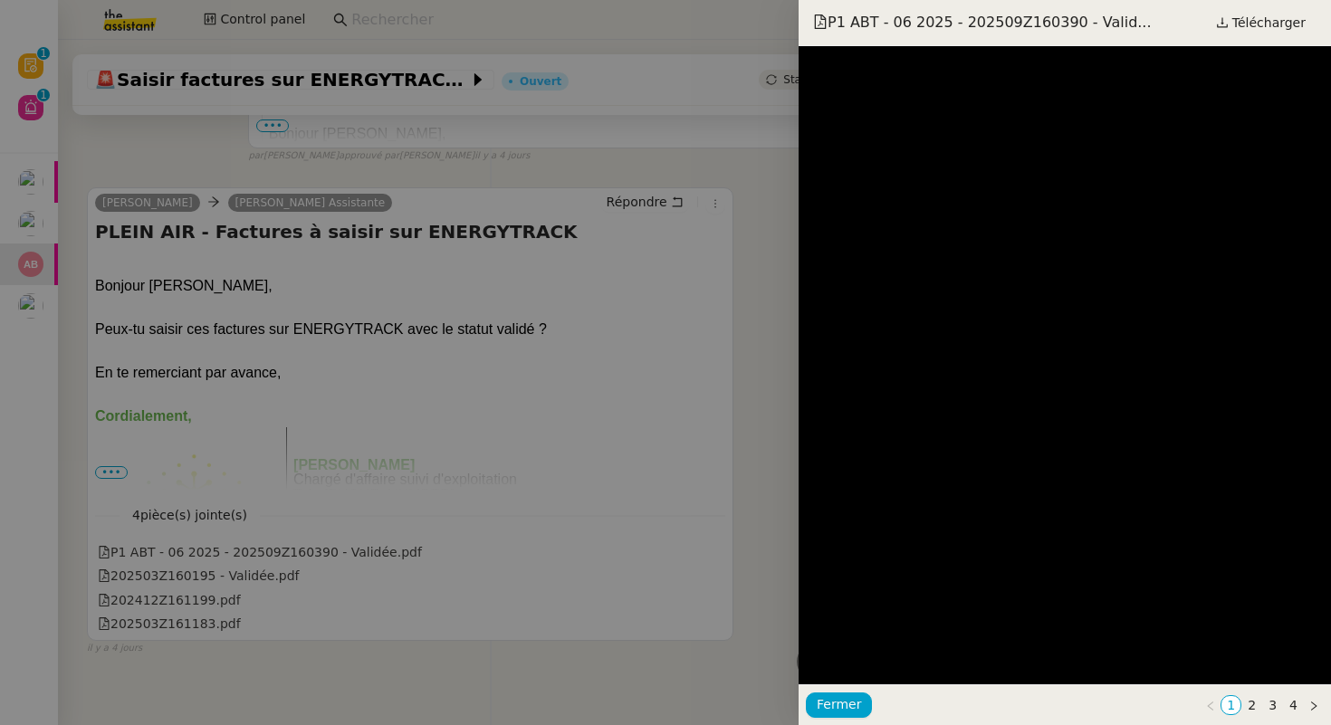
click at [525, 227] on div at bounding box center [665, 362] width 1331 height 725
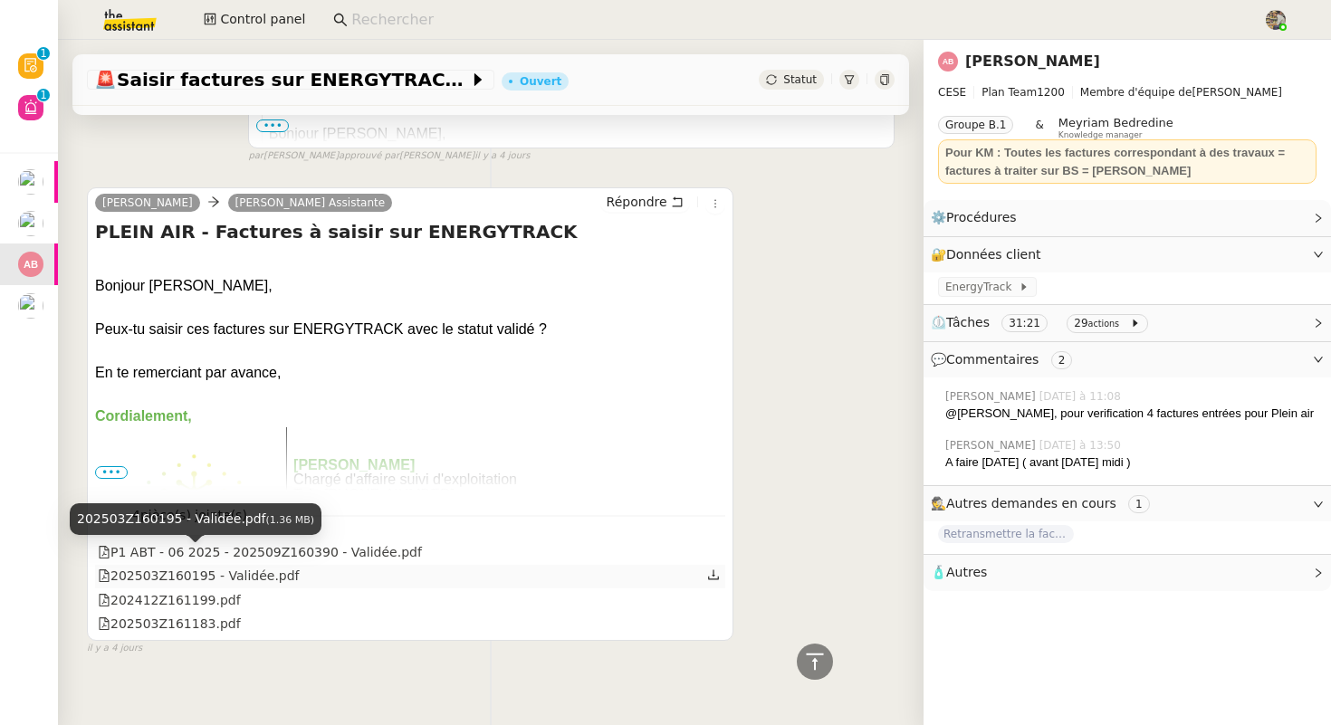
click at [164, 566] on div "202503Z160195 - Validée.pdf" at bounding box center [199, 576] width 202 height 21
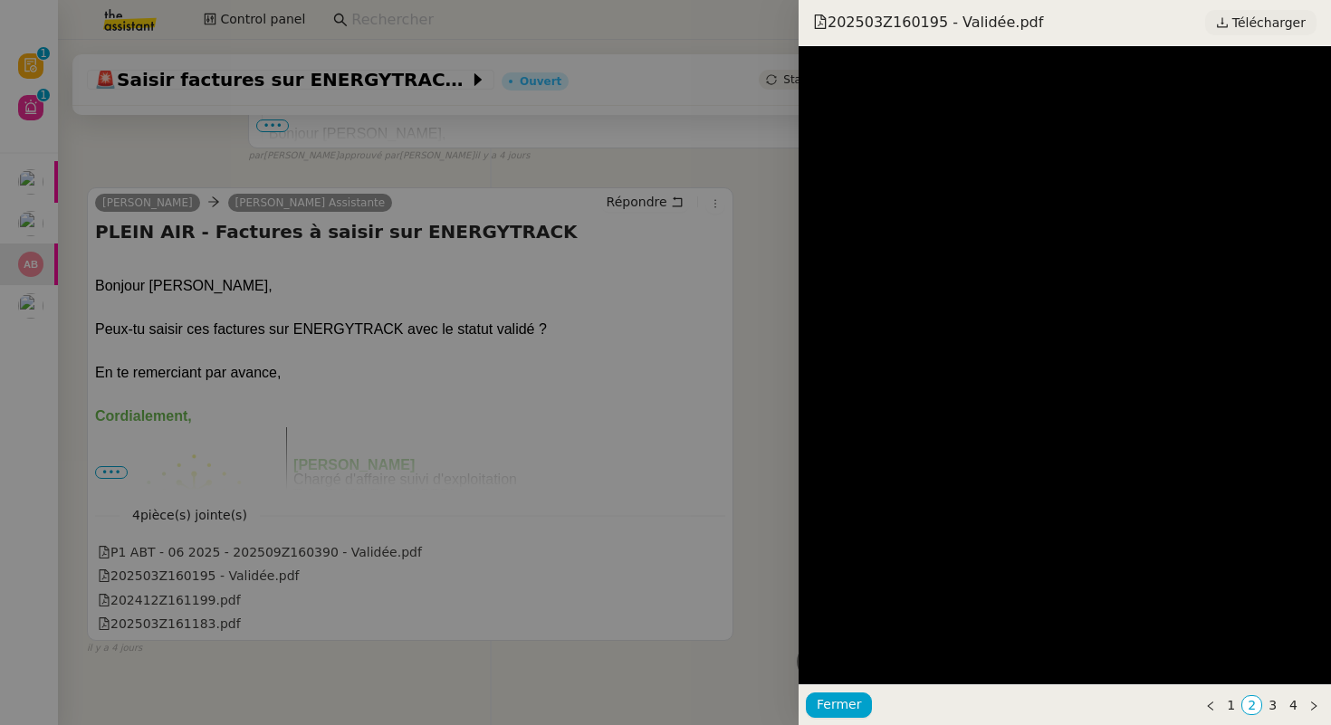
click at [1268, 30] on span "Télécharger" at bounding box center [1269, 23] width 73 height 24
click at [483, 214] on div at bounding box center [665, 362] width 1331 height 725
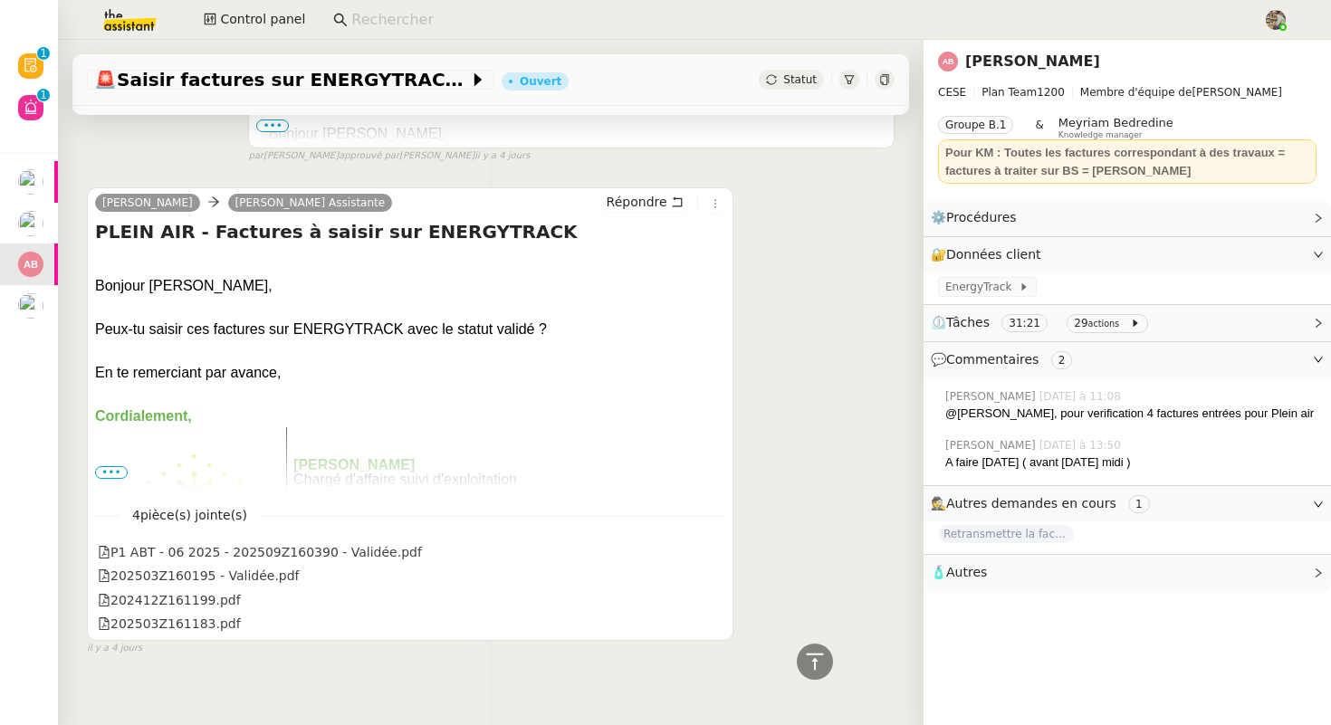
click at [885, 81] on icon at bounding box center [884, 79] width 11 height 11
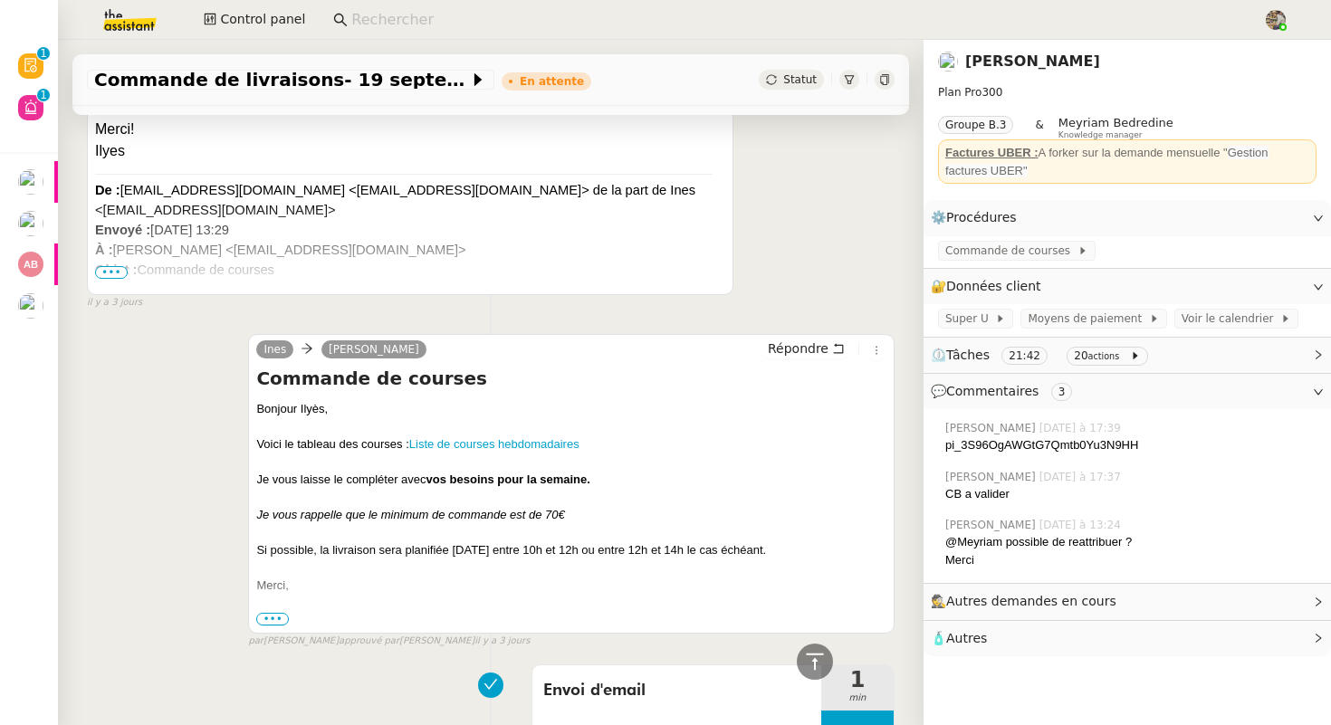
scroll to position [4007, 0]
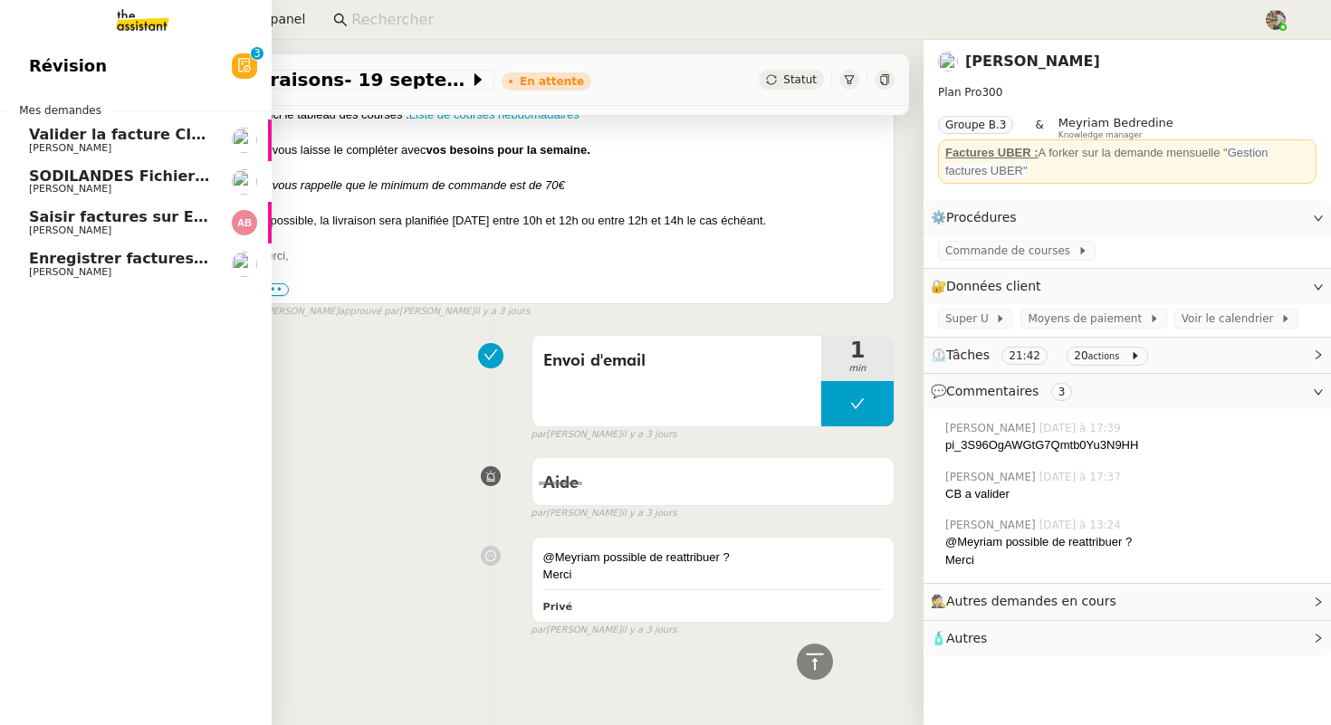
click at [111, 268] on span "[PERSON_NAME]" at bounding box center [70, 272] width 82 height 12
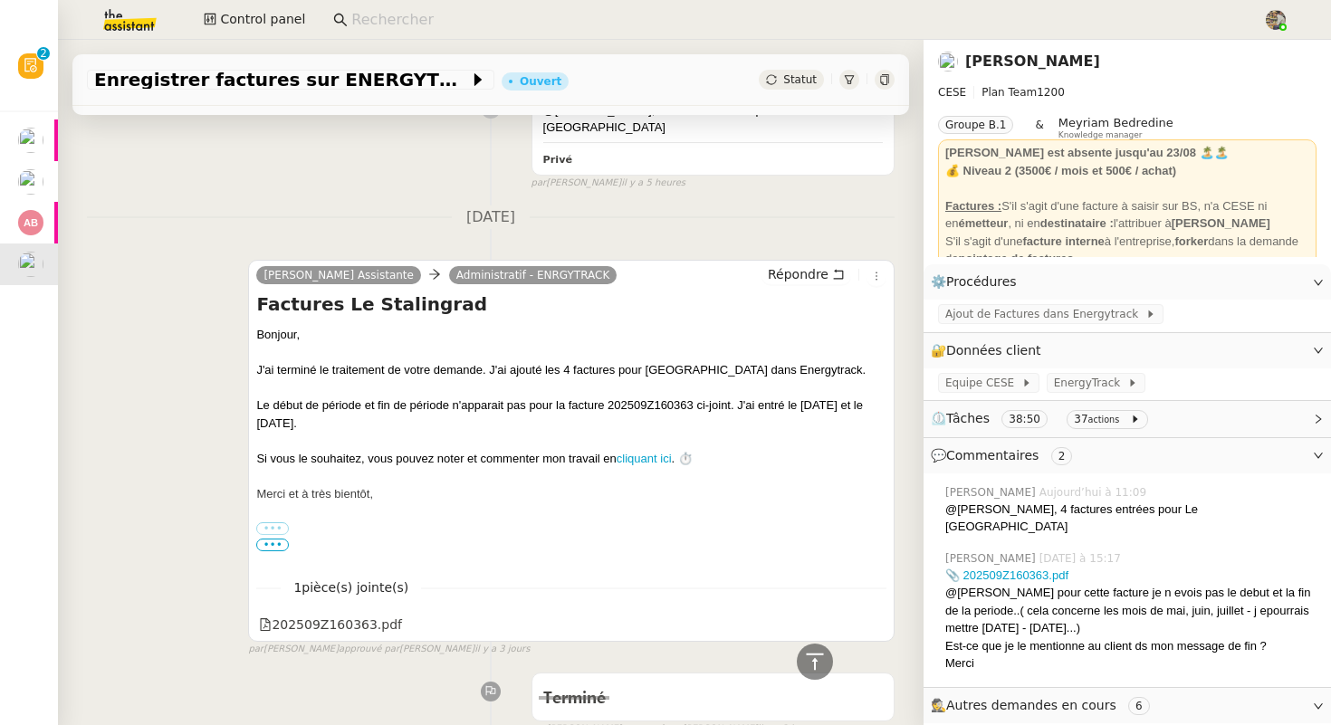
scroll to position [378, 0]
click at [675, 360] on div "J'ai terminé le traitement de votre demande. J'ai ajouté les 4 factures pour [G…" at bounding box center [571, 369] width 630 height 18
copy div "[GEOGRAPHIC_DATA]"
drag, startPoint x: 203, startPoint y: 179, endPoint x: 438, endPoint y: 293, distance: 261.3
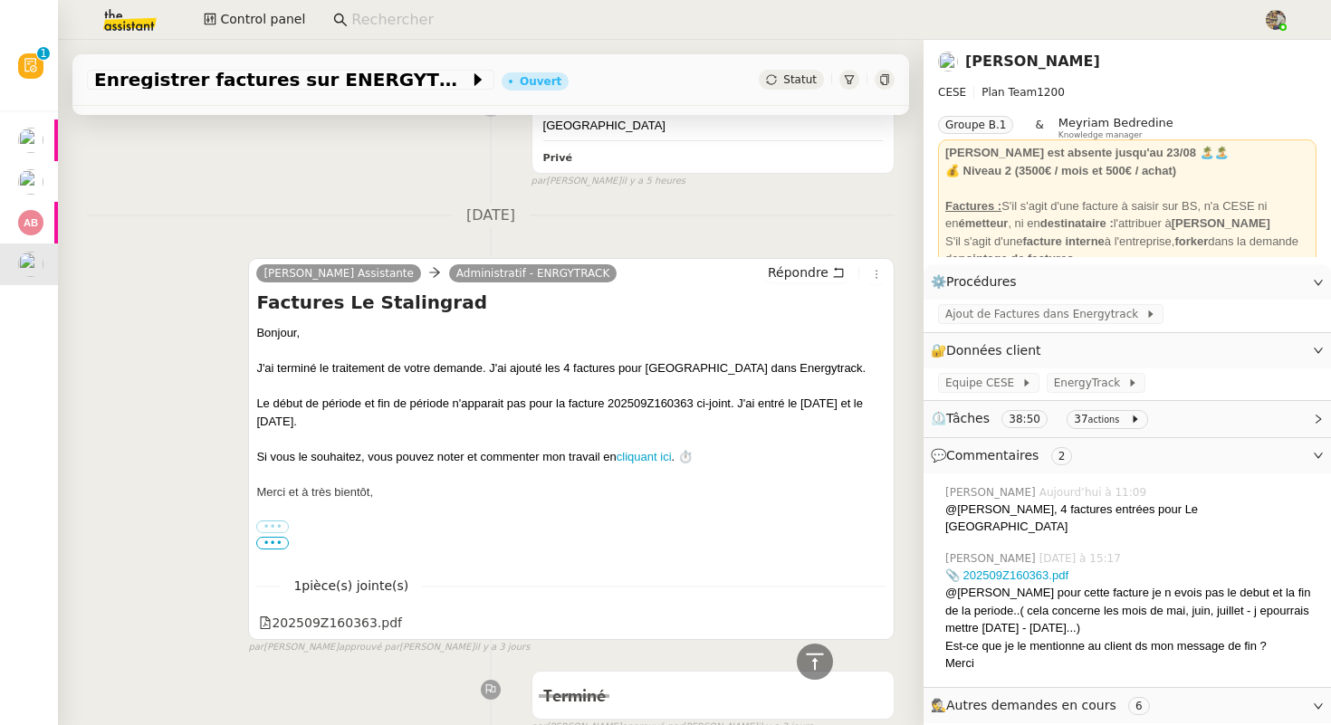
click at [321, 290] on h4 "Factures Le Stalingrad" at bounding box center [571, 302] width 630 height 25
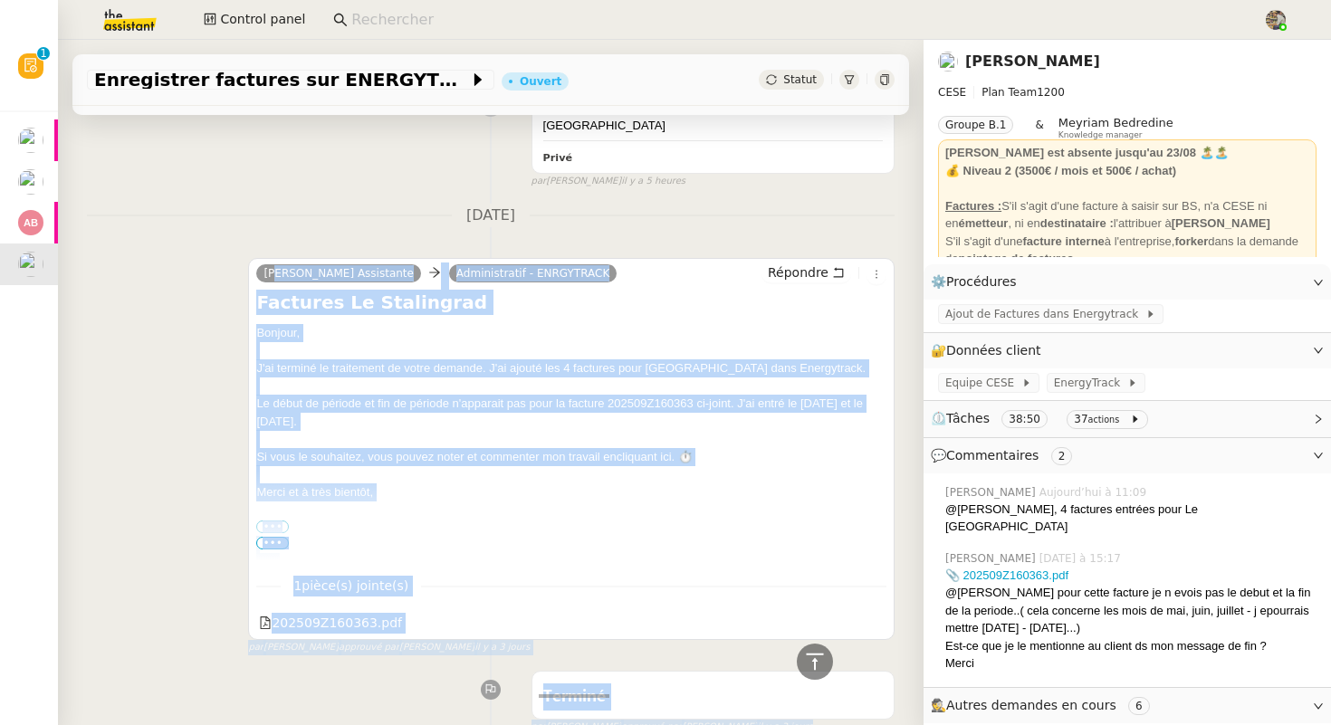
drag, startPoint x: 236, startPoint y: 230, endPoint x: 597, endPoint y: 724, distance: 611.9
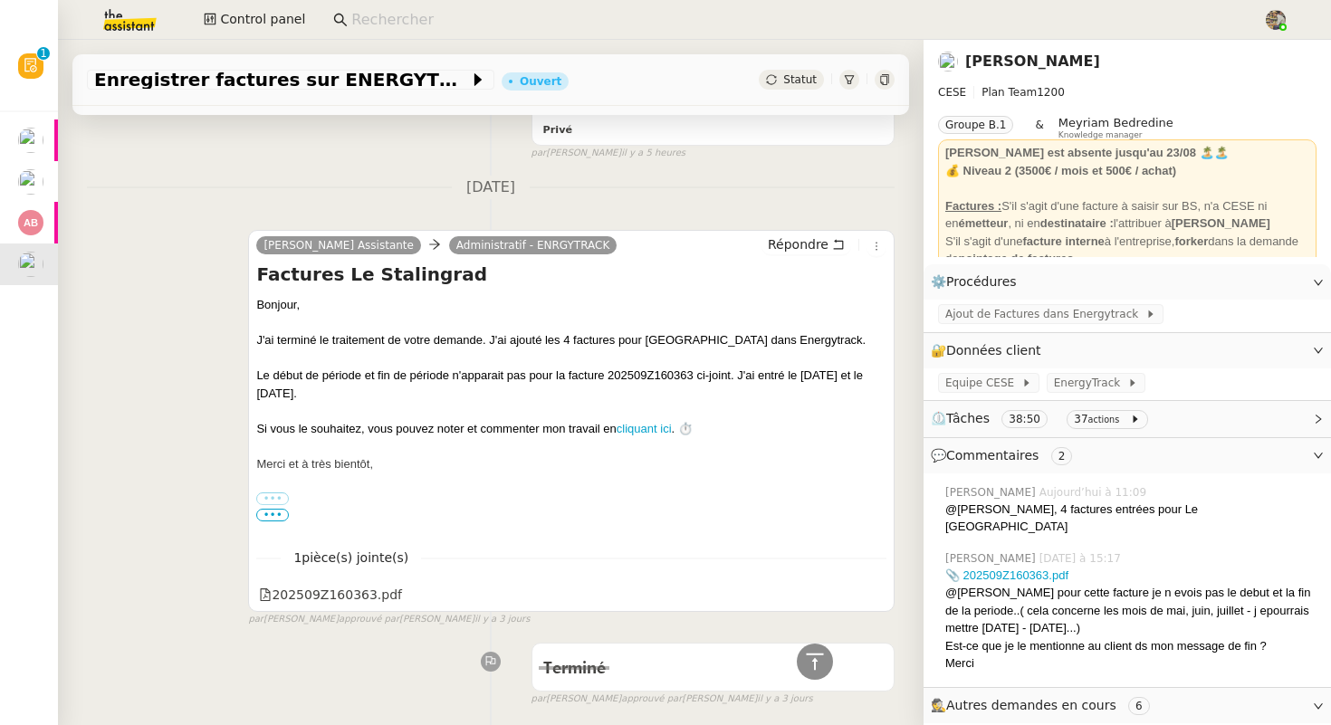
click at [386, 681] on div "Terminé false par [PERSON_NAME] approuvé par [PERSON_NAME] [DATE]" at bounding box center [491, 671] width 808 height 72
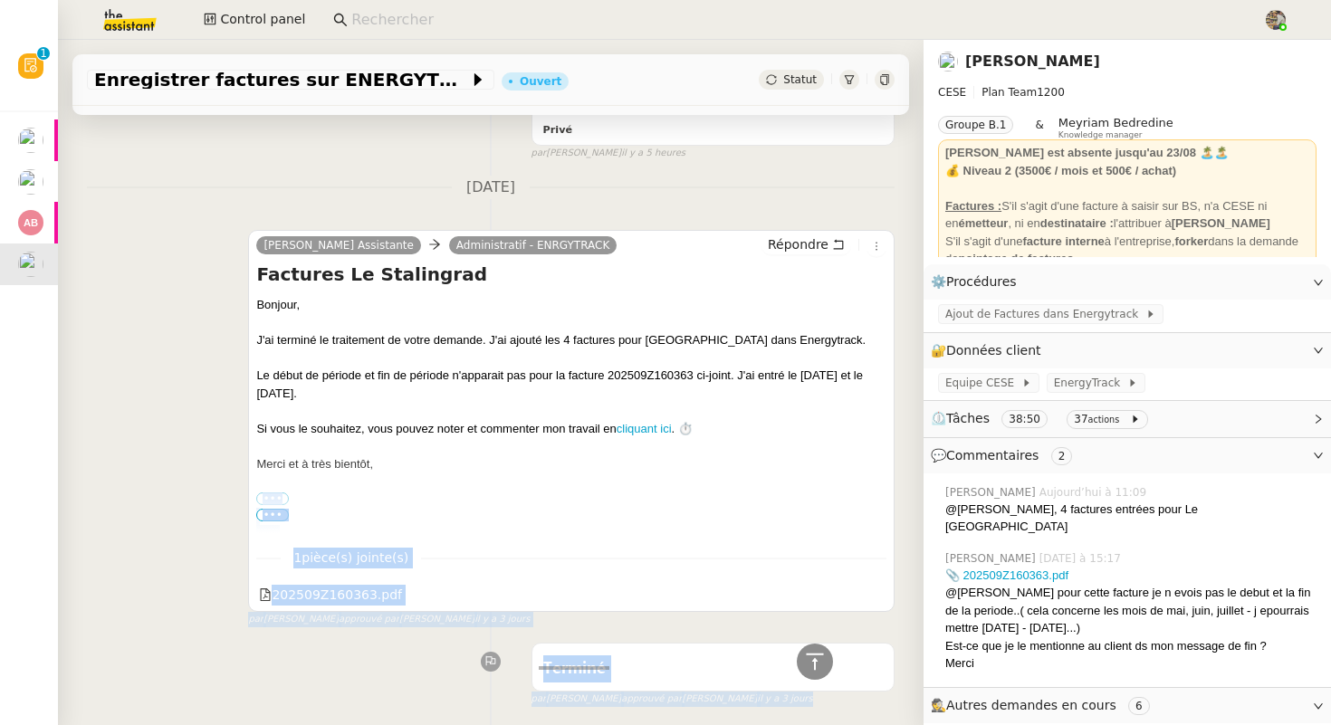
drag, startPoint x: 379, startPoint y: 619, endPoint x: 379, endPoint y: 461, distance: 158.5
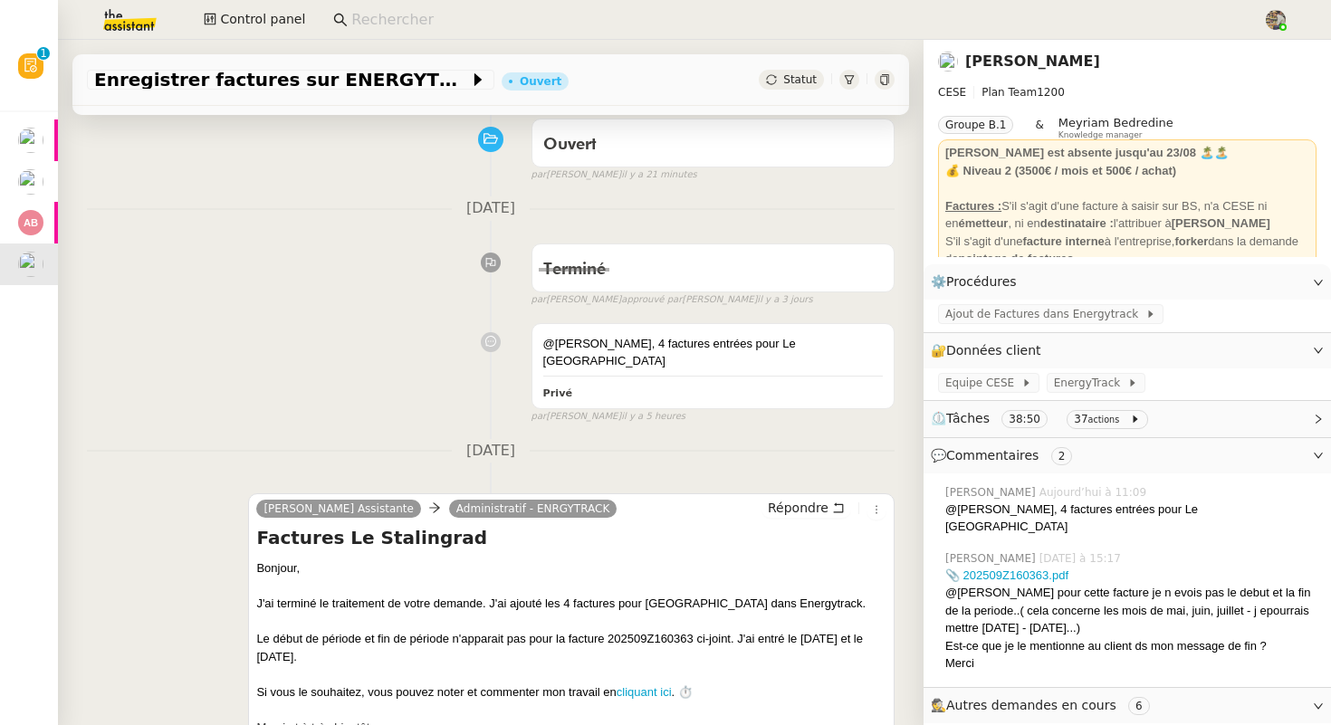
click at [231, 254] on div "Terminé false par [PERSON_NAME] approuvé par [PERSON_NAME] [DATE]" at bounding box center [491, 271] width 808 height 72
